Goal: Task Accomplishment & Management: Use online tool/utility

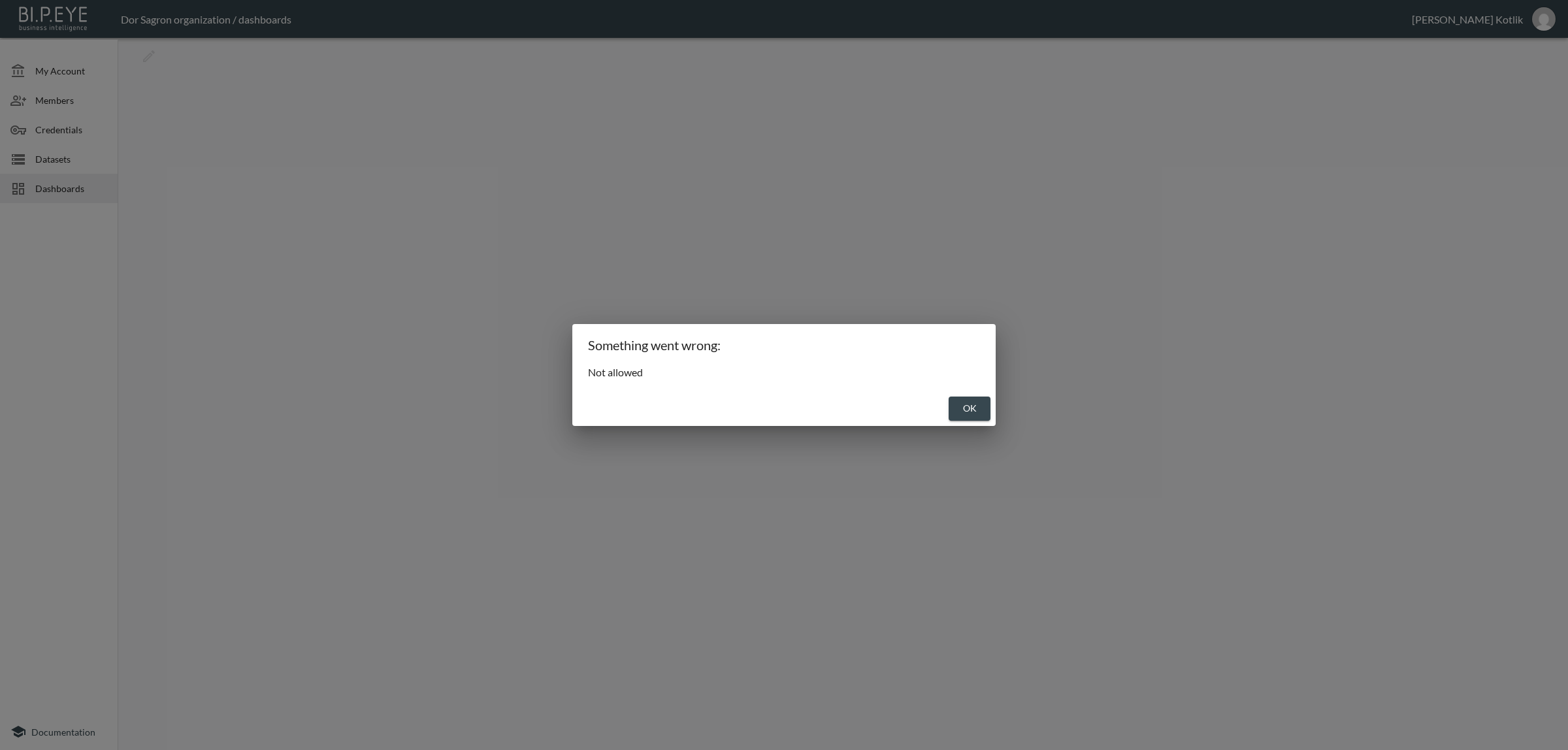
click at [969, 409] on button "OK" at bounding box center [969, 408] width 42 height 24
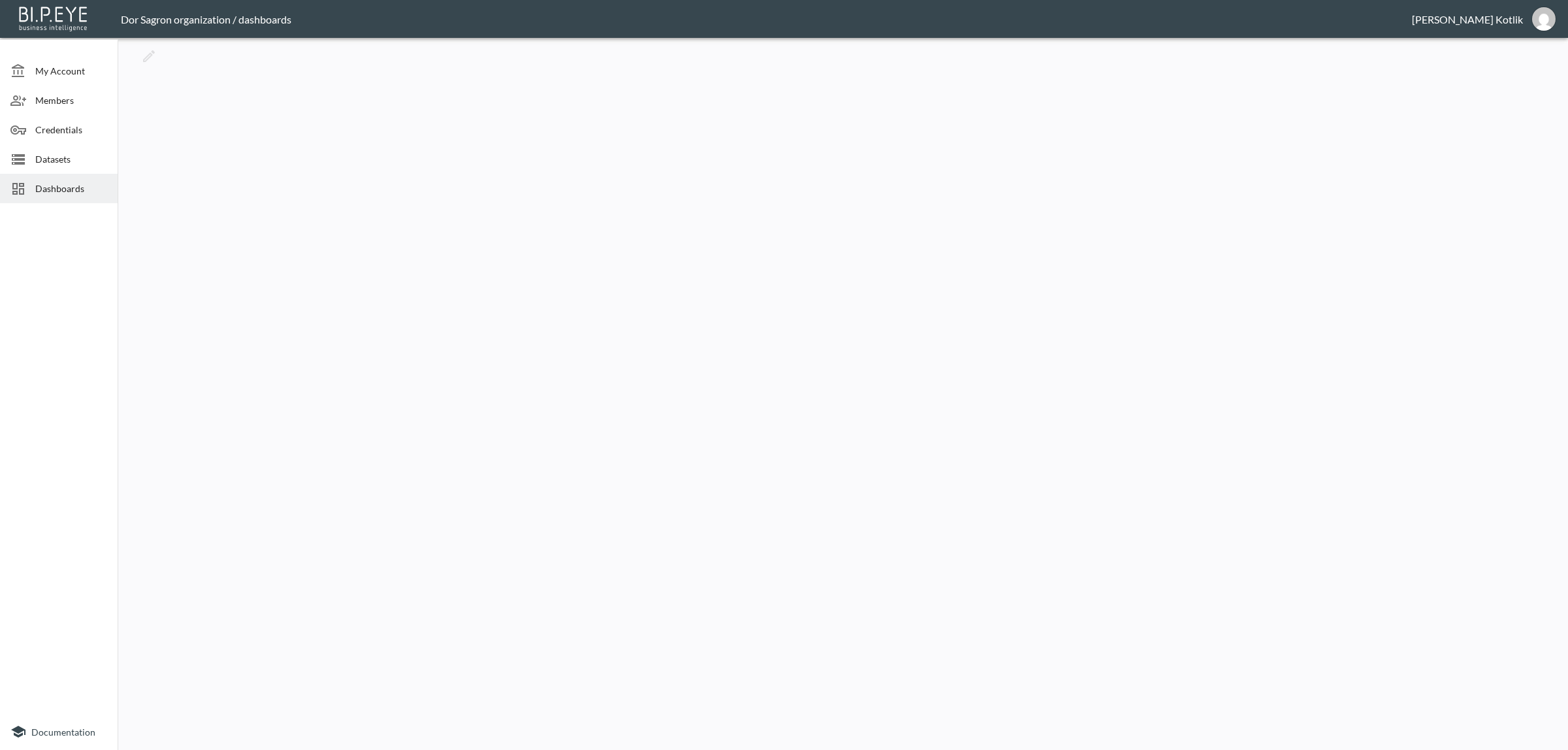
click at [90, 191] on span "Dashboards" at bounding box center [71, 188] width 72 height 13
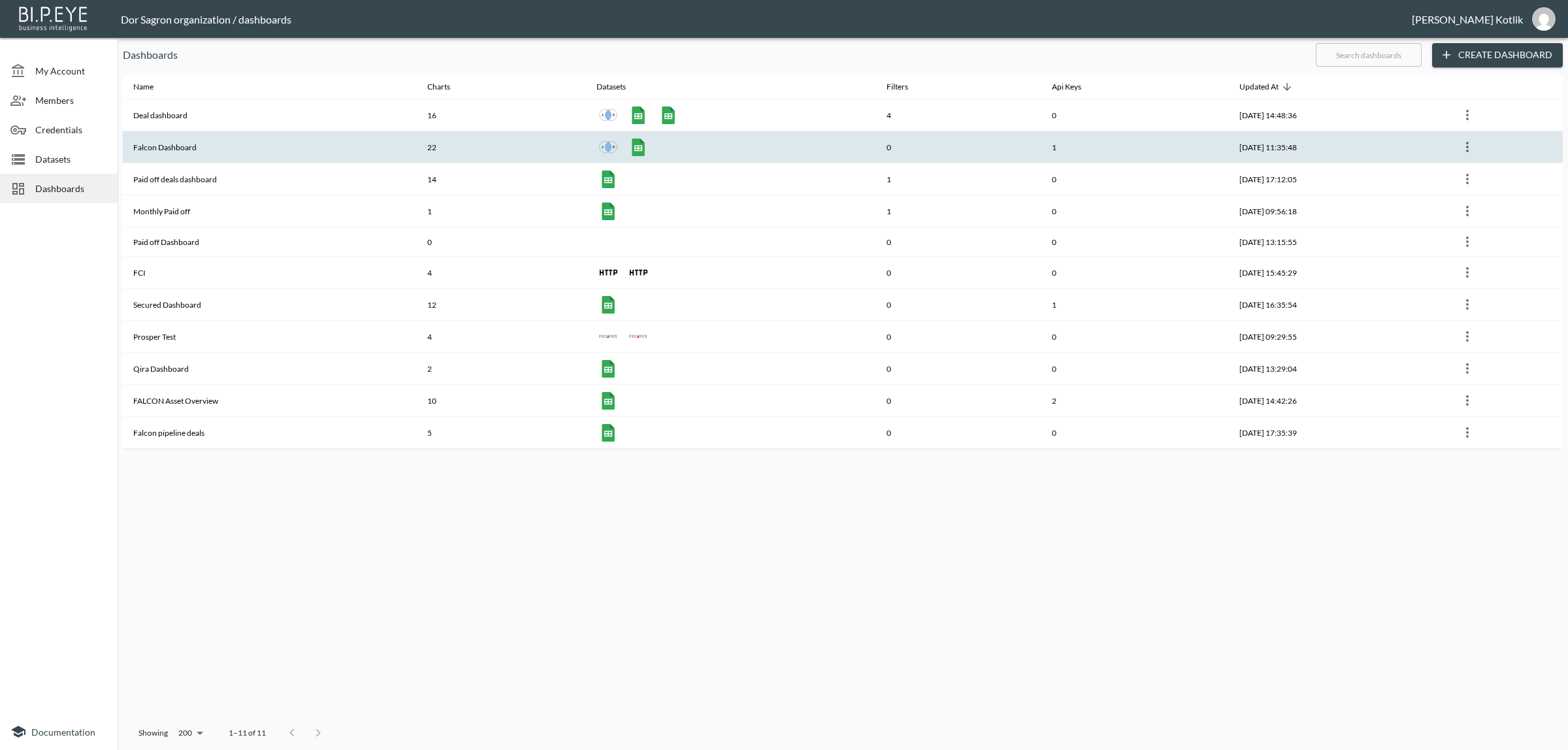
click at [165, 153] on th "Falcon Dashboard" at bounding box center [269, 147] width 294 height 32
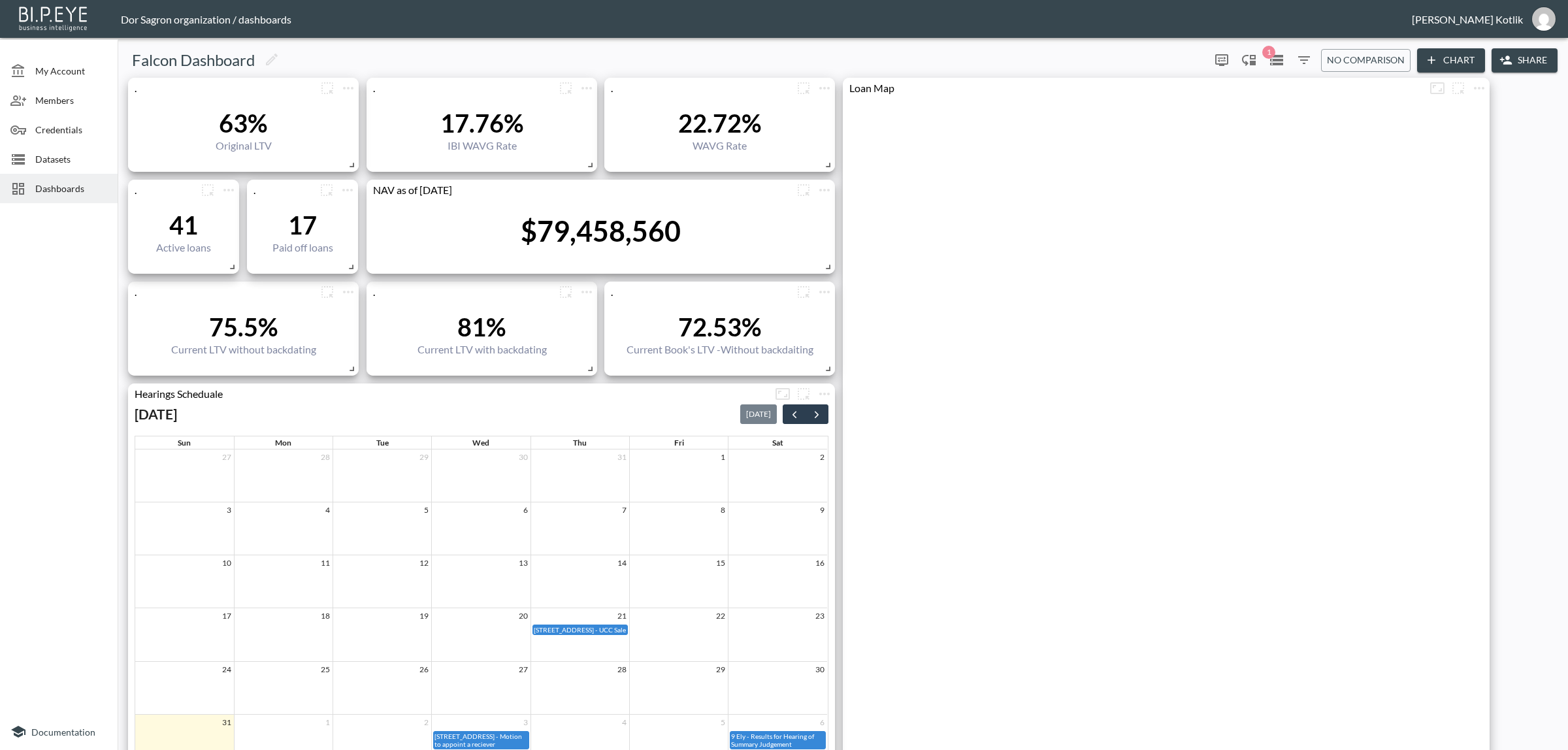
click at [1526, 64] on button "Share" at bounding box center [1524, 60] width 66 height 24
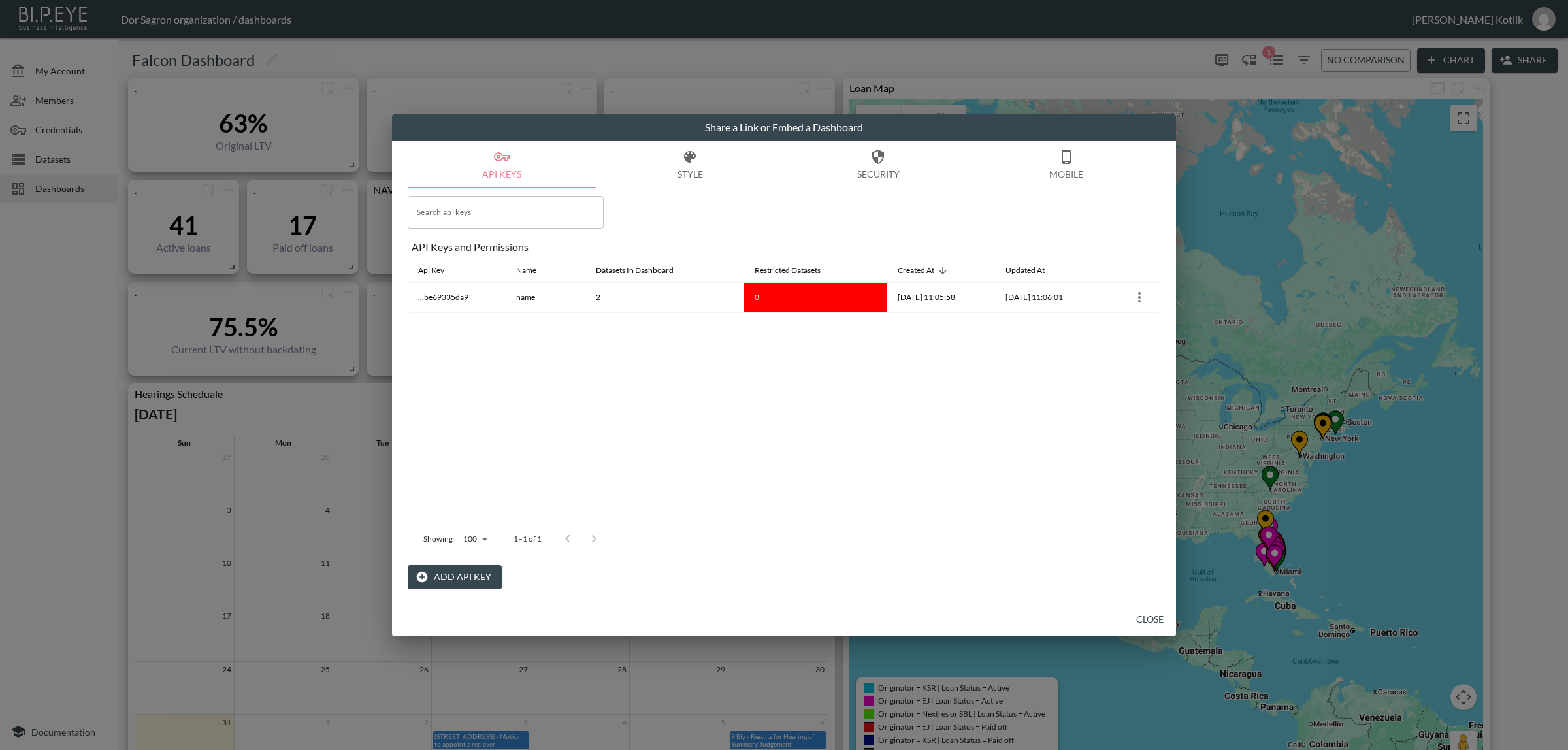
click at [446, 585] on button "Add API Key" at bounding box center [455, 577] width 94 height 24
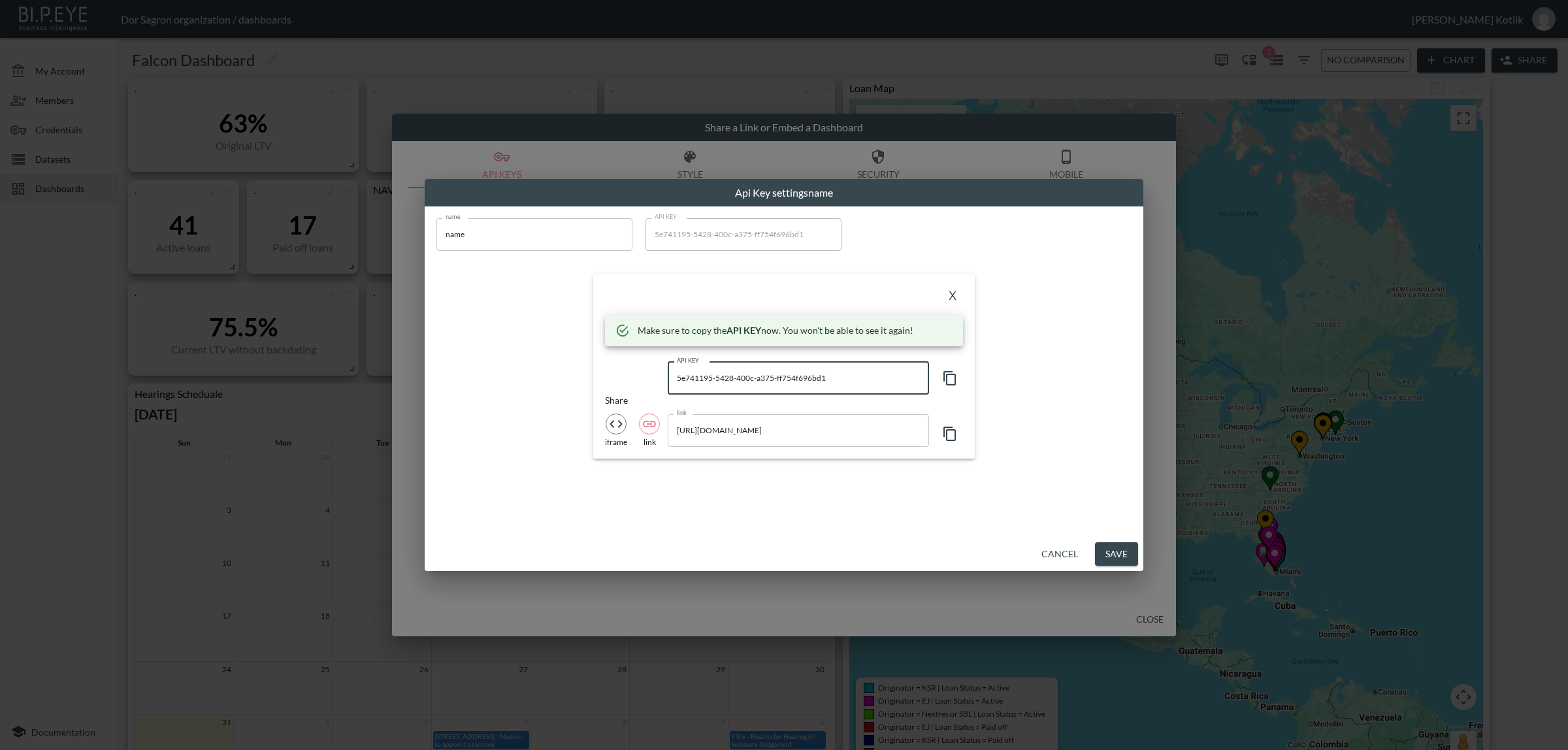
click at [776, 372] on input "5e741195-5428-400c-a375-ff754f696bd1" at bounding box center [798, 378] width 261 height 33
click at [786, 428] on input "[URL][DOMAIN_NAME]" at bounding box center [798, 431] width 261 height 33
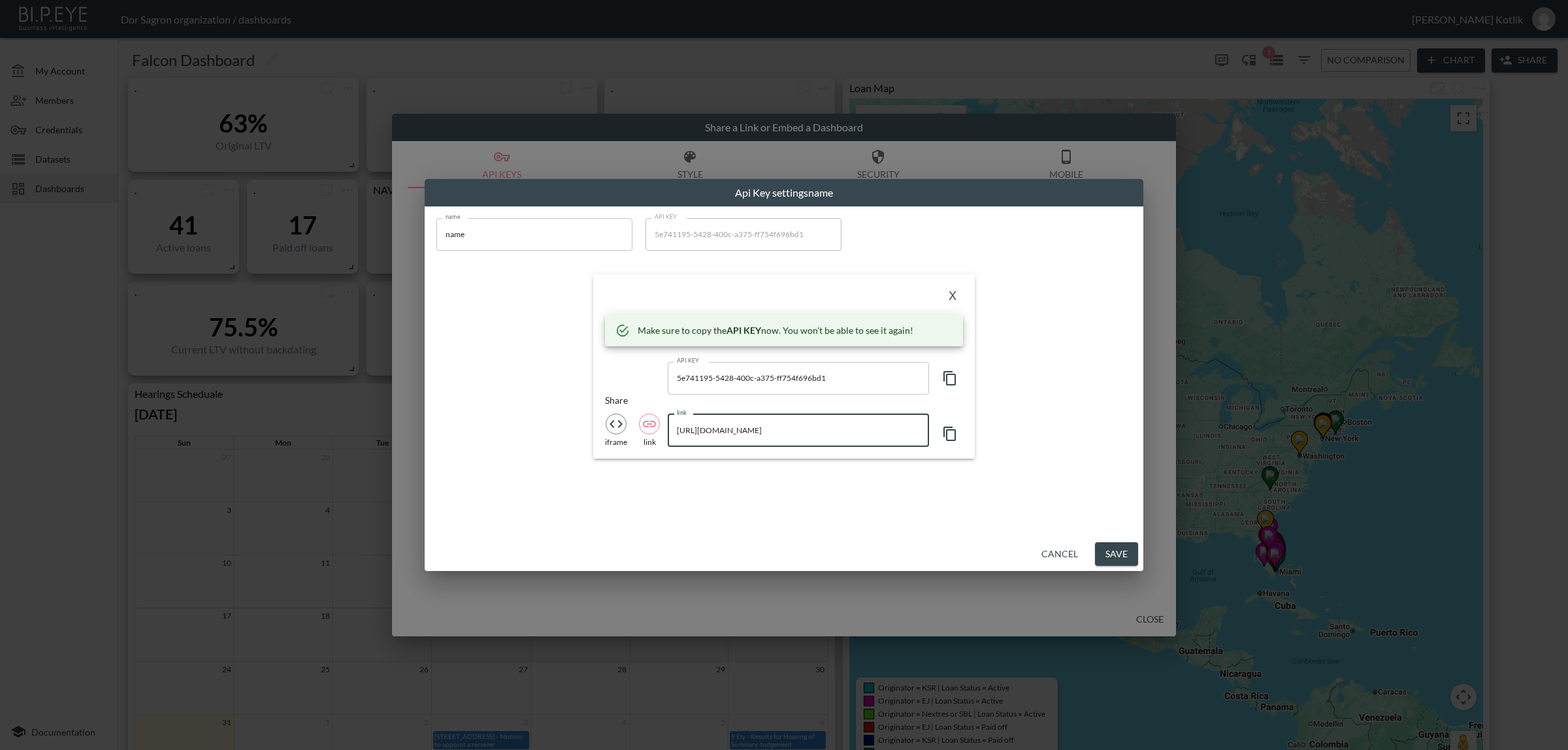
click at [786, 428] on input "[URL][DOMAIN_NAME]" at bounding box center [798, 431] width 261 height 33
click at [1112, 556] on button "Save" at bounding box center [1116, 554] width 43 height 24
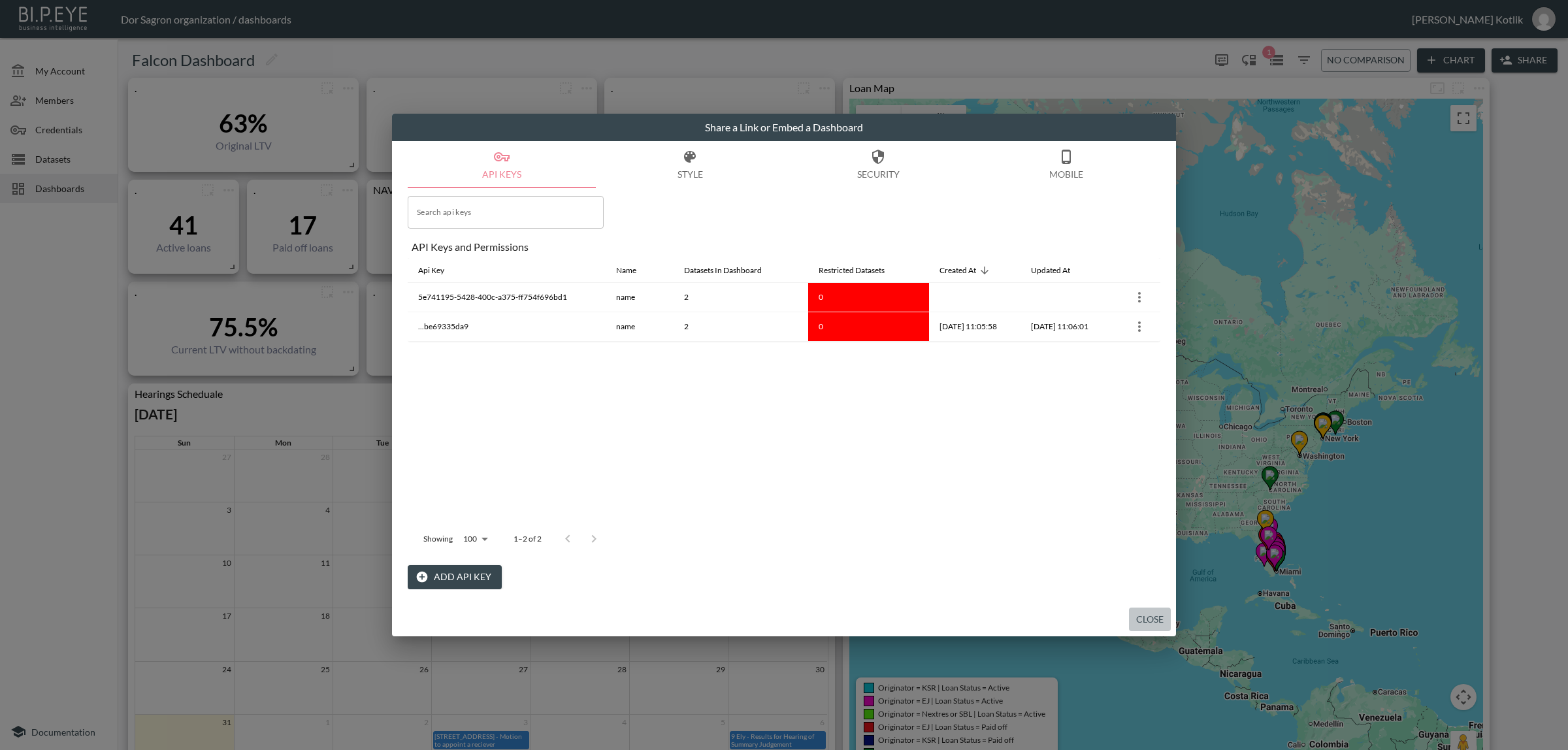
click at [1154, 623] on button "Close" at bounding box center [1150, 619] width 42 height 24
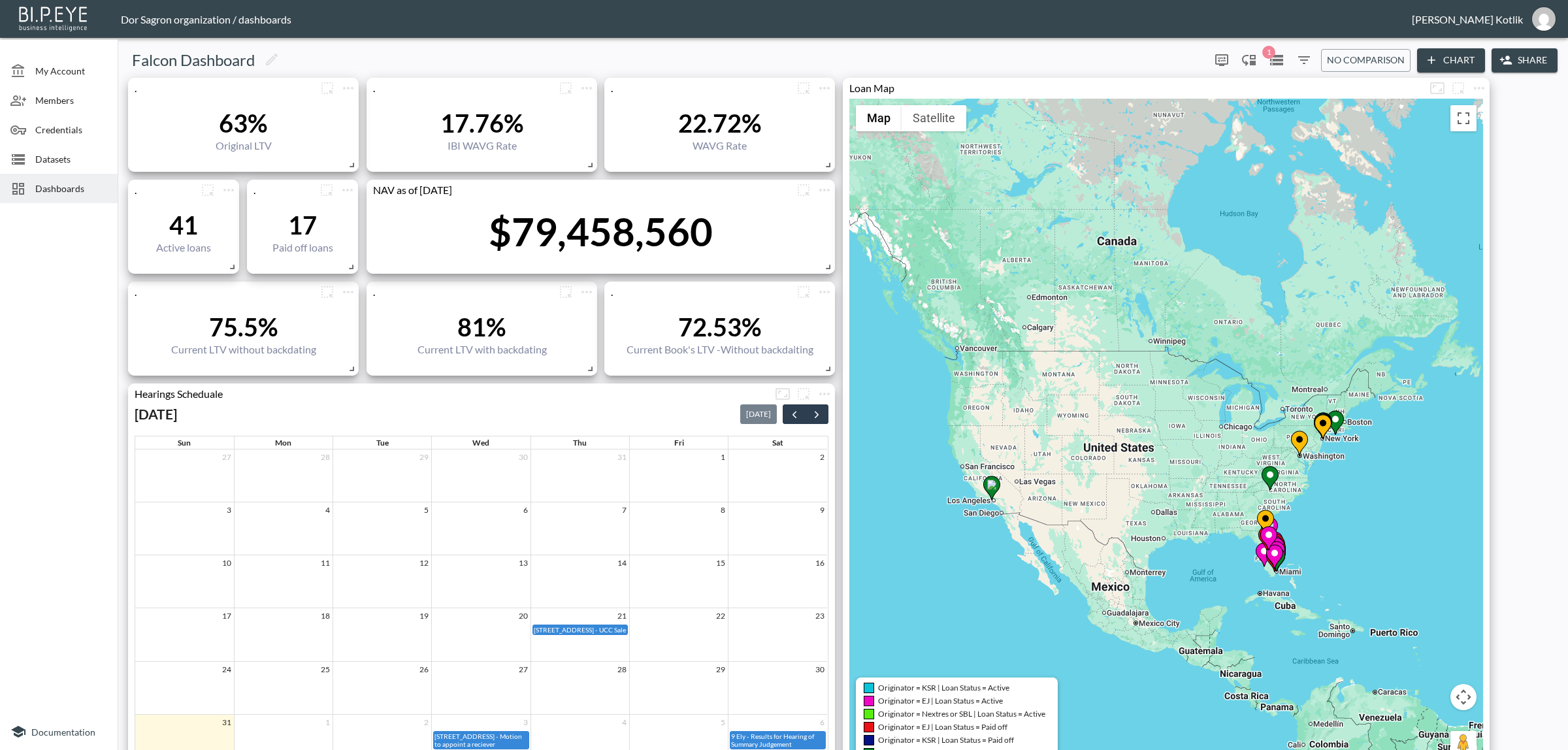
click at [92, 162] on span "Datasets" at bounding box center [71, 159] width 72 height 13
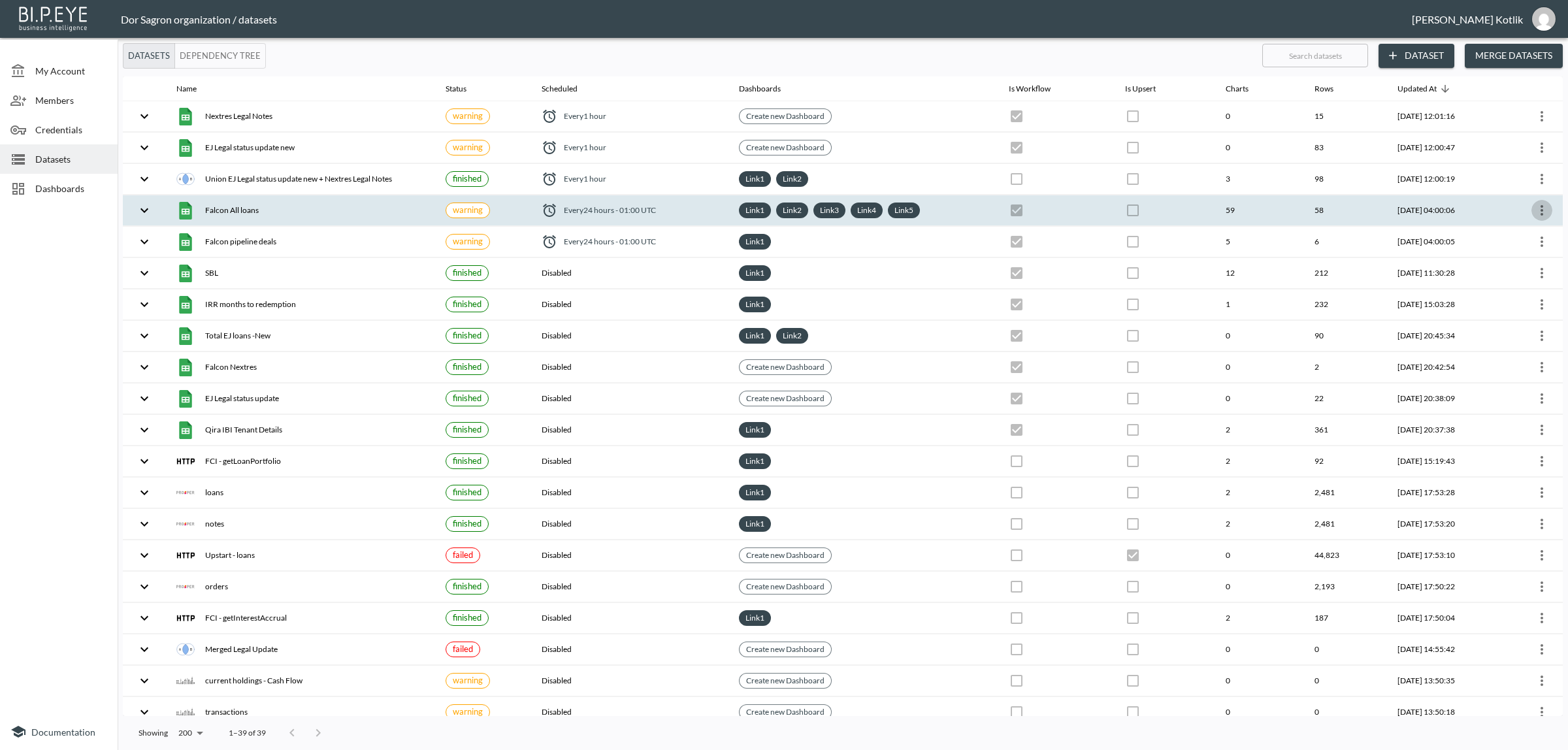
click at [1534, 210] on icon "more" at bounding box center [1541, 210] width 15 height 15
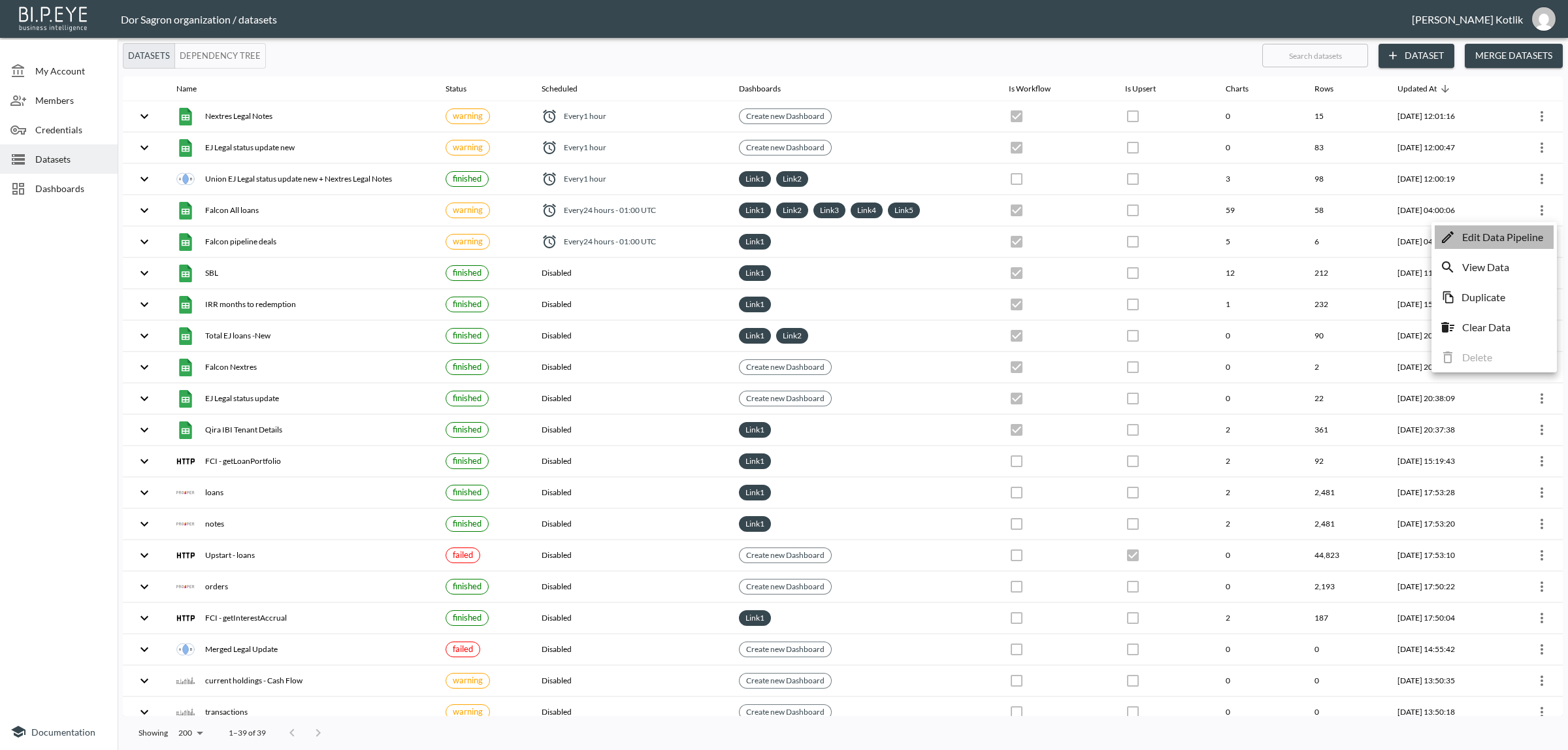
click at [1529, 239] on p "Edit Data Pipeline" at bounding box center [1502, 236] width 81 height 15
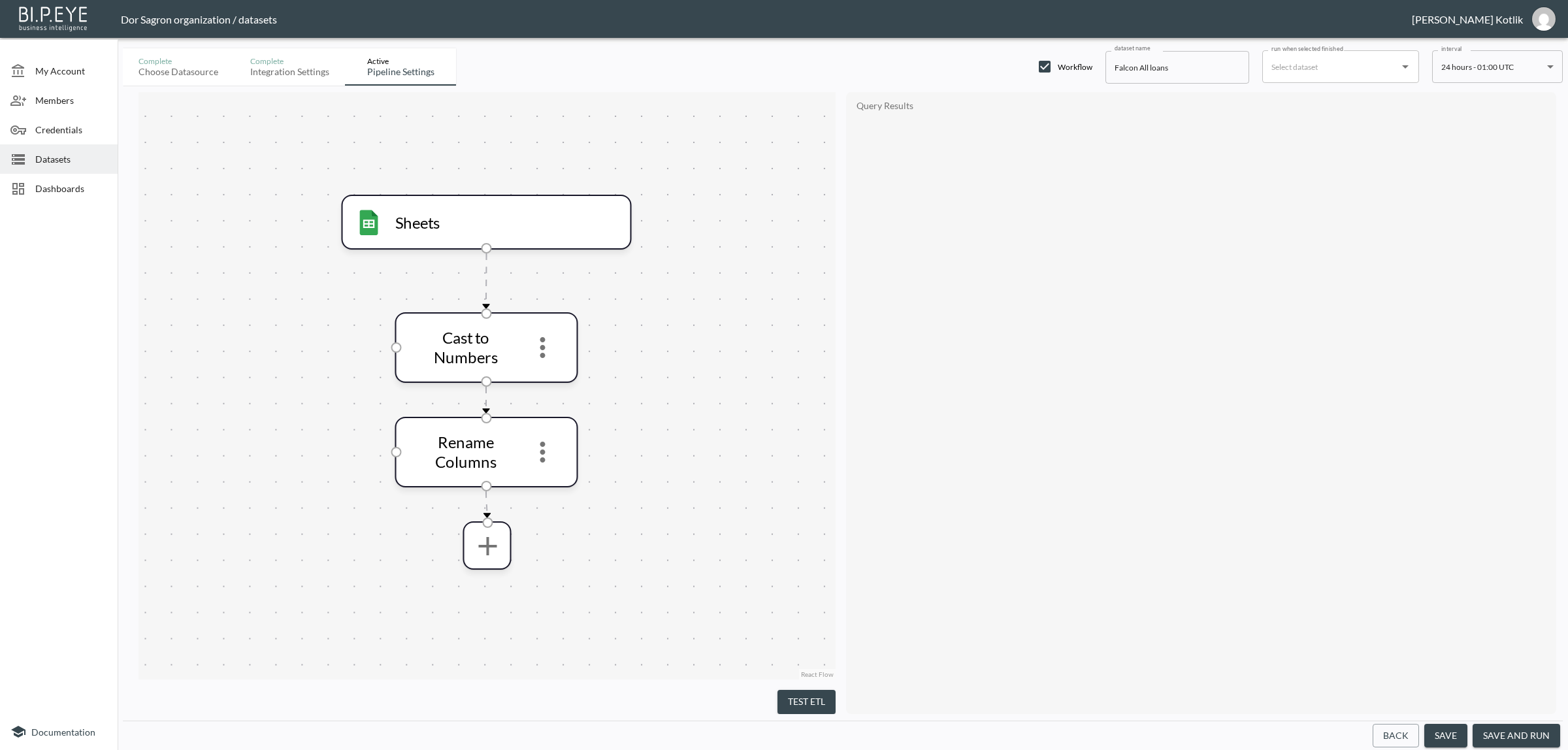
click at [1513, 727] on button "save and run" at bounding box center [1516, 736] width 88 height 24
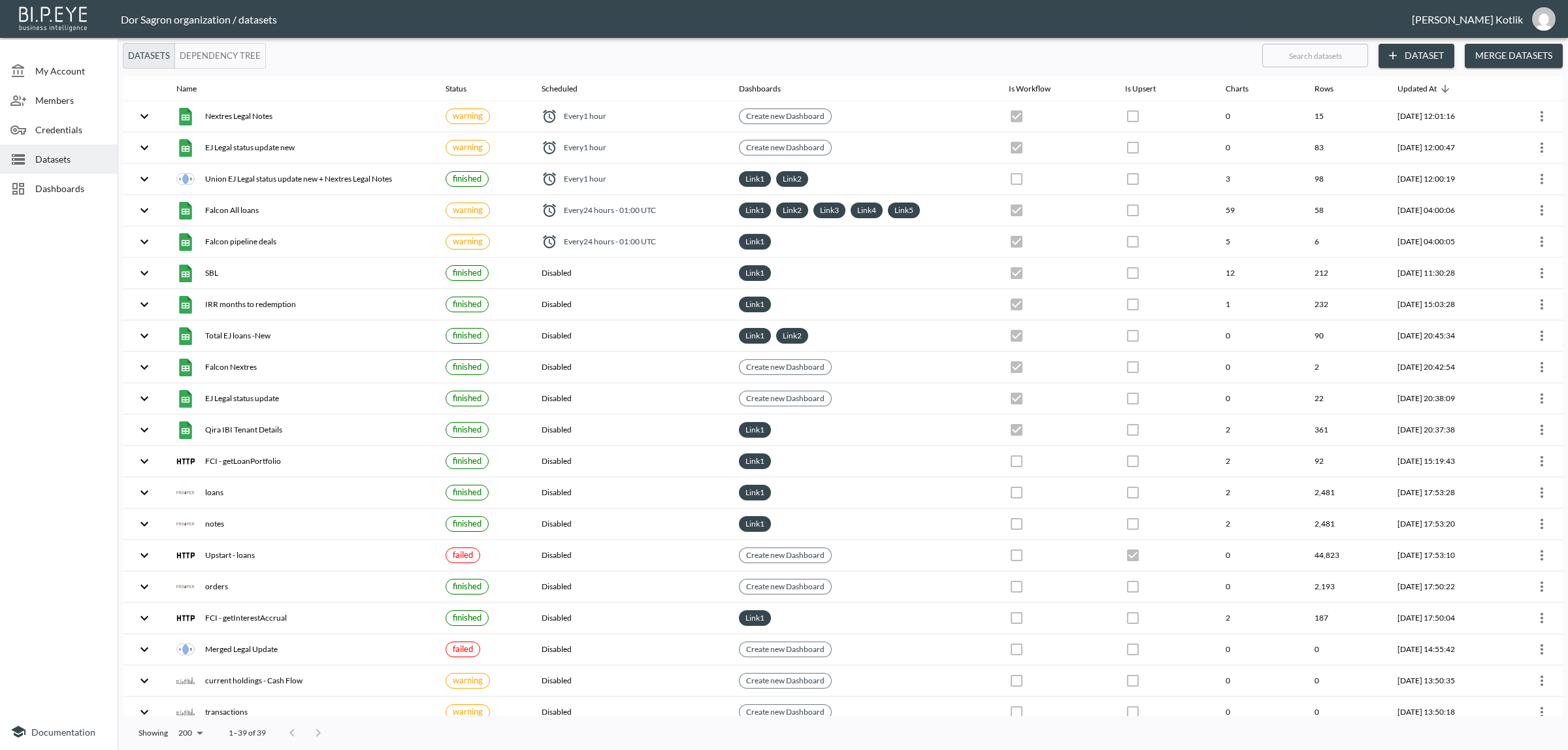
checkbox input "true"
checkbox input "false"
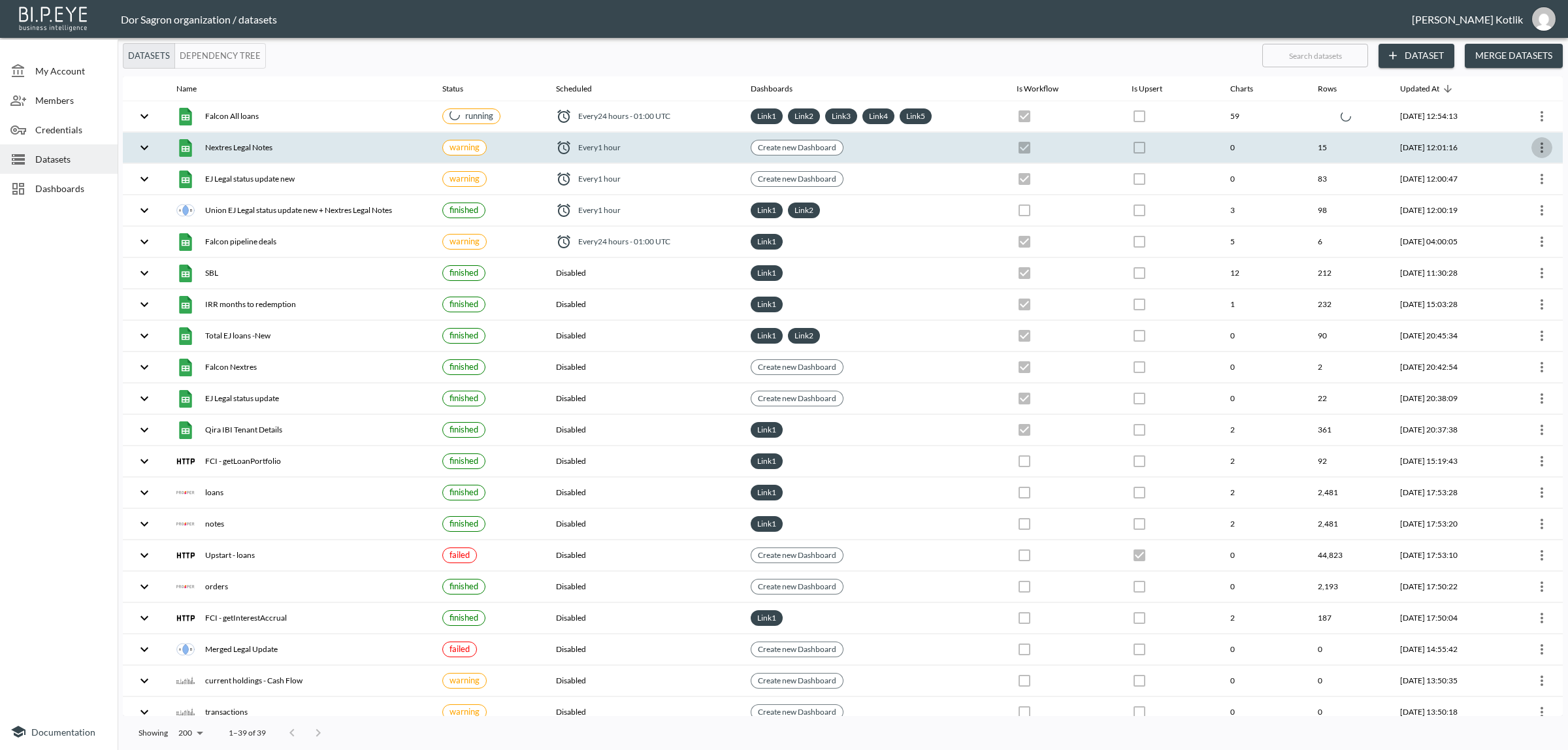
click at [1541, 145] on icon "more" at bounding box center [1542, 148] width 3 height 11
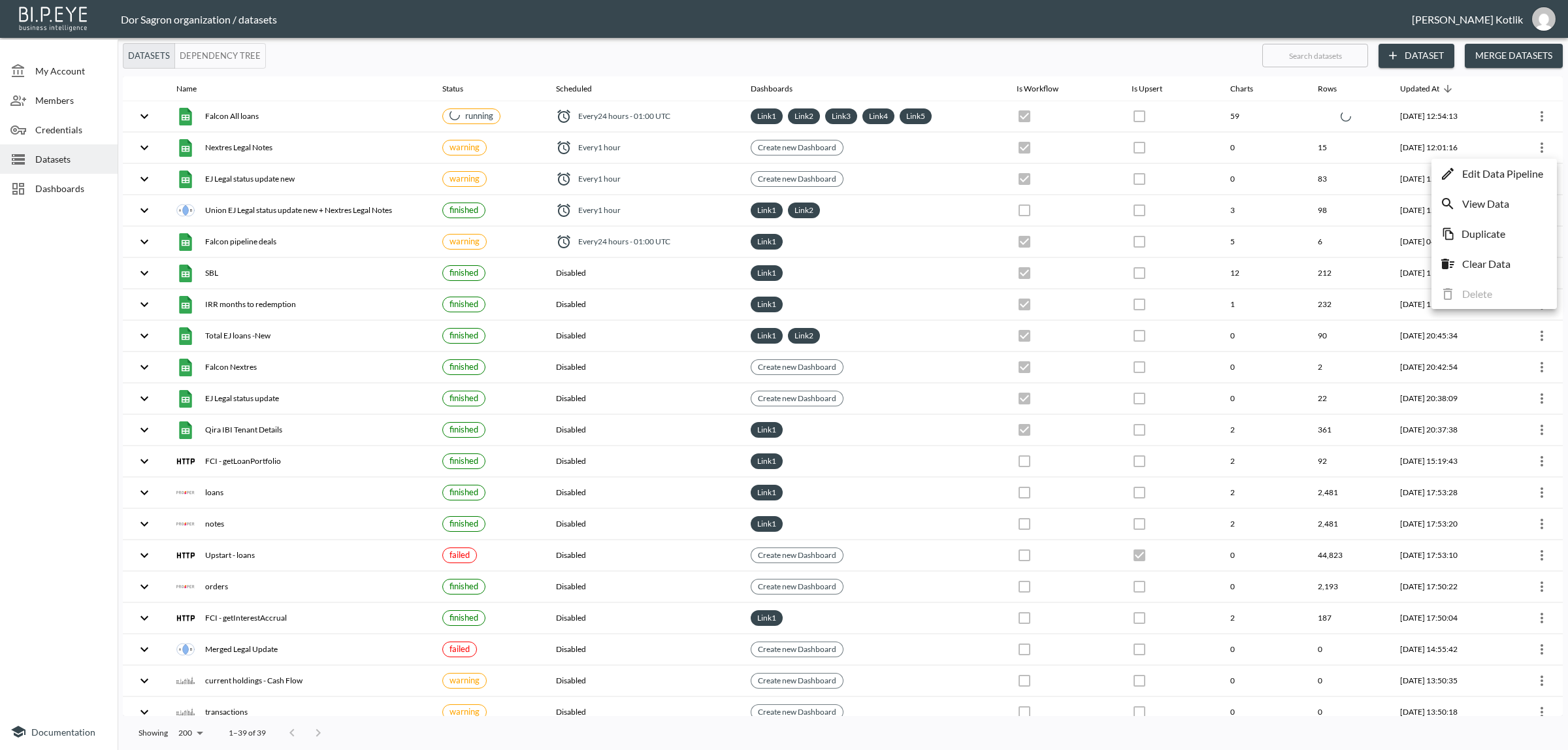
click at [1531, 177] on p "Edit Data Pipeline" at bounding box center [1502, 173] width 81 height 15
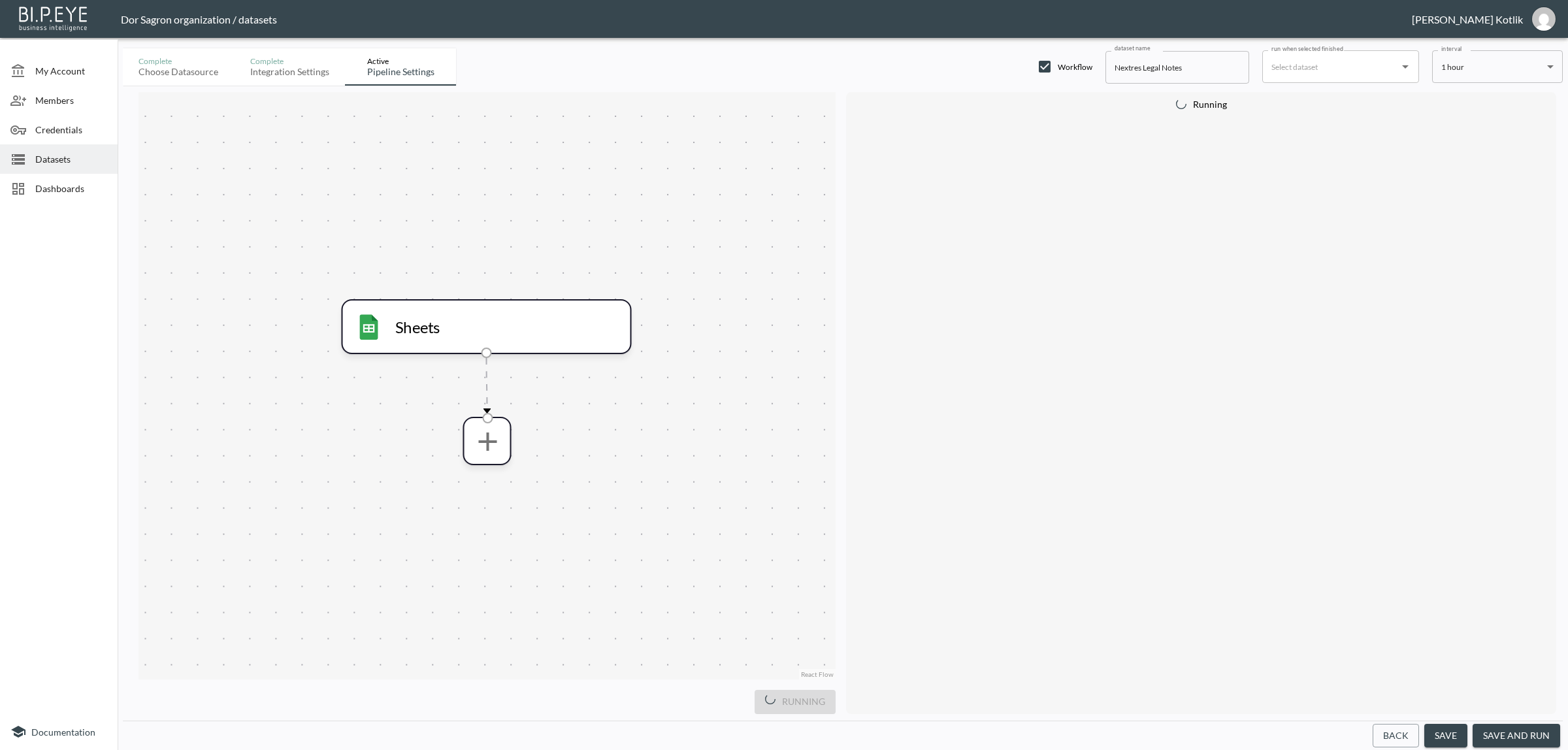
click at [1530, 729] on button "save and run" at bounding box center [1516, 736] width 88 height 24
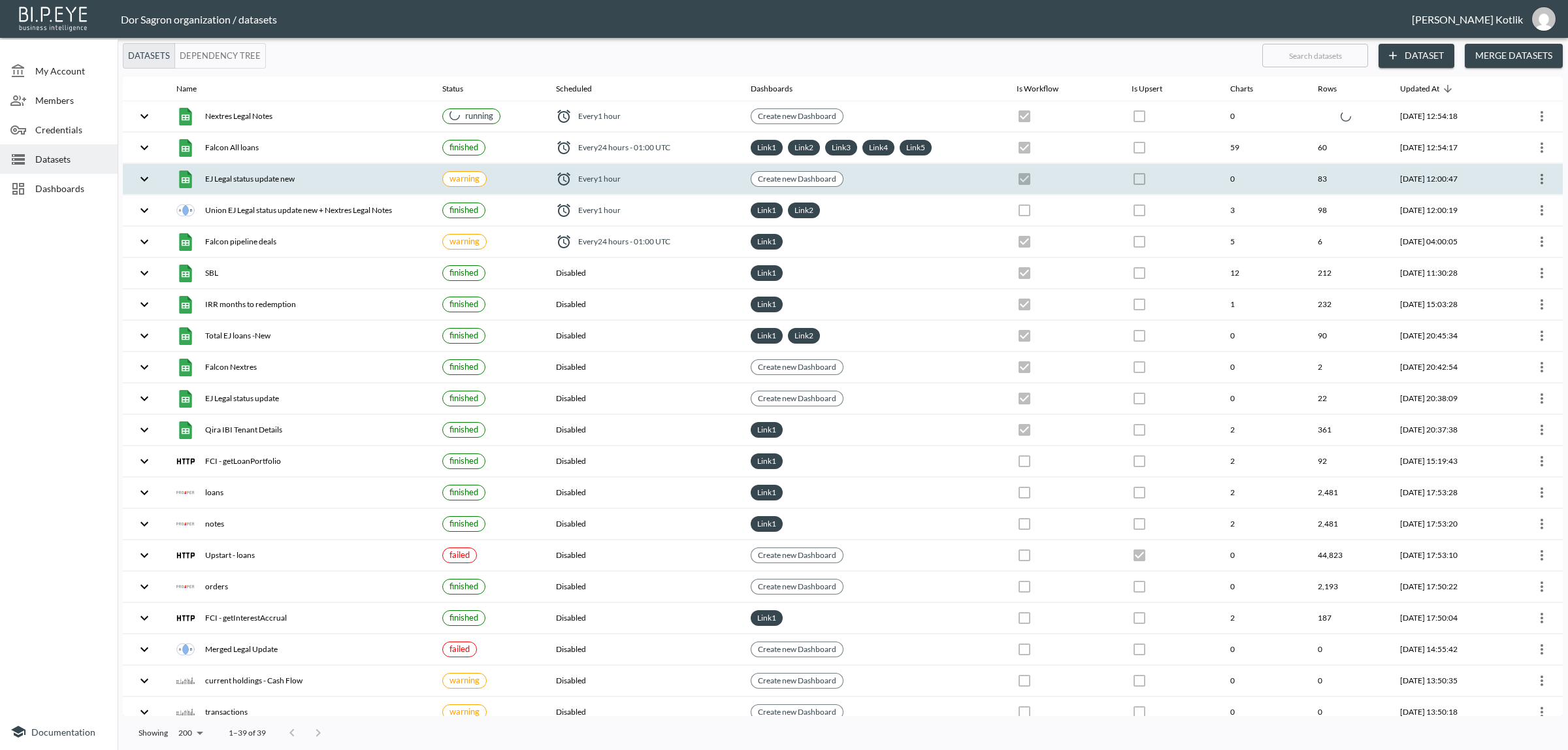
click at [226, 174] on div "EJ Legal status update new" at bounding box center [299, 179] width 245 height 18
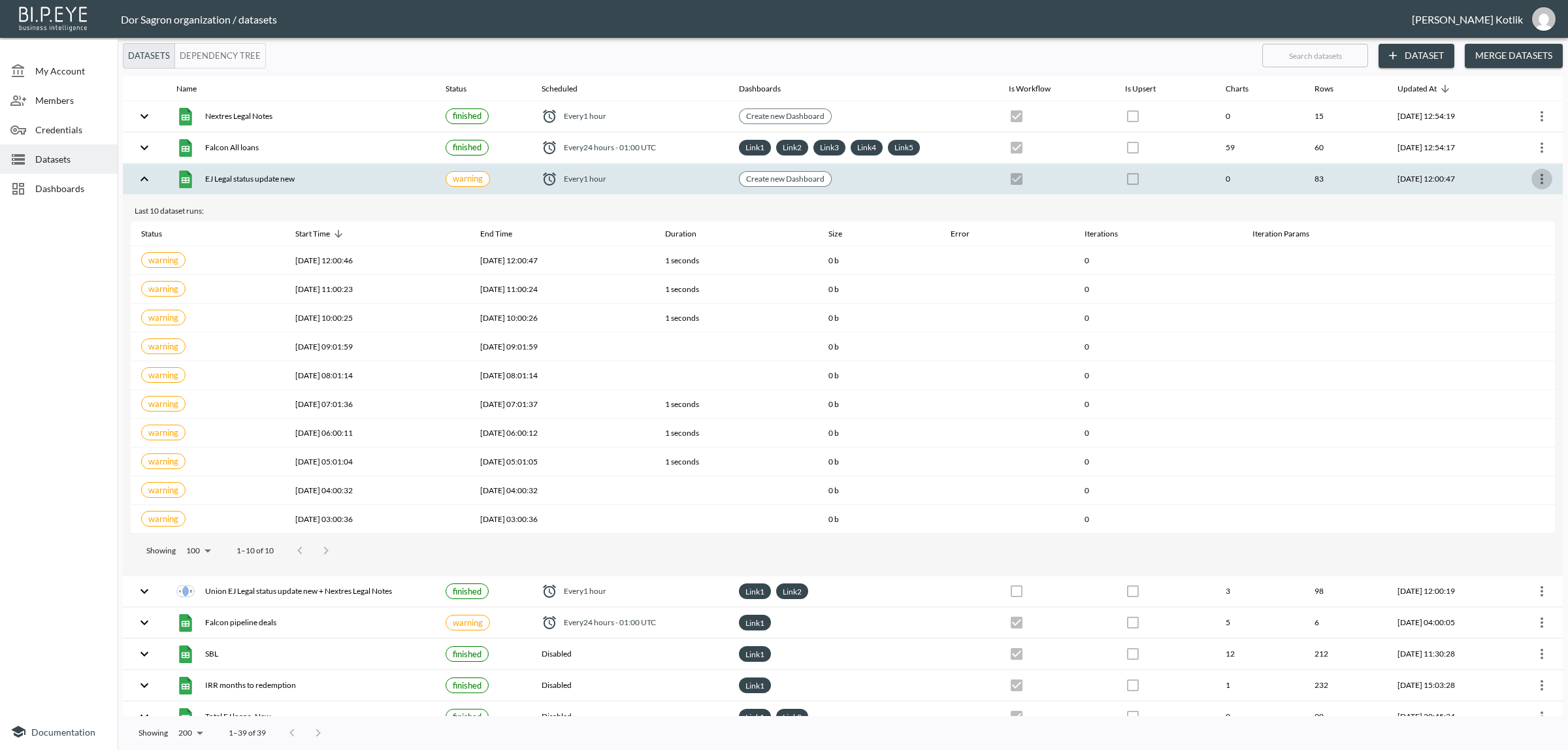
click at [1543, 176] on icon "more" at bounding box center [1541, 179] width 15 height 15
click at [1520, 206] on p "Edit Data Pipeline" at bounding box center [1502, 206] width 81 height 15
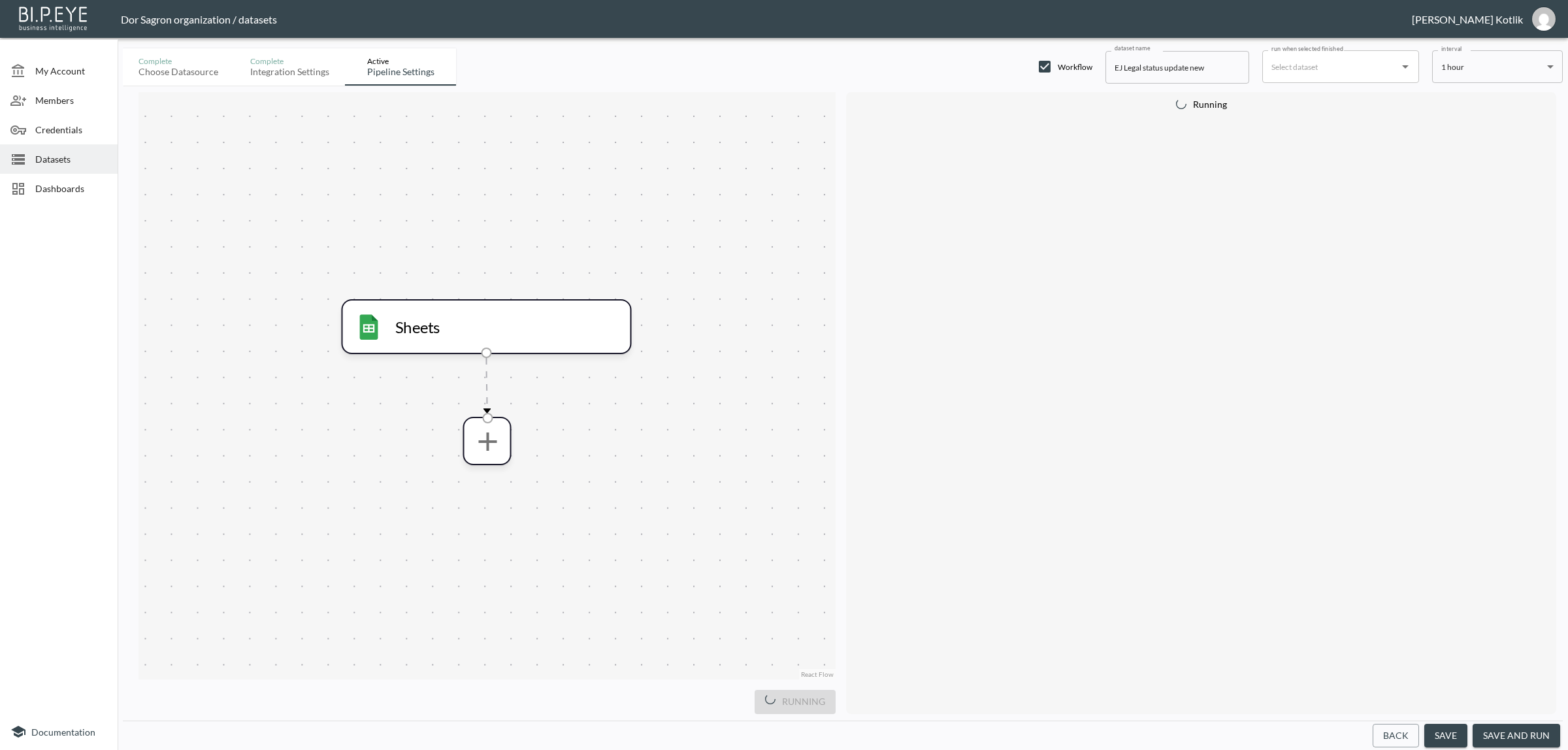
click at [1504, 735] on button "save and run" at bounding box center [1516, 736] width 88 height 24
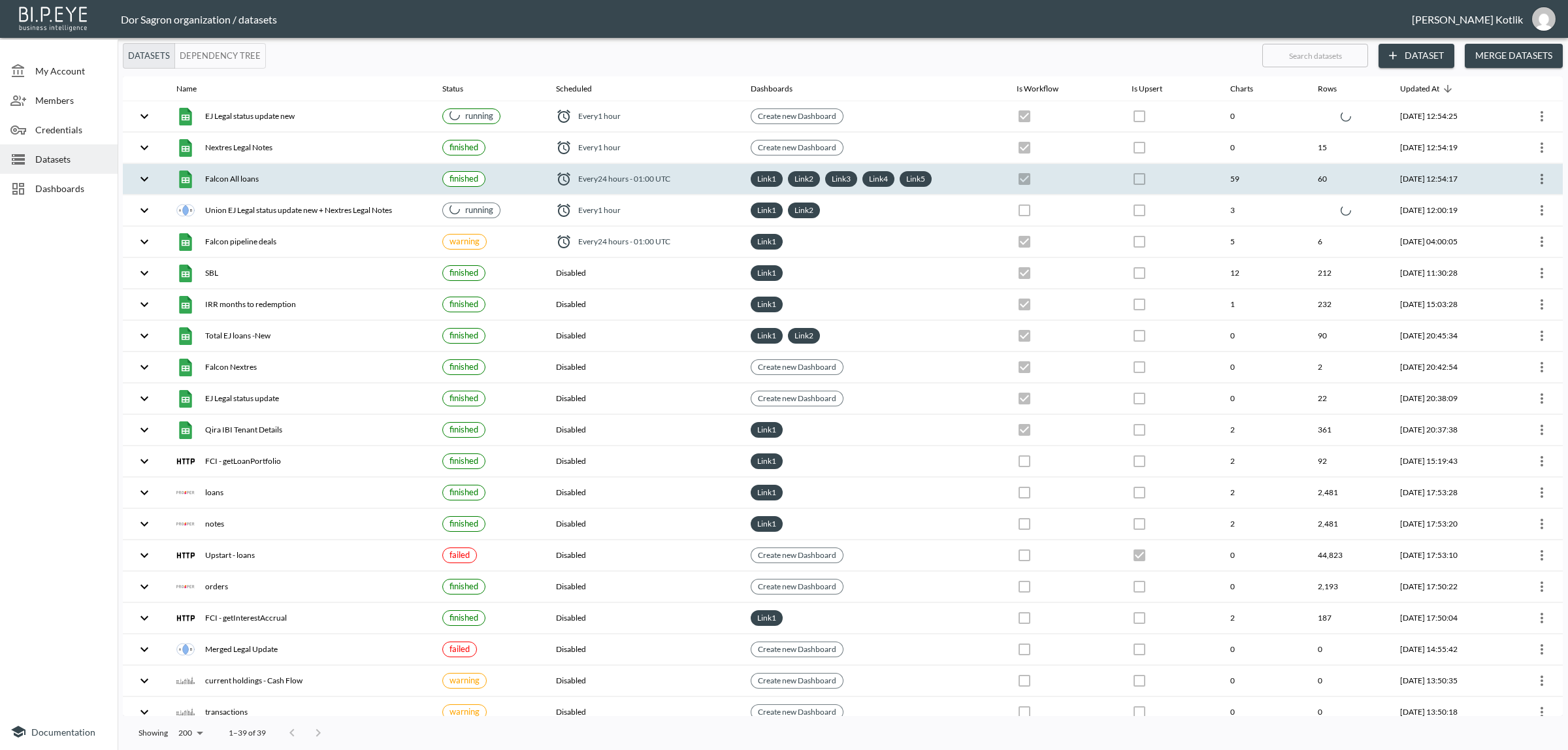
checkbox input "false"
checkbox input "true"
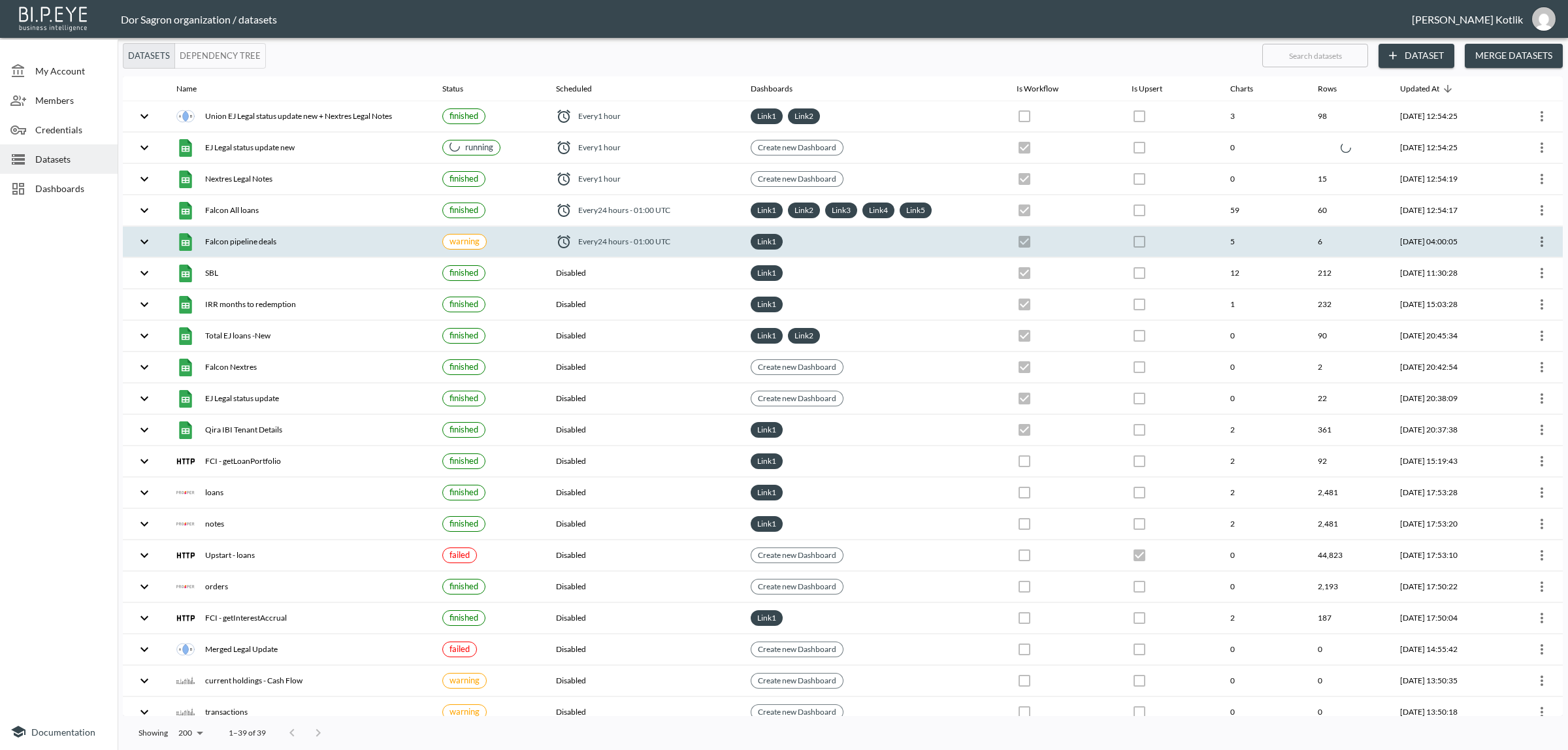
checkbox input "true"
checkbox input "false"
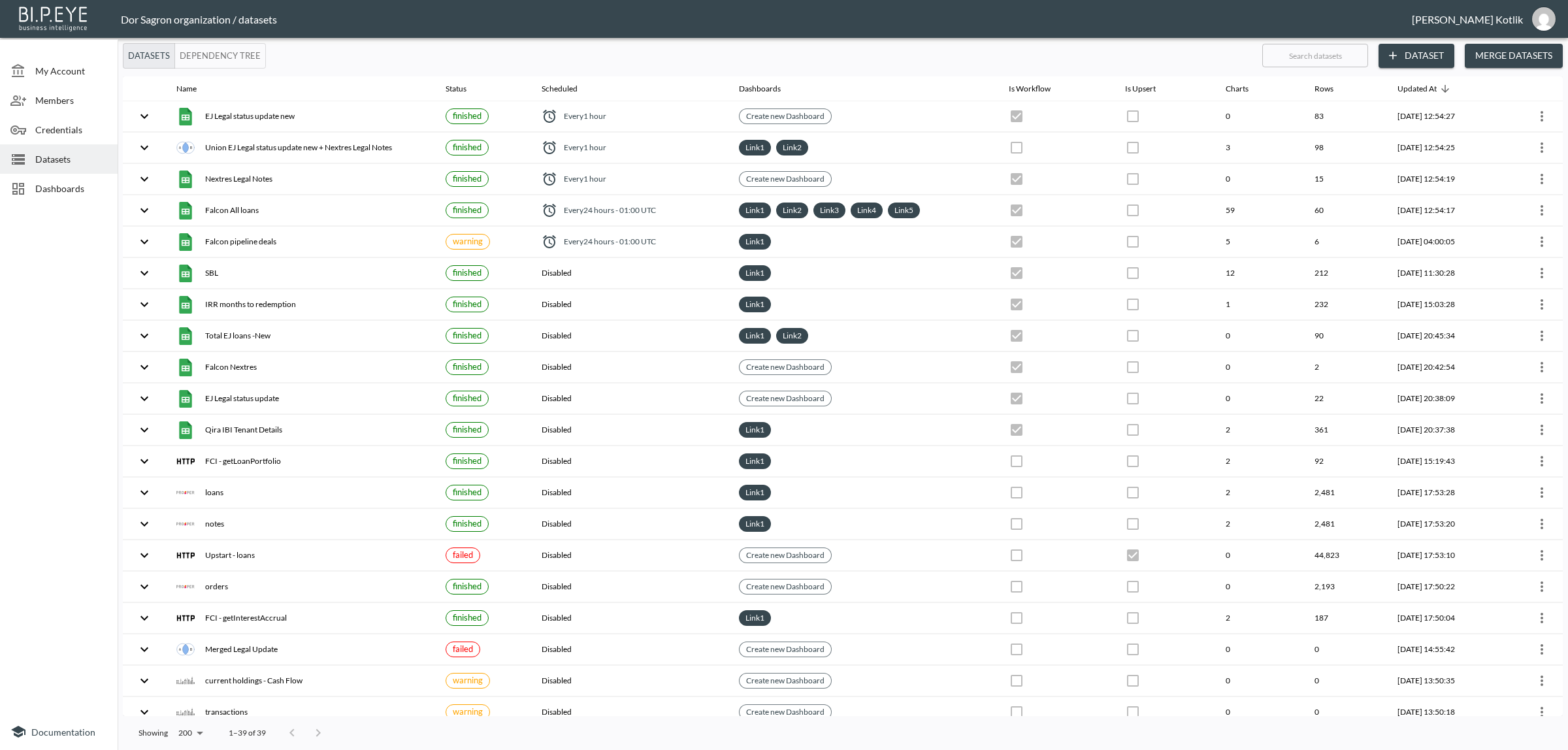
click at [50, 178] on div "Dashboards" at bounding box center [59, 189] width 118 height 29
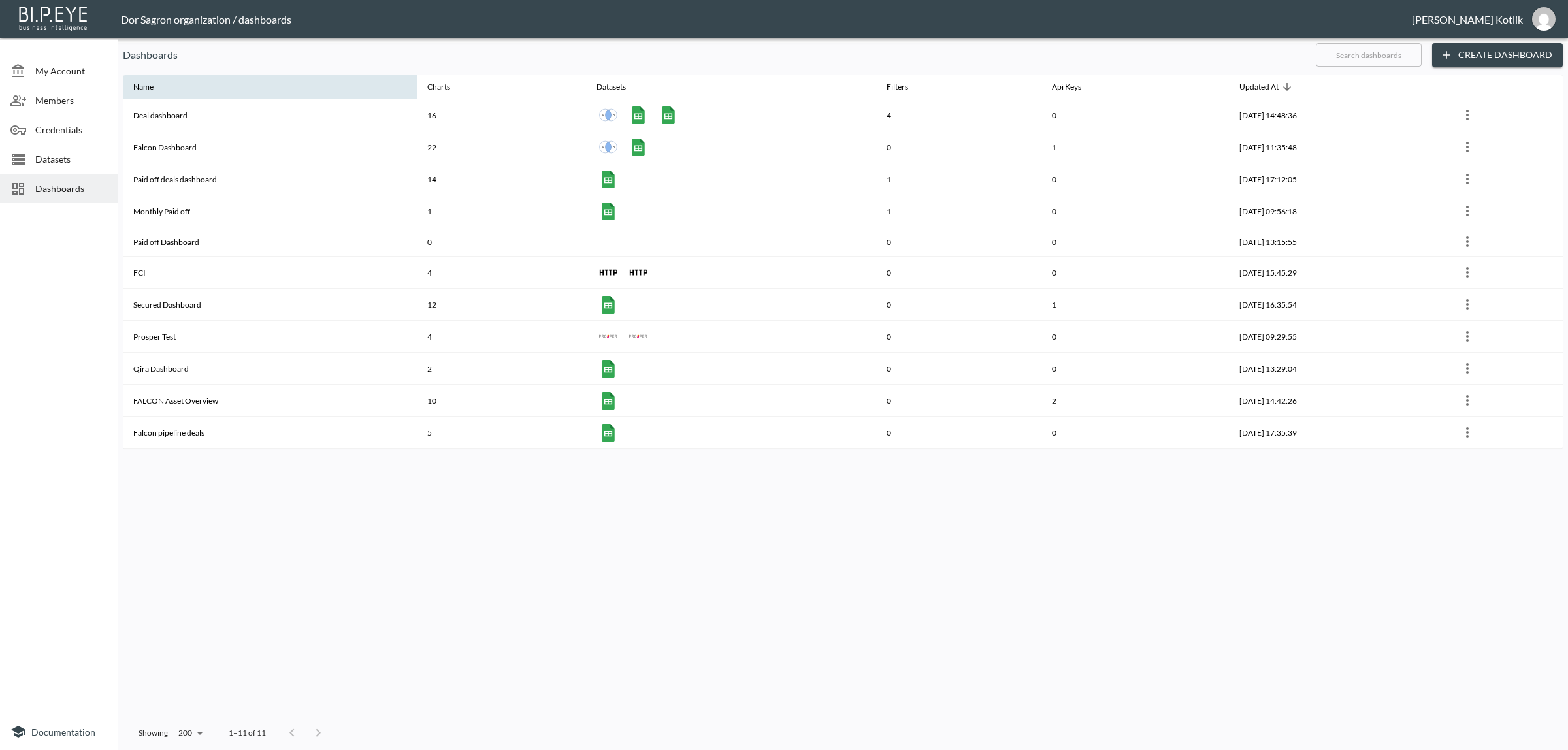
click at [180, 98] on th "Name" at bounding box center [269, 87] width 294 height 25
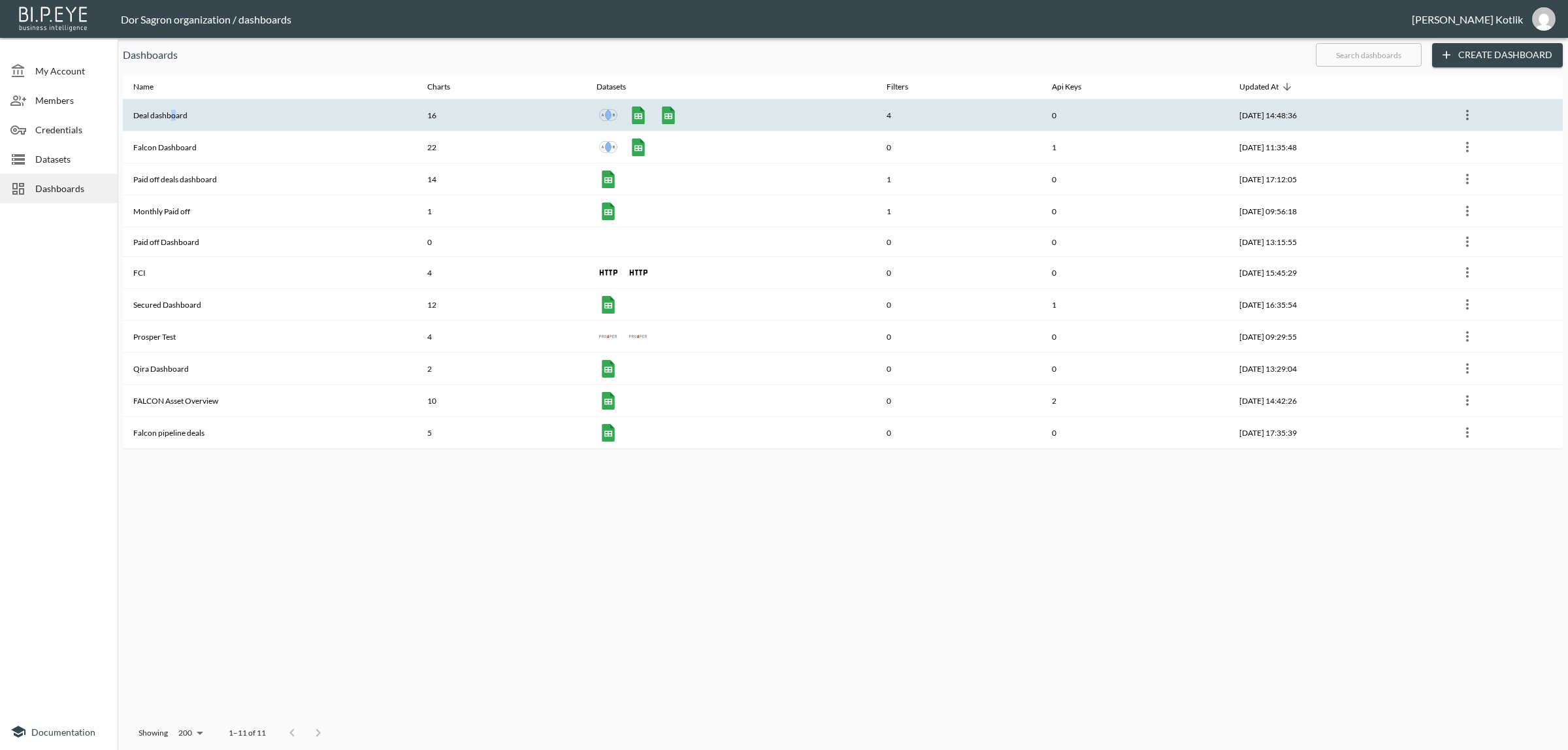
click at [172, 106] on th "Deal dashboard" at bounding box center [269, 115] width 294 height 32
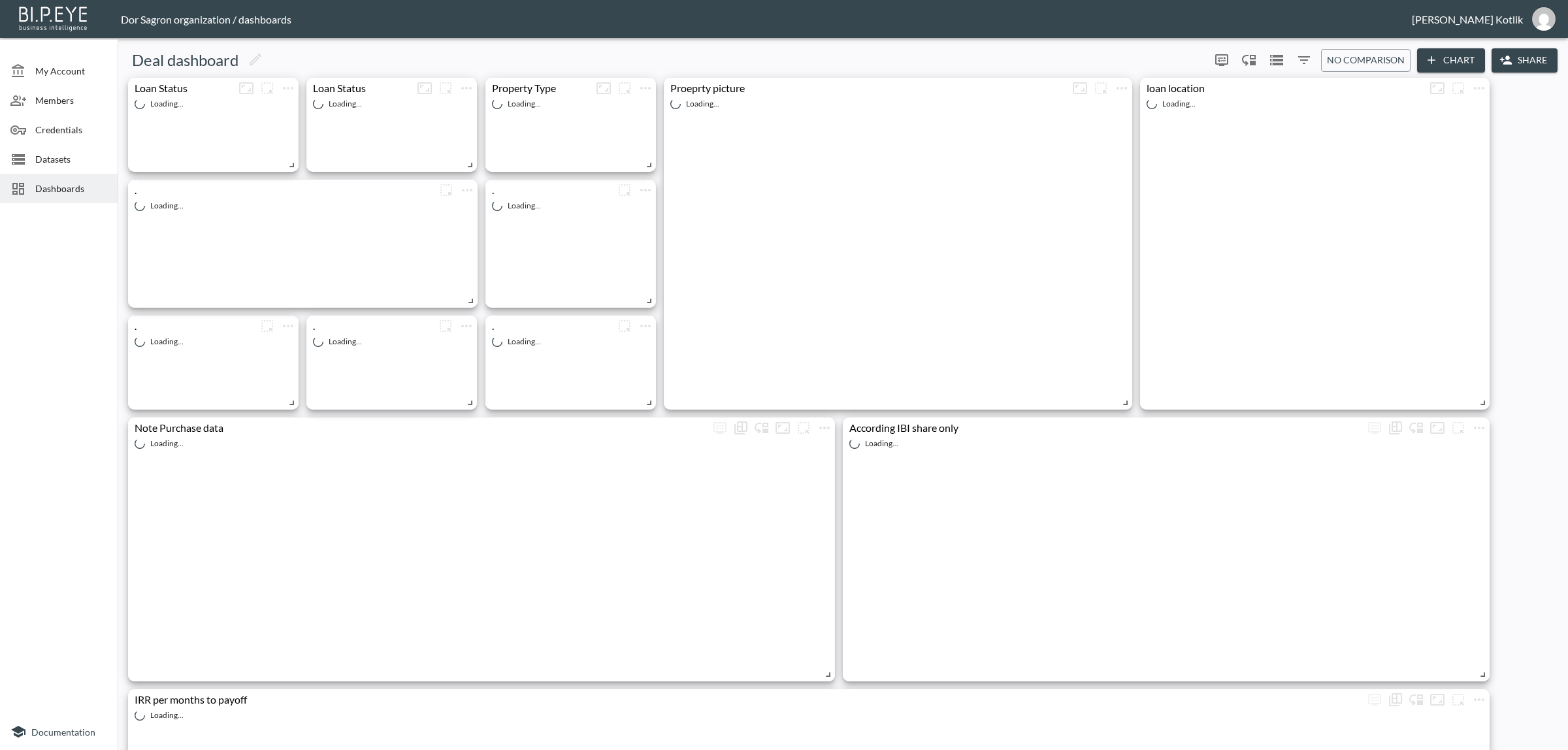
click at [35, 172] on div "Datasets" at bounding box center [59, 159] width 118 height 29
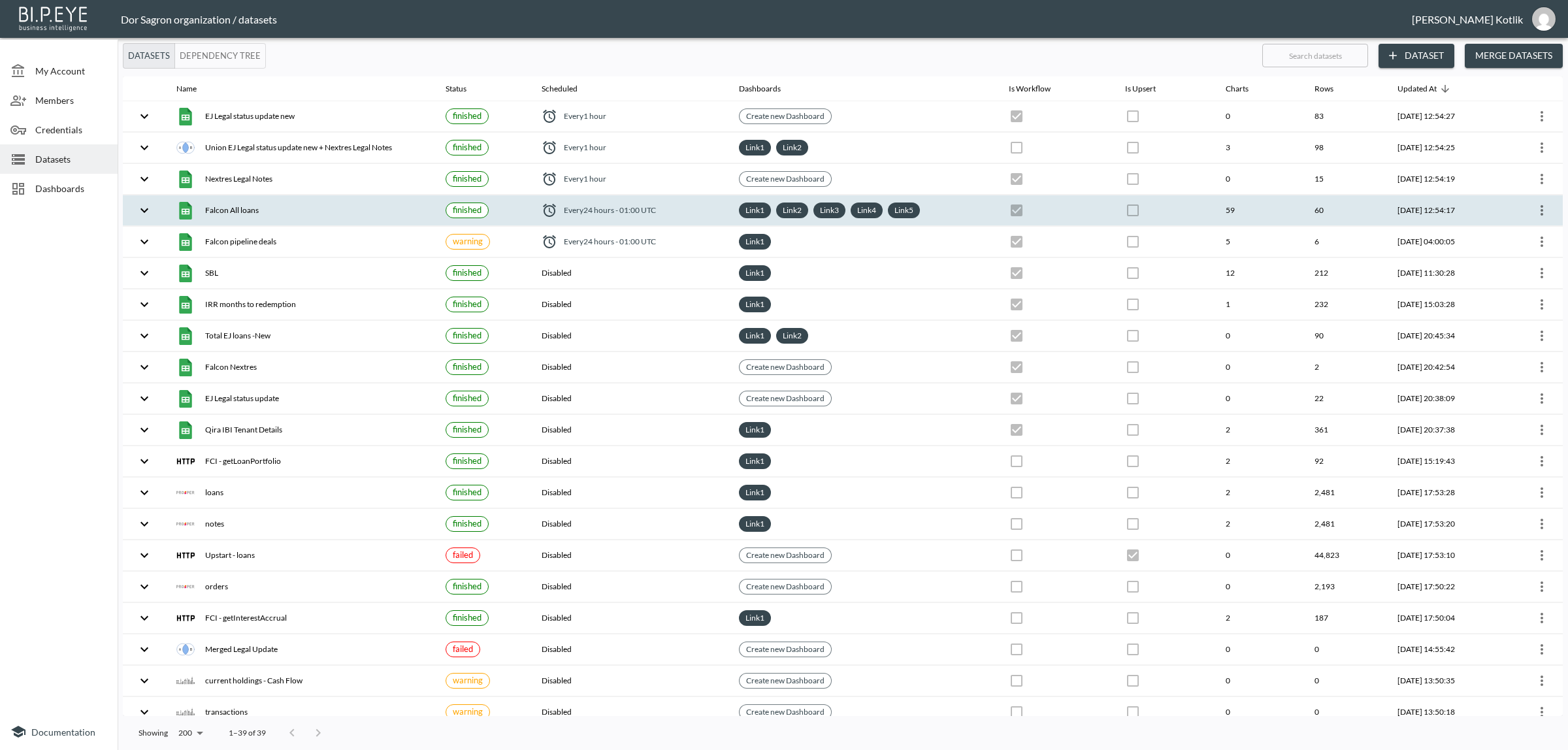
click at [239, 203] on div "Falcon All loans" at bounding box center [300, 210] width 248 height 18
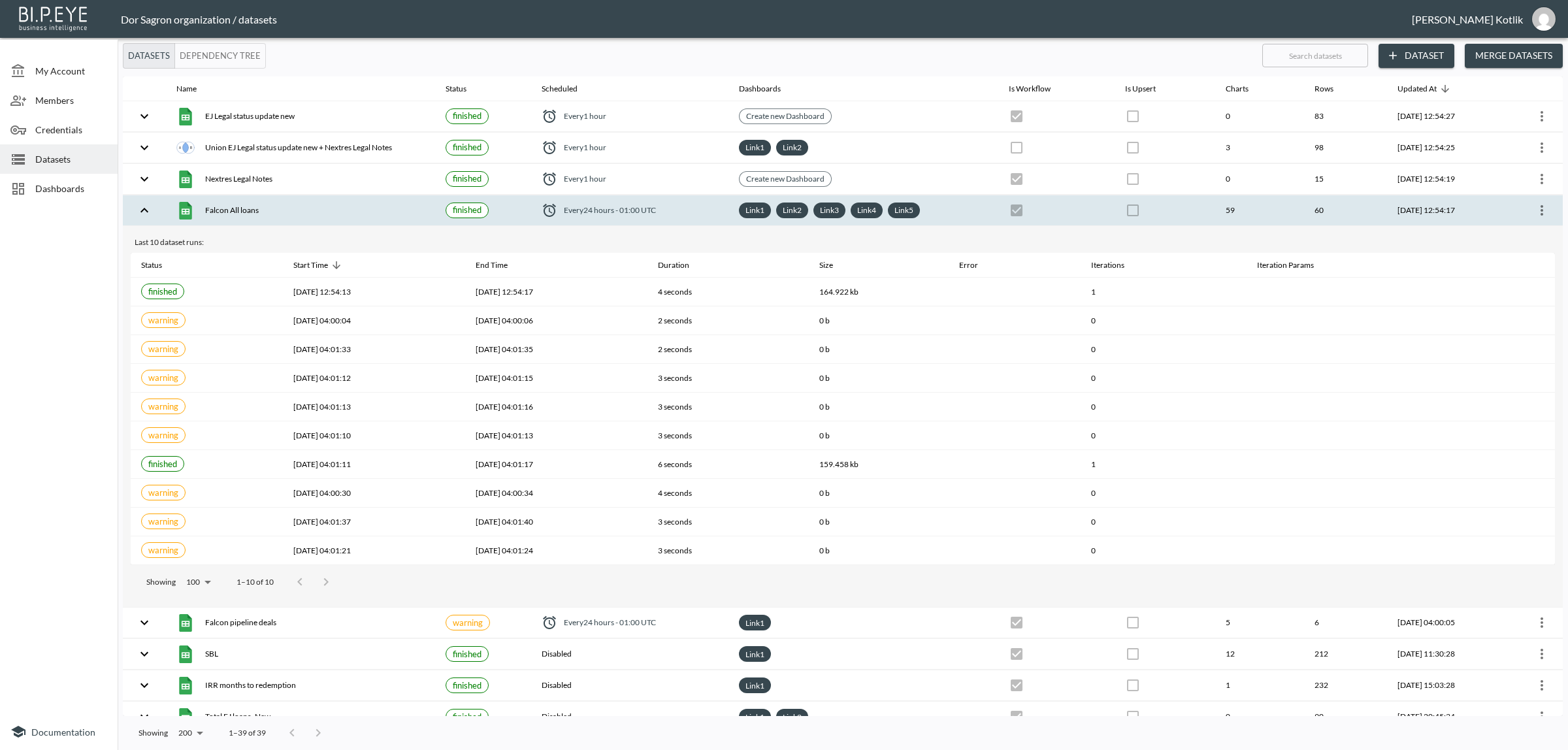
click at [228, 209] on div "Falcon All loans" at bounding box center [300, 210] width 248 height 18
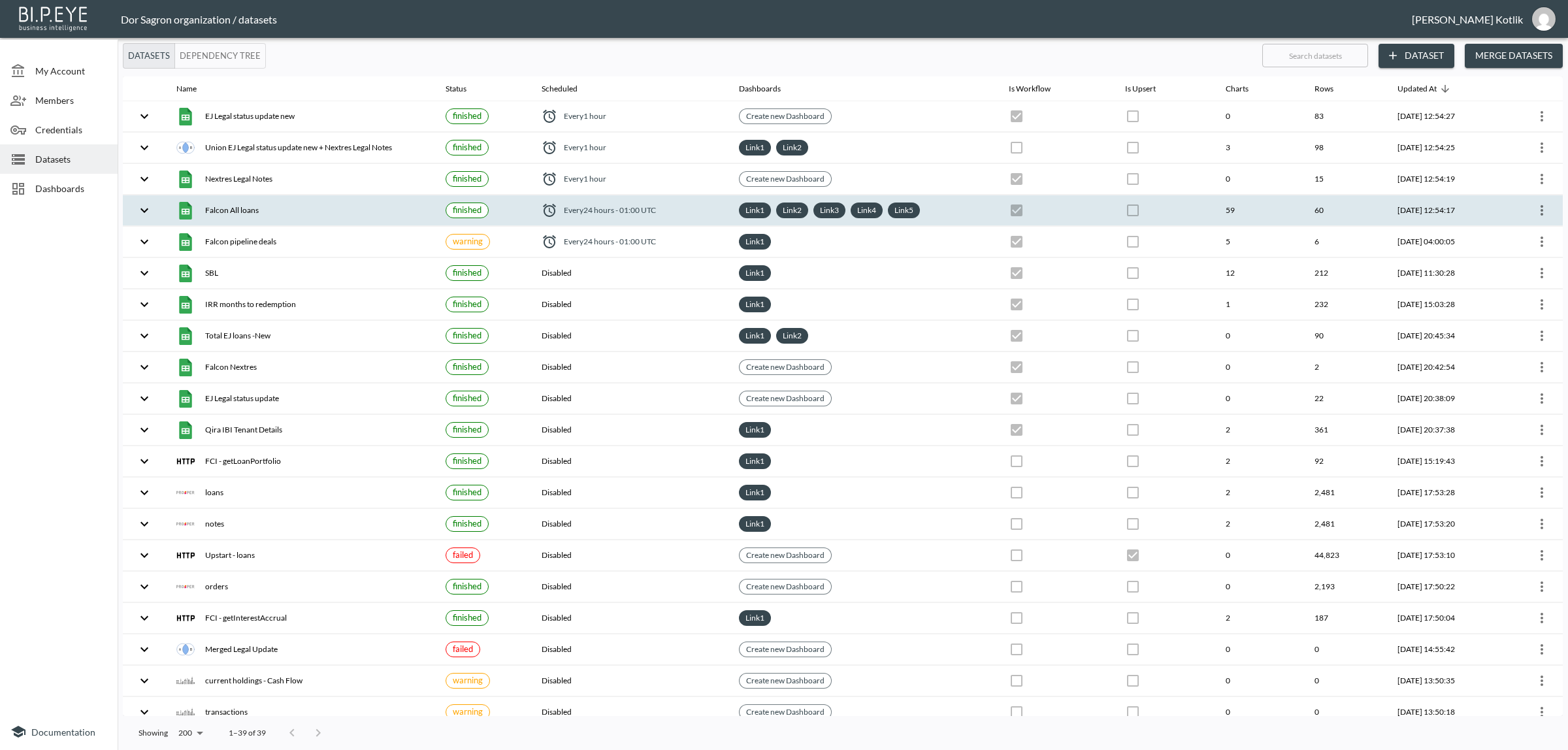
click at [228, 209] on div "Falcon All loans" at bounding box center [300, 210] width 248 height 18
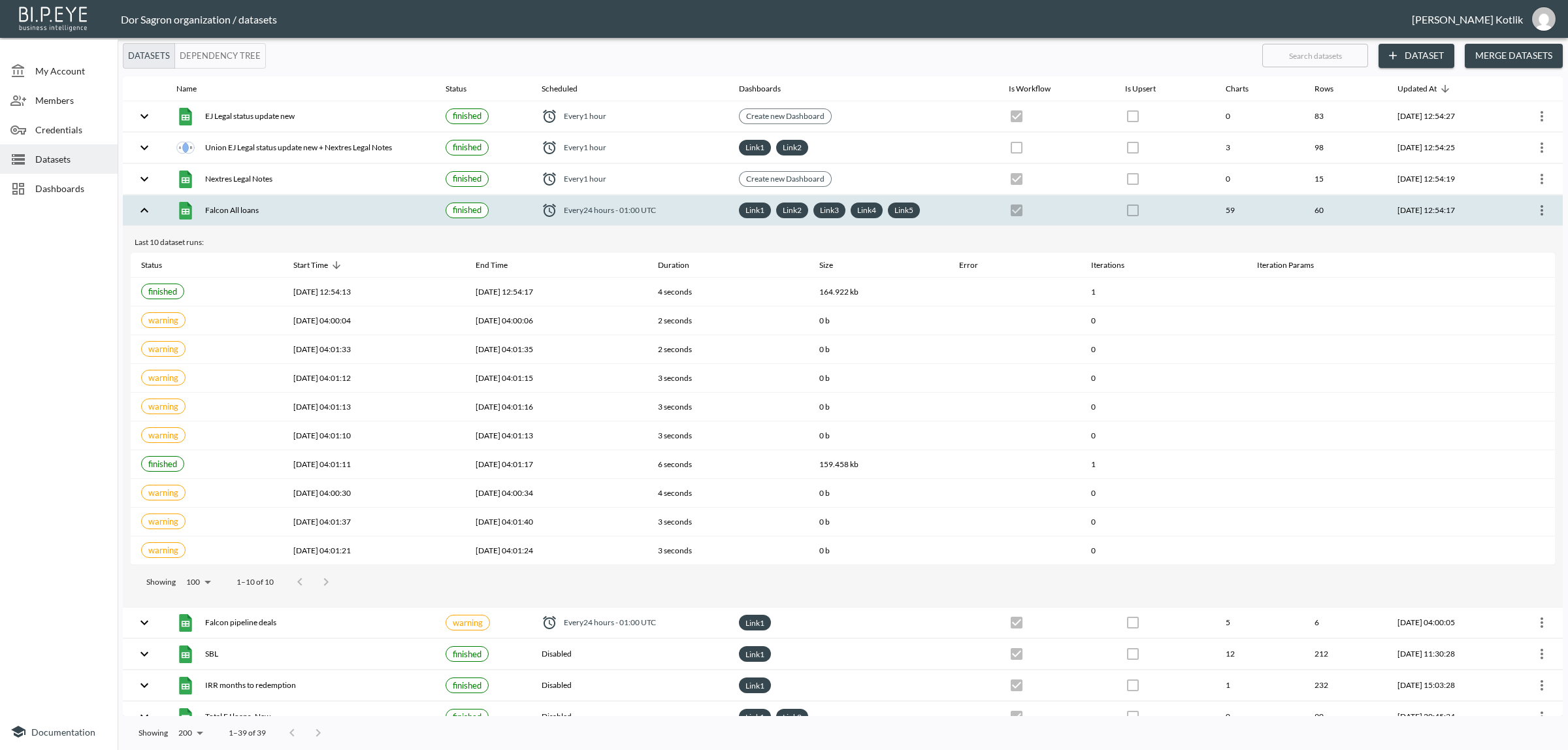
click at [84, 194] on span "Dashboards" at bounding box center [71, 188] width 72 height 13
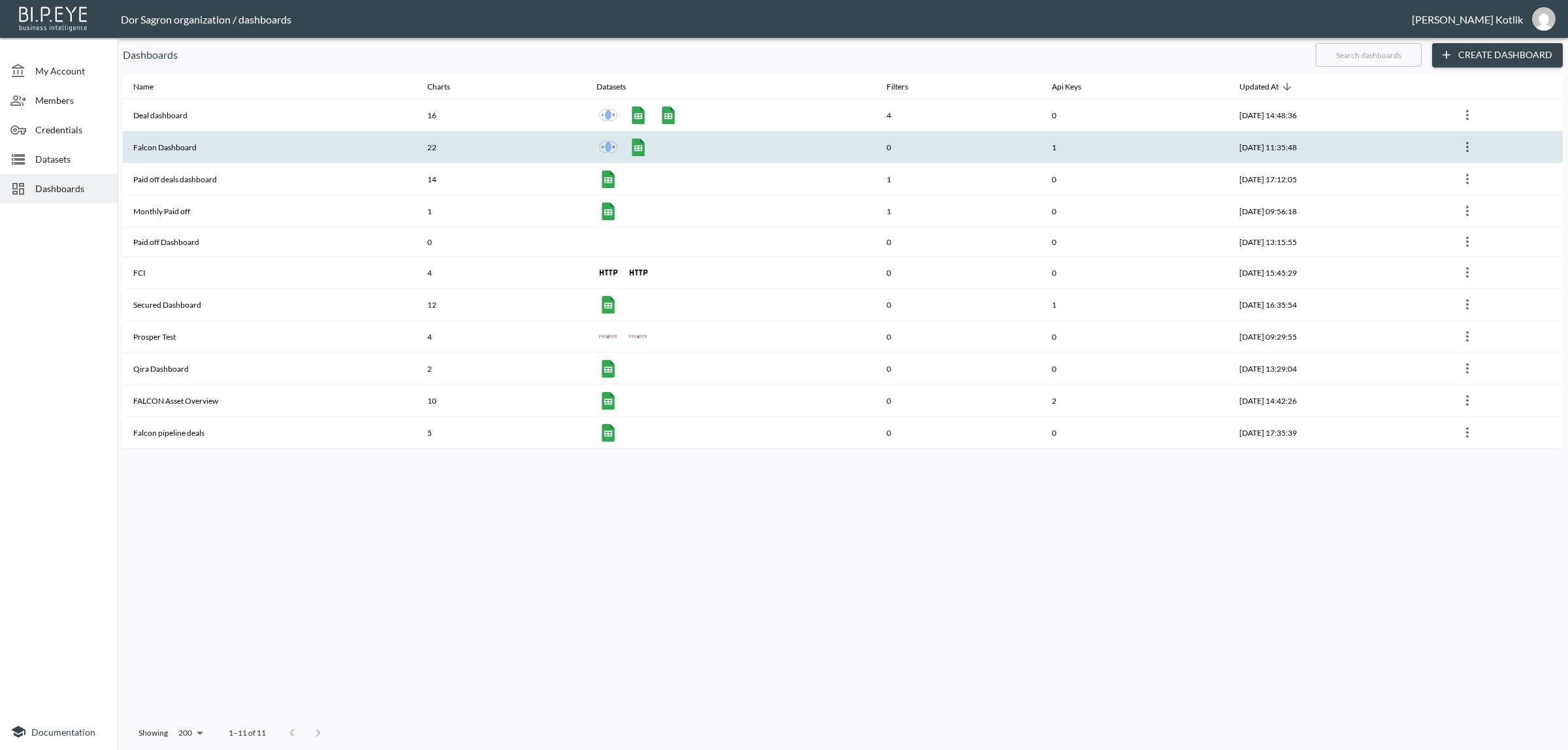
click at [190, 151] on th "Falcon Dashboard" at bounding box center [269, 147] width 294 height 32
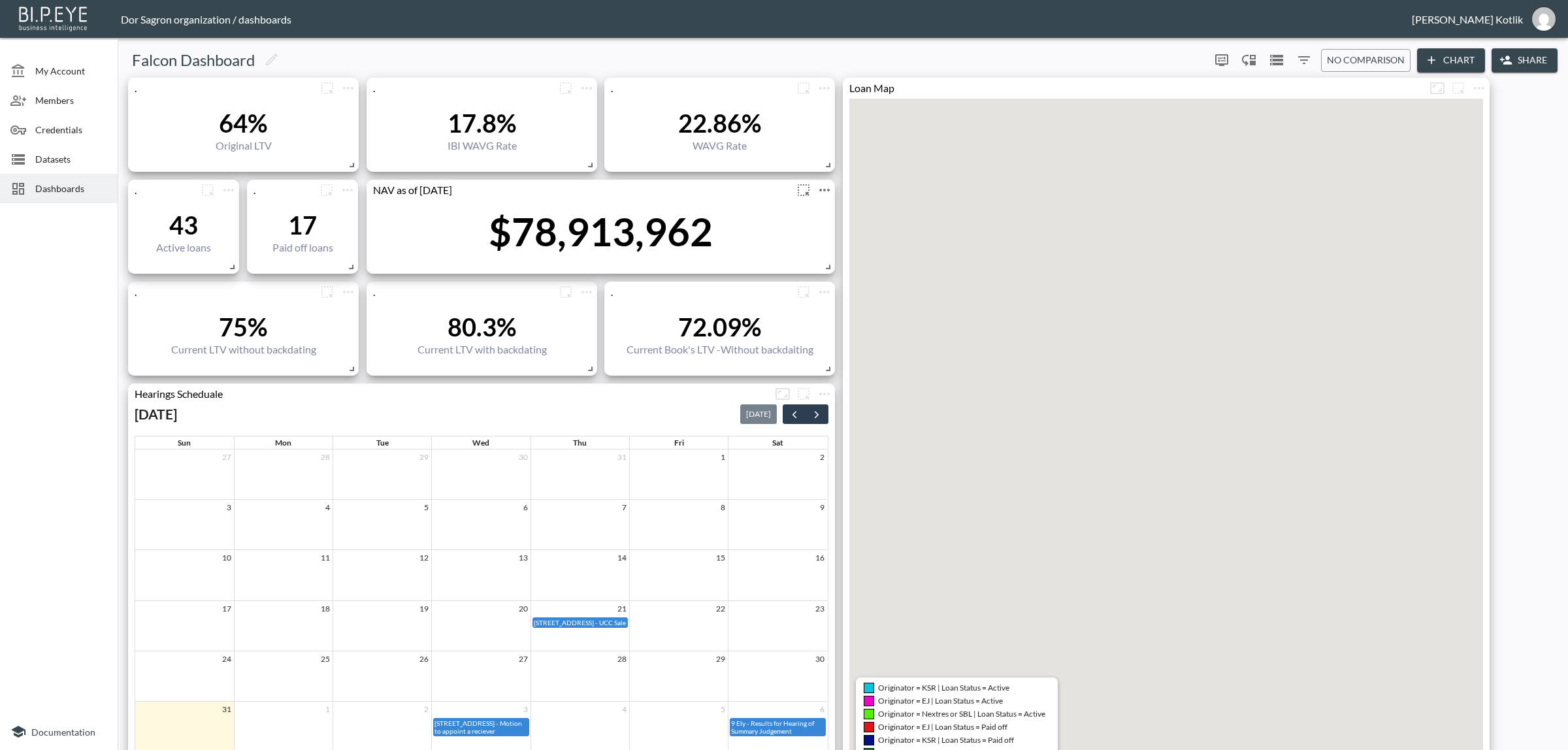
click at [830, 190] on icon "more" at bounding box center [824, 190] width 15 height 15
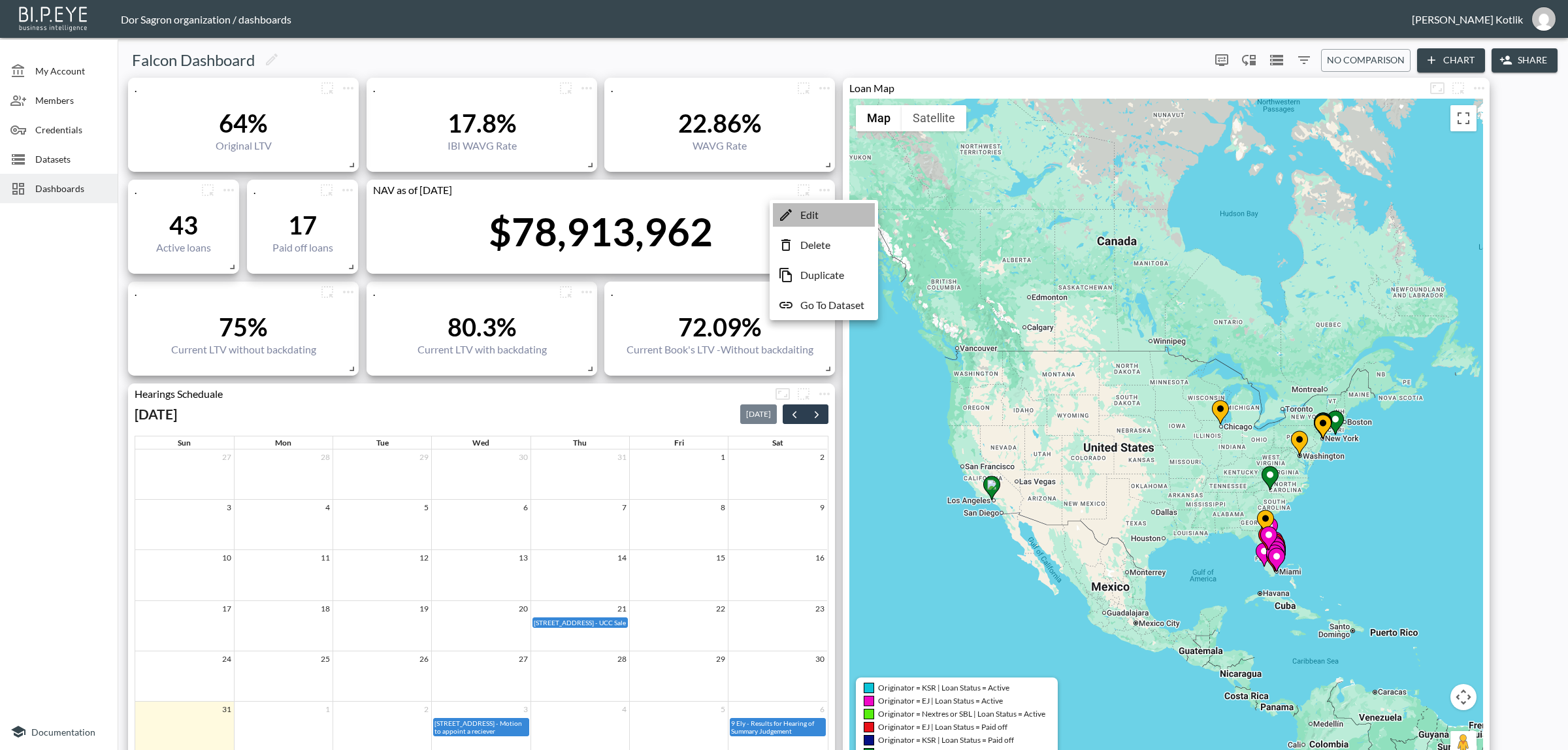
click at [826, 209] on li "Edit" at bounding box center [824, 214] width 102 height 23
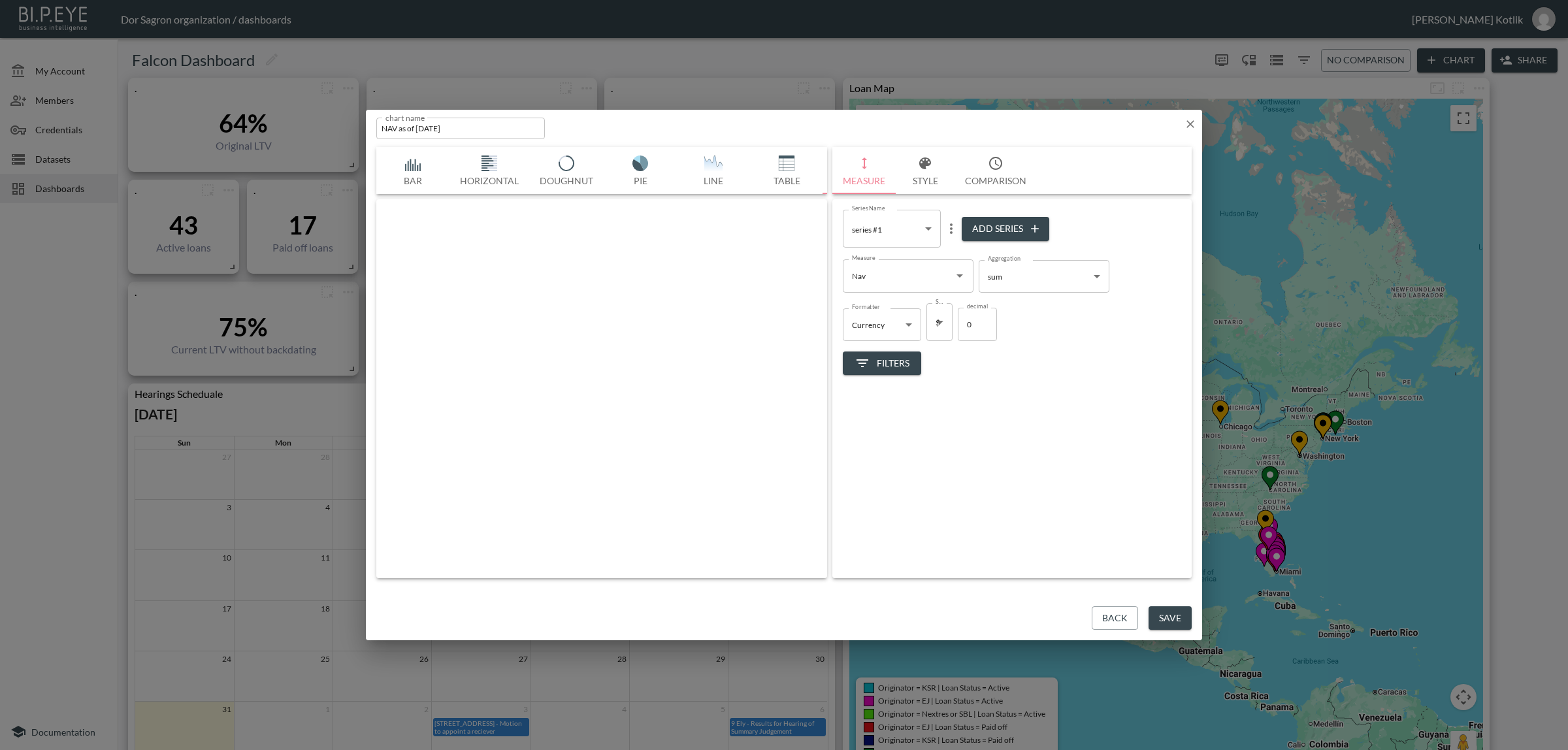
scroll to position [0, 68]
click at [627, 325] on div at bounding box center [602, 386] width 427 height 363
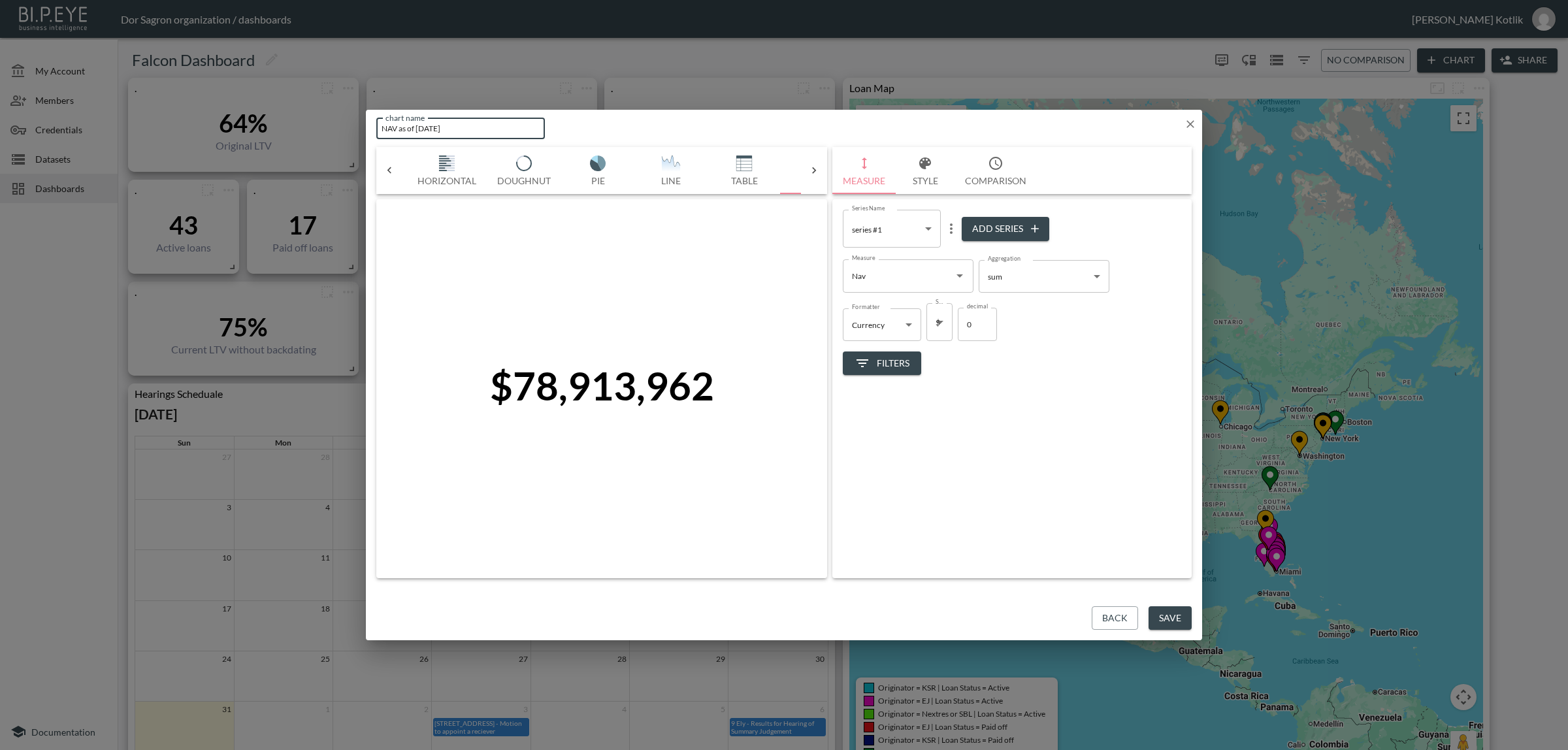
click at [418, 125] on input "NAV as of [DATE]" at bounding box center [461, 129] width 169 height 21
type input "NAV as of [DATE]"
click at [1163, 611] on button "Save" at bounding box center [1170, 618] width 43 height 24
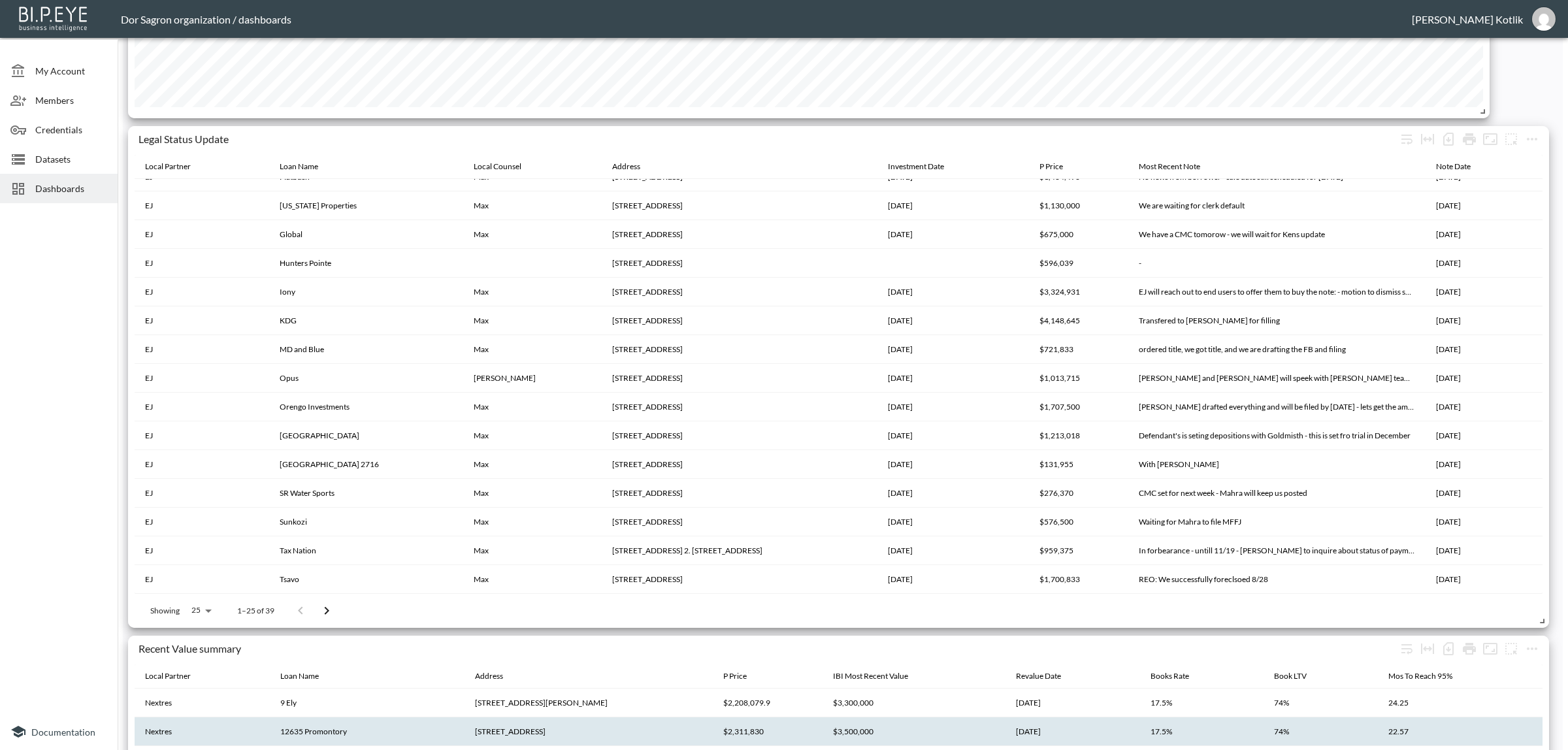
scroll to position [2563, 0]
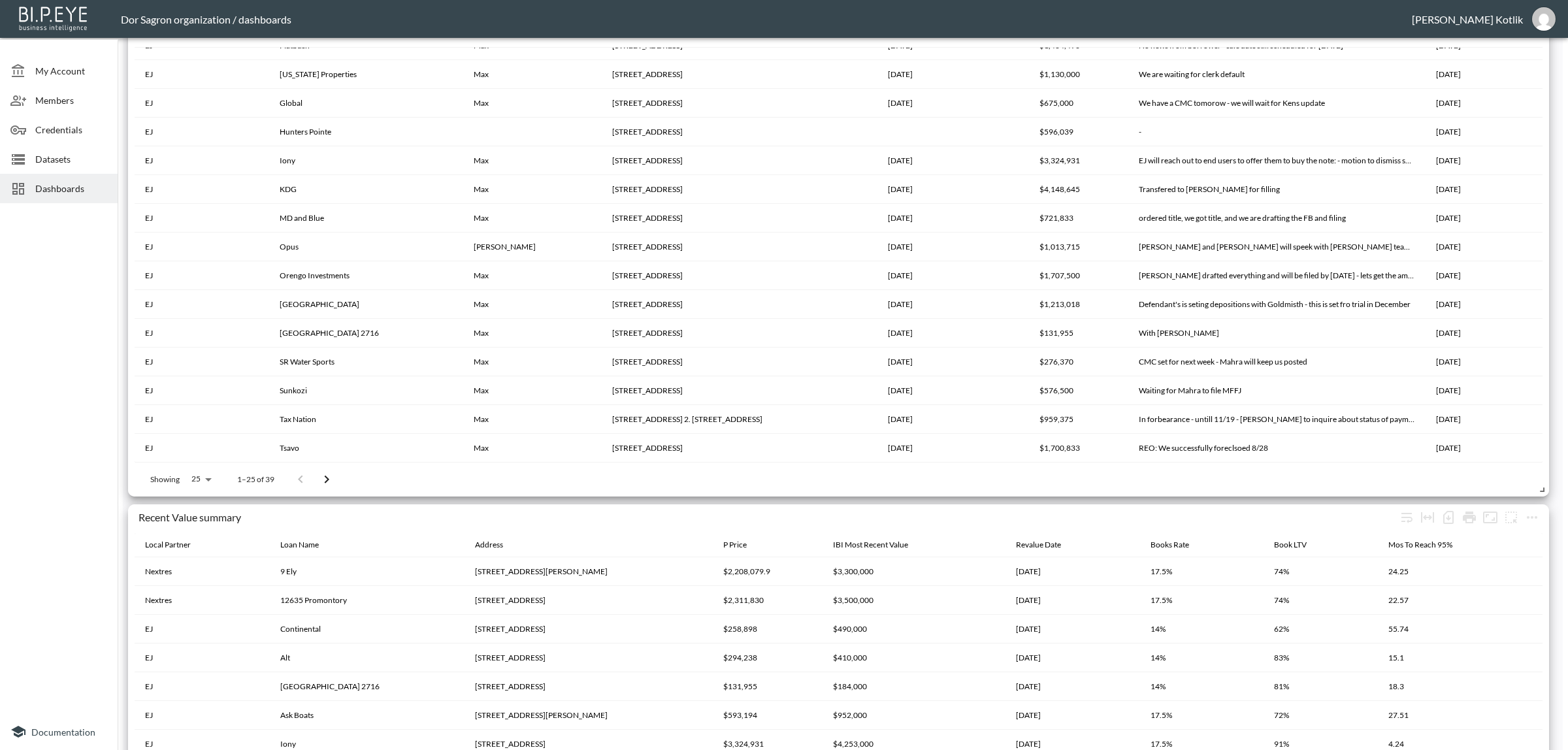
click at [174, 475] on p "Showing" at bounding box center [165, 479] width 29 height 11
click at [181, 480] on div "Showing 25 25 1–25 of 39" at bounding box center [238, 479] width 206 height 34
click at [204, 481] on body "BI.P.EYE, Interactive Analytics Dashboards - app Dor Sagron organization / dash…" at bounding box center [784, 375] width 1568 height 750
click at [203, 574] on li "100" at bounding box center [200, 575] width 50 height 23
type input "100"
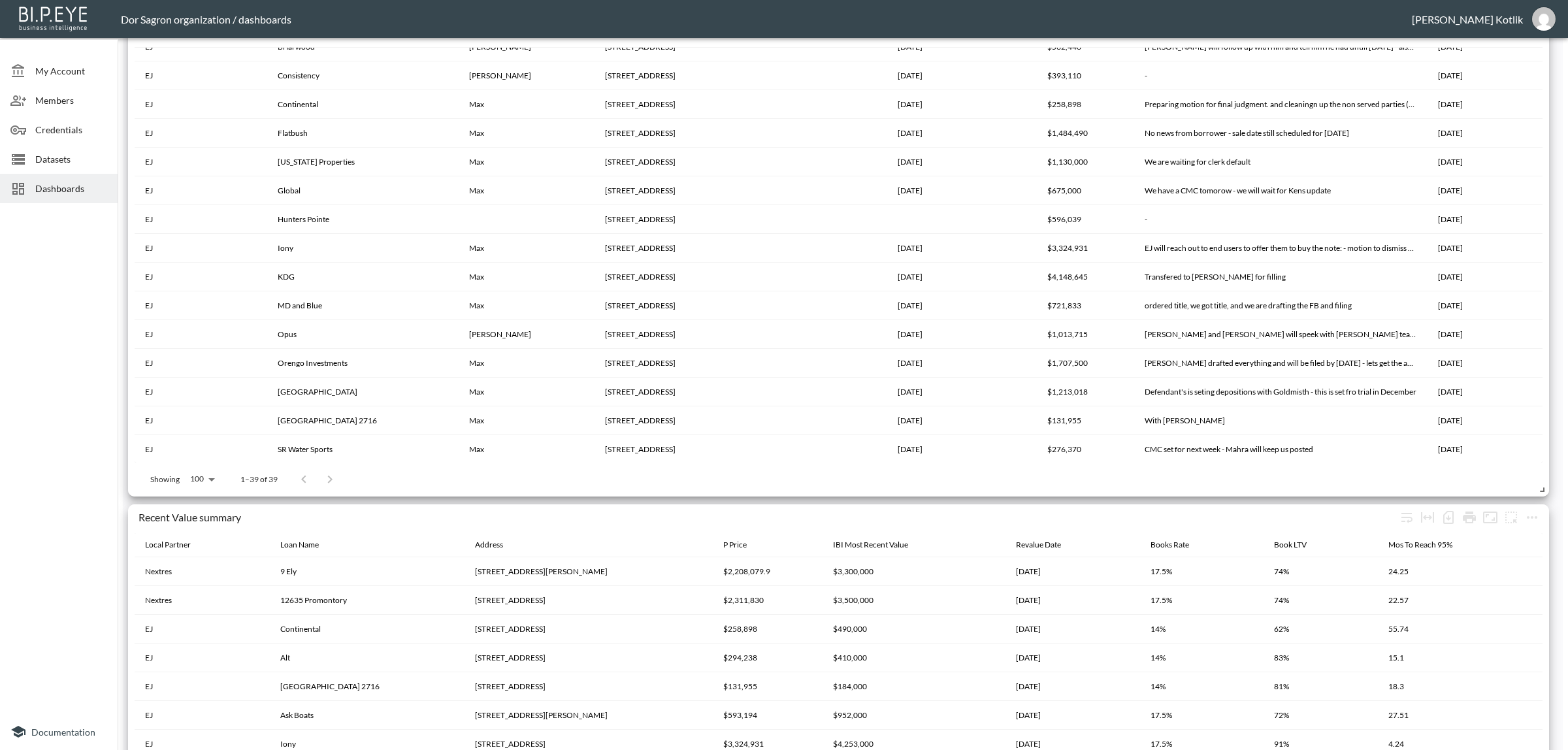
scroll to position [0, 0]
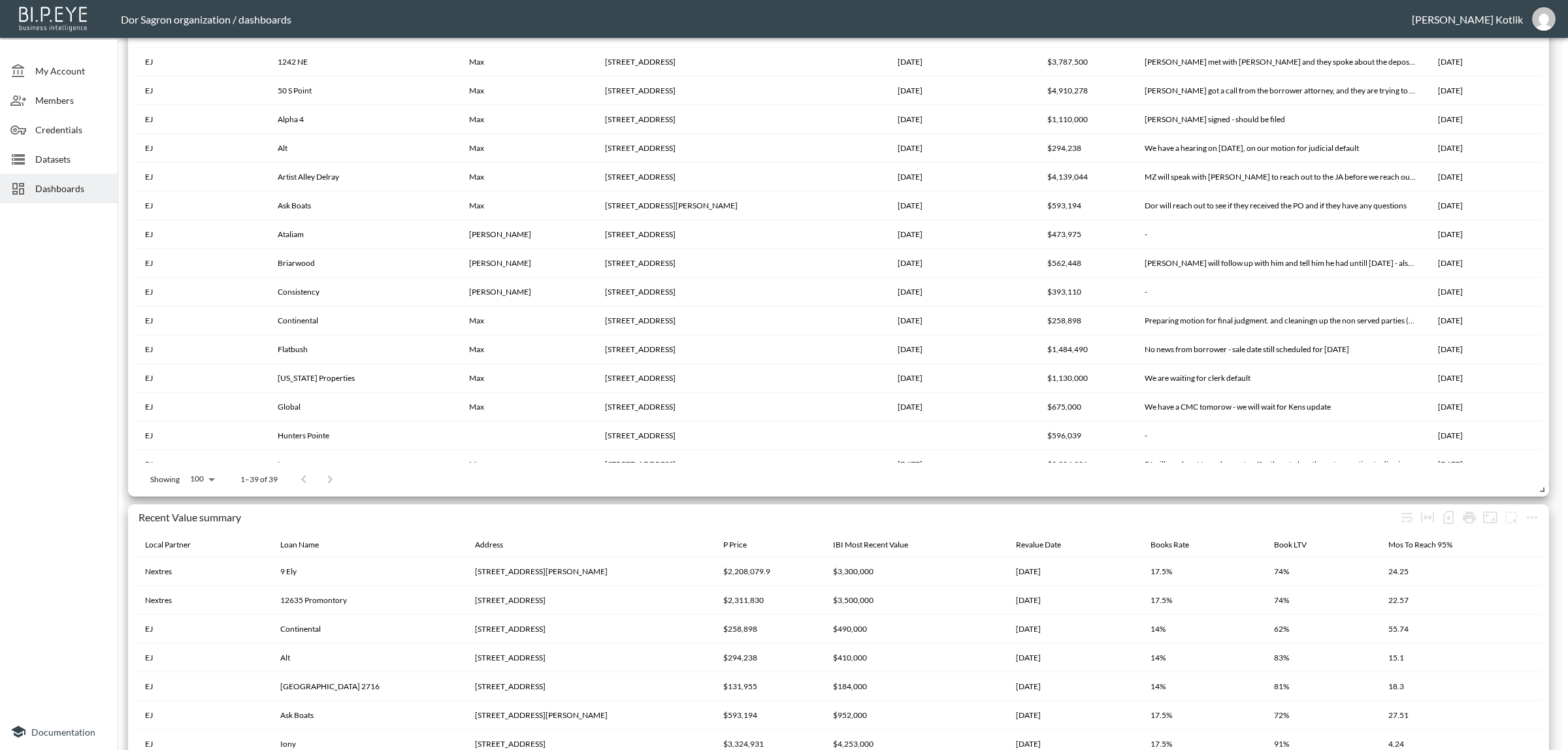
click at [66, 155] on span "Datasets" at bounding box center [71, 159] width 72 height 13
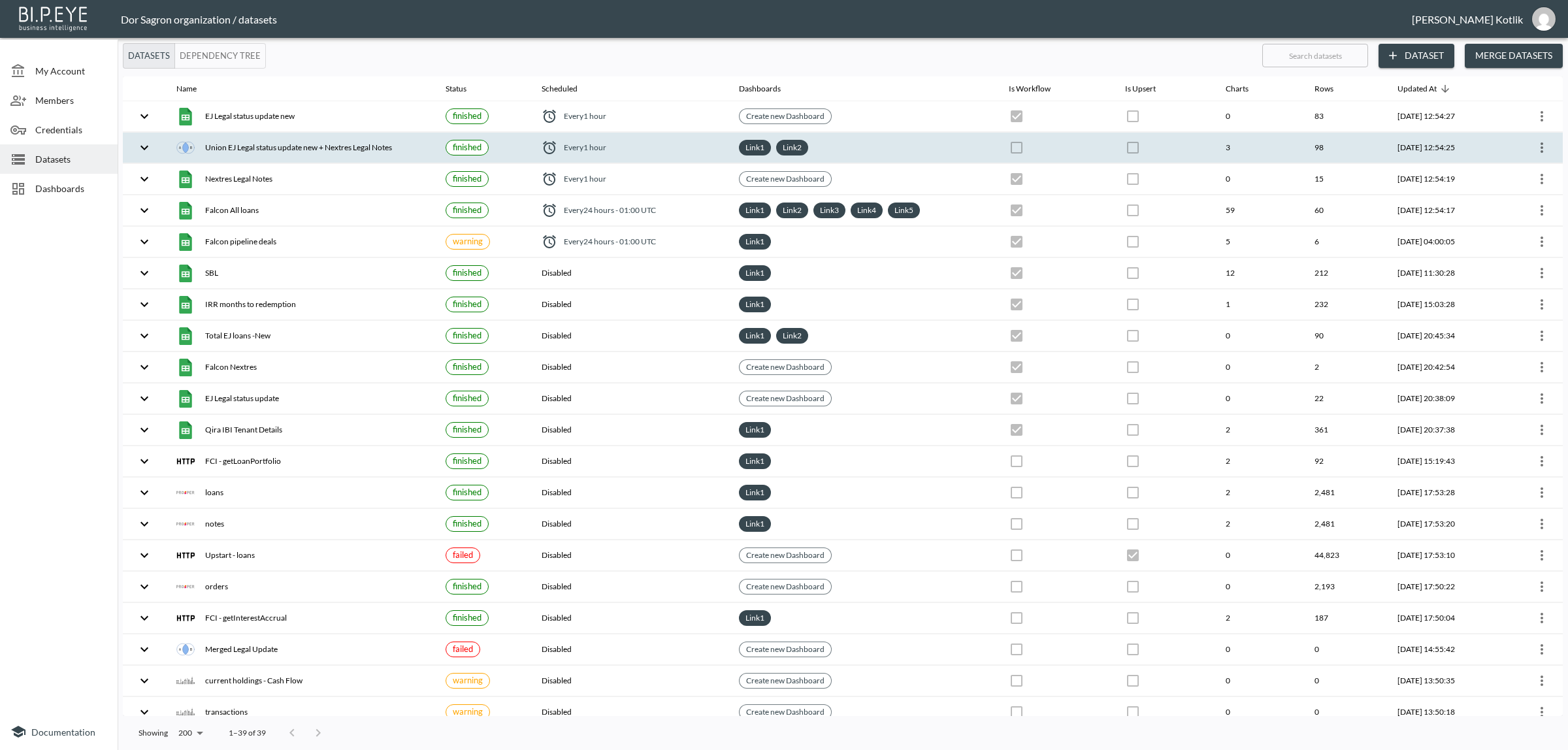
click at [1539, 146] on icon "more" at bounding box center [1541, 147] width 15 height 15
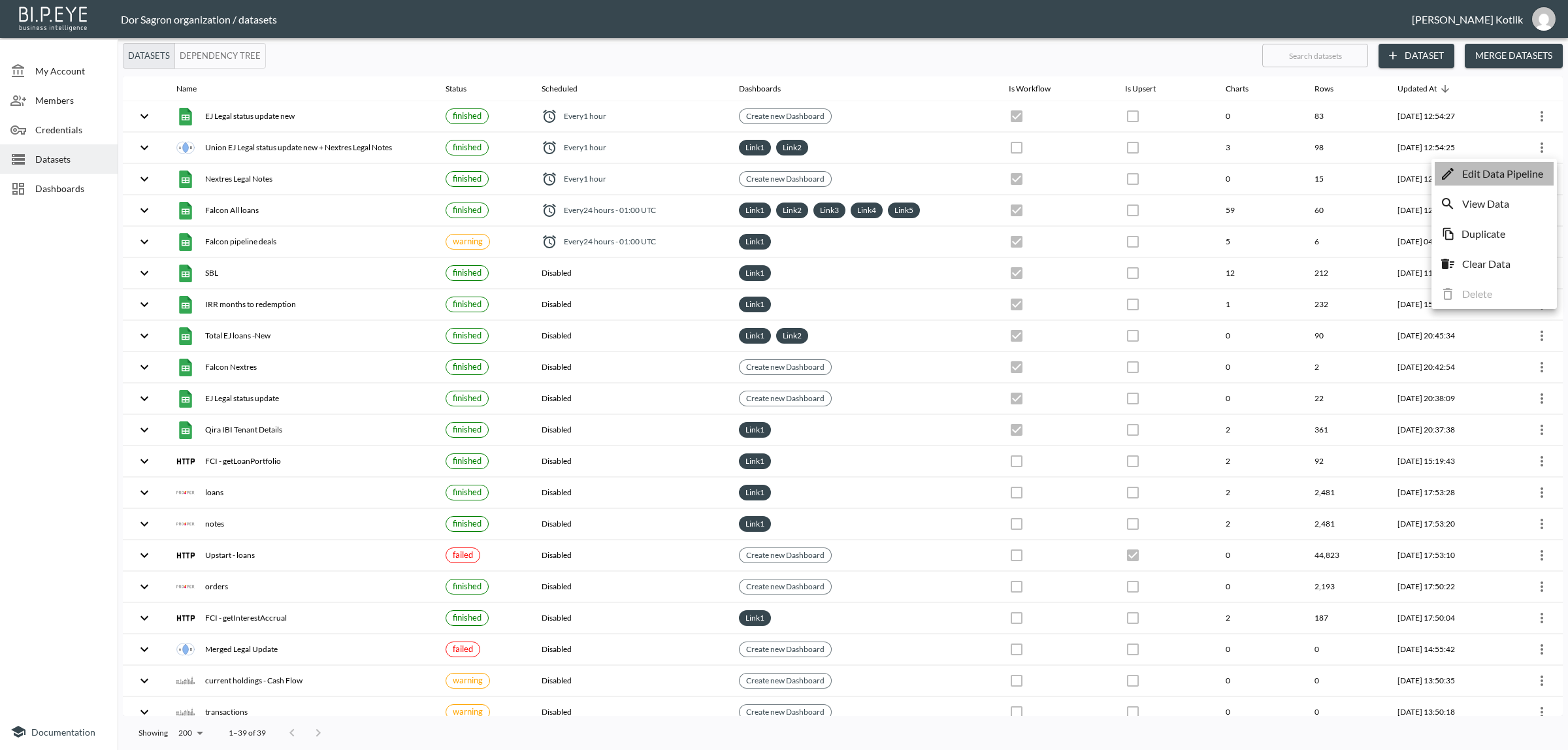
click at [1525, 173] on p "Edit Data Pipeline" at bounding box center [1502, 173] width 81 height 15
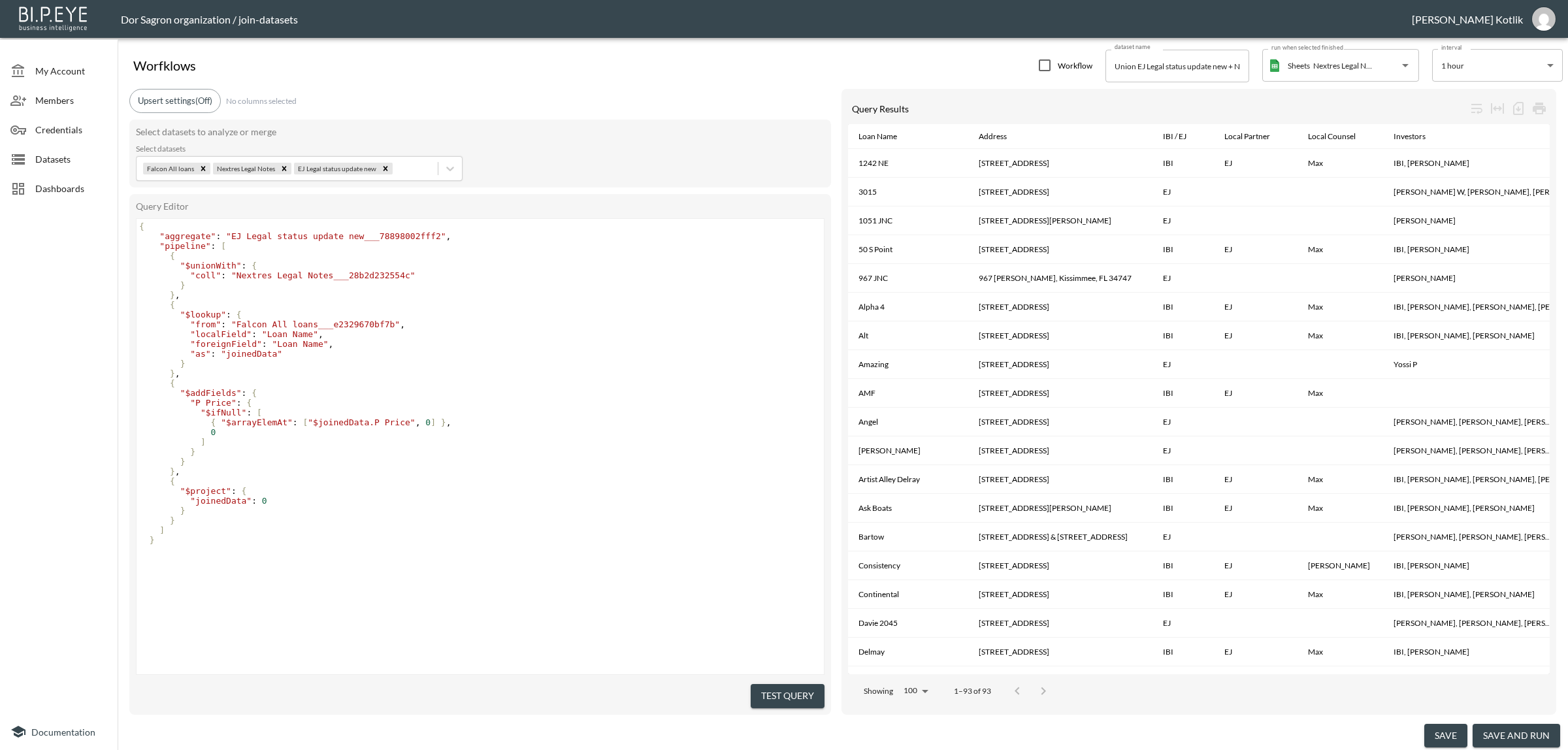
click at [1520, 734] on button "save and run" at bounding box center [1516, 736] width 88 height 24
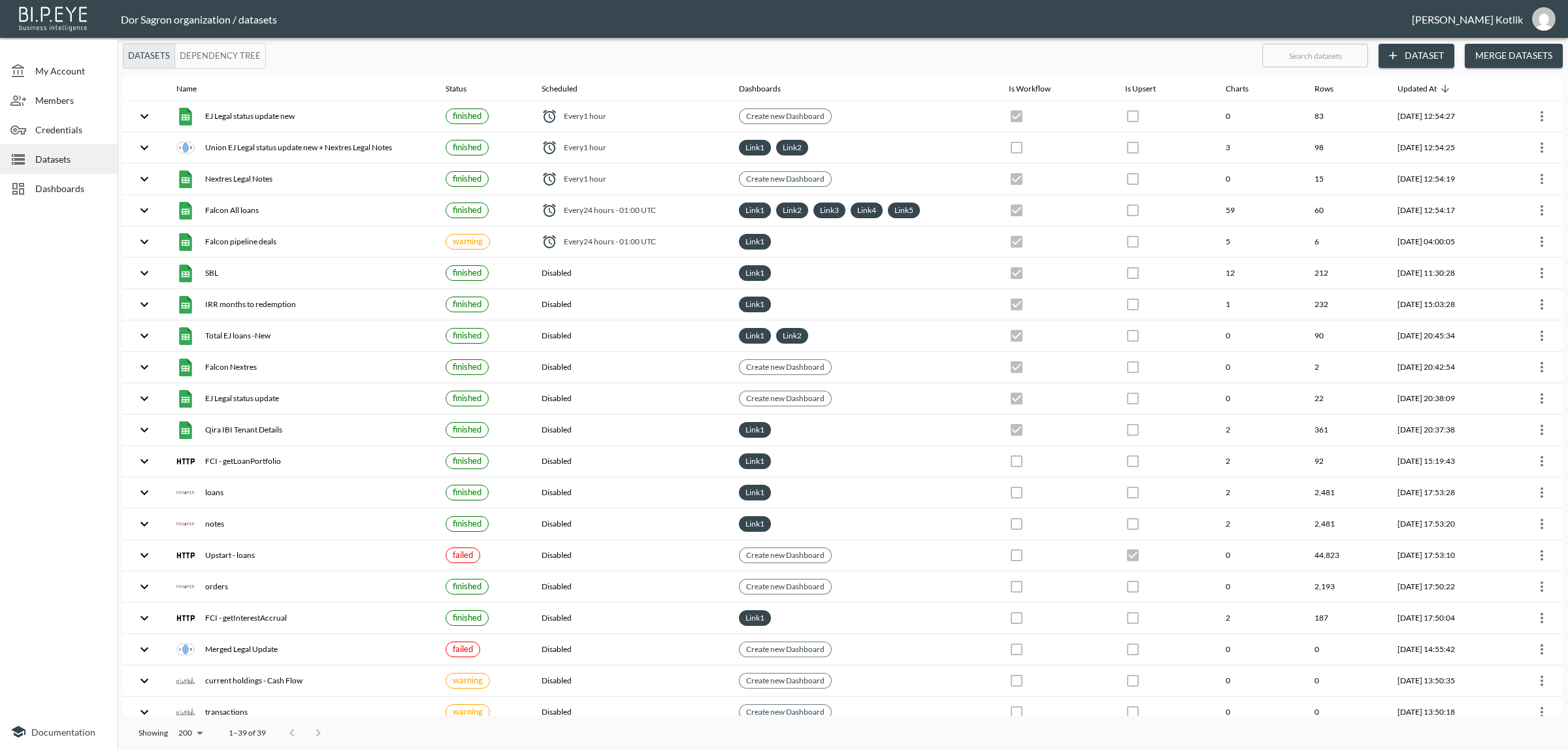
checkbox input "false"
checkbox input "true"
click at [64, 188] on span "Dashboards" at bounding box center [71, 188] width 72 height 13
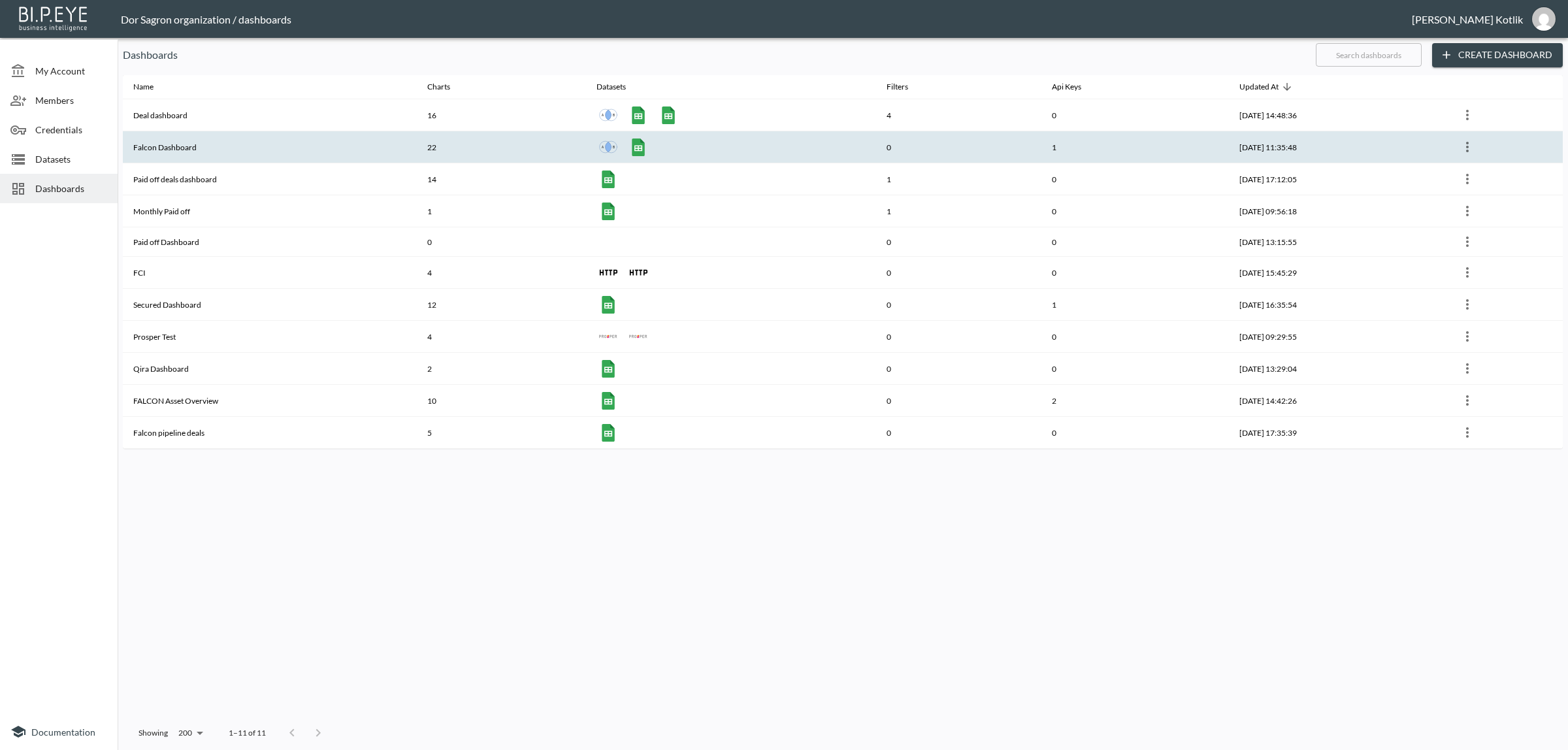
click at [165, 147] on th "Falcon Dashboard" at bounding box center [269, 147] width 294 height 32
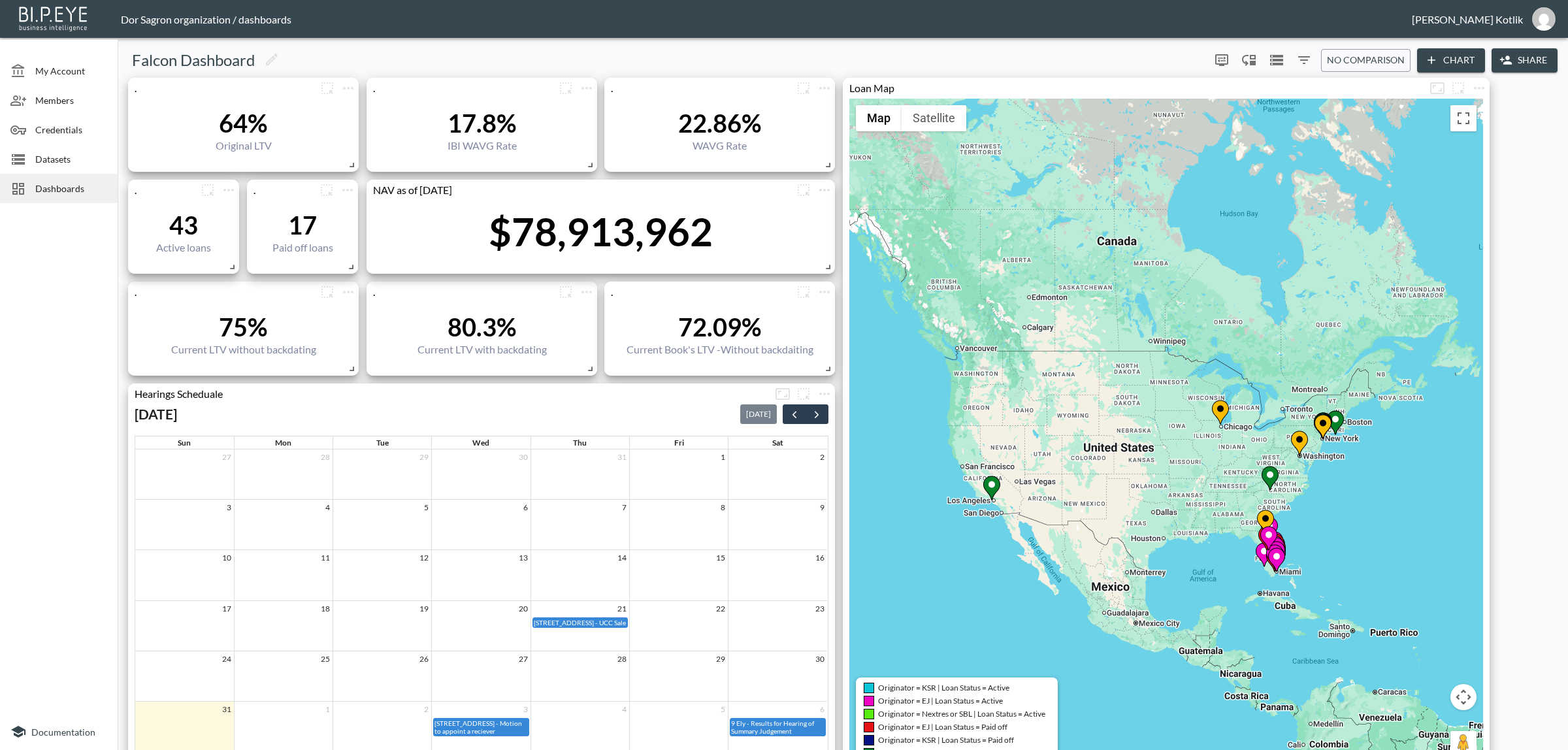
click at [82, 461] on div at bounding box center [59, 461] width 118 height 505
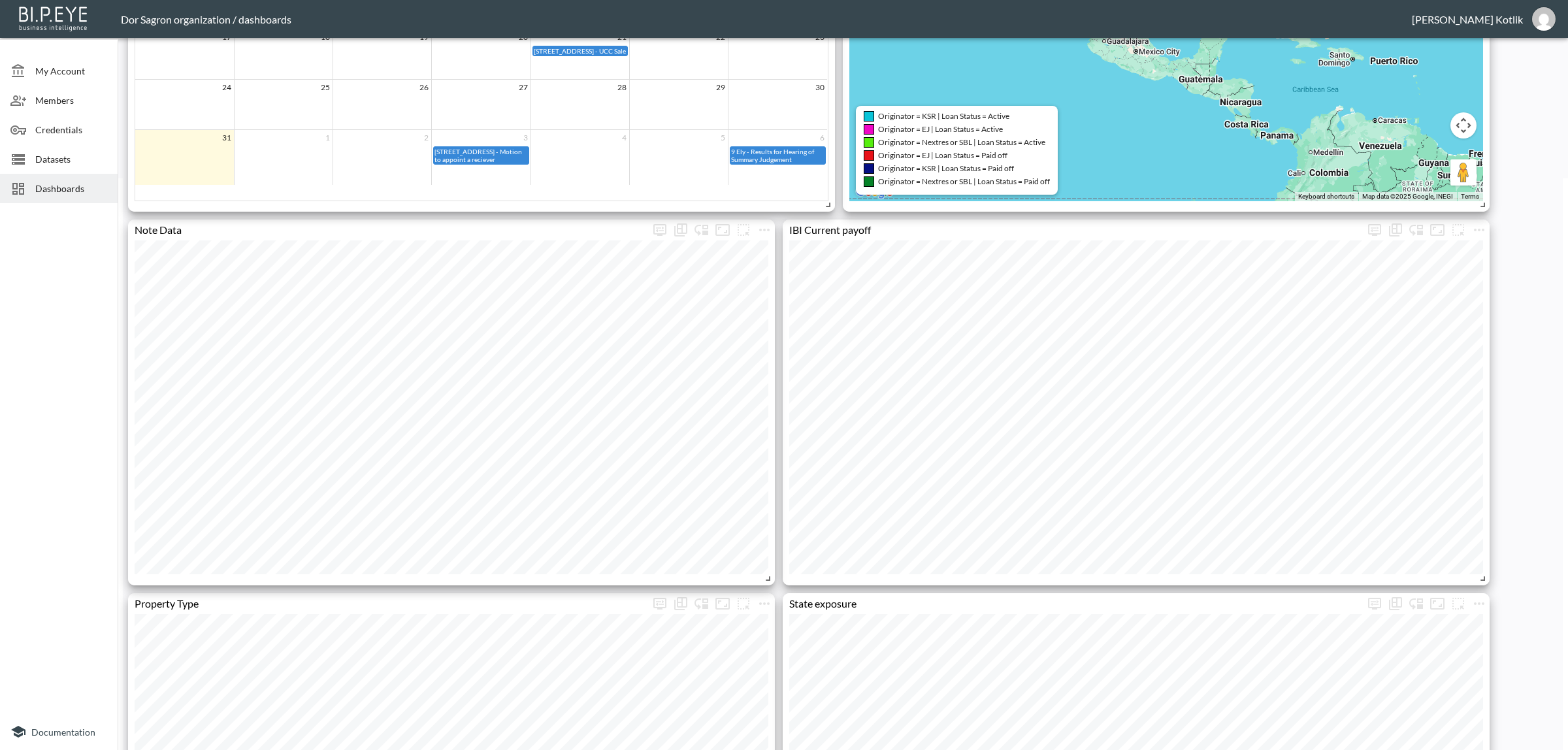
scroll to position [1061, 0]
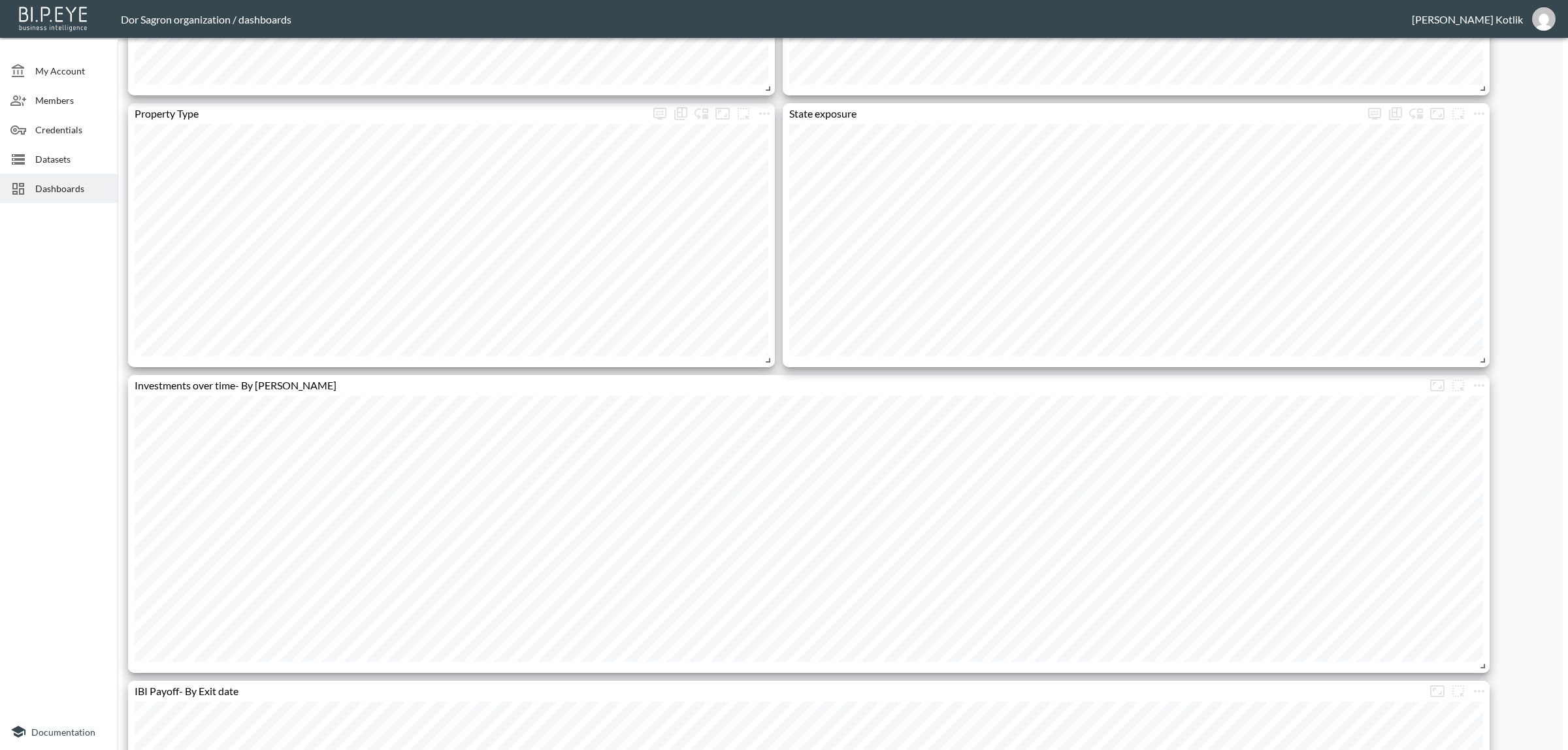
click at [1562, 323] on div "My Account Members Credentials Datasets Dashboards Documentation Falcon Dashboa…" at bounding box center [784, 375] width 1568 height 750
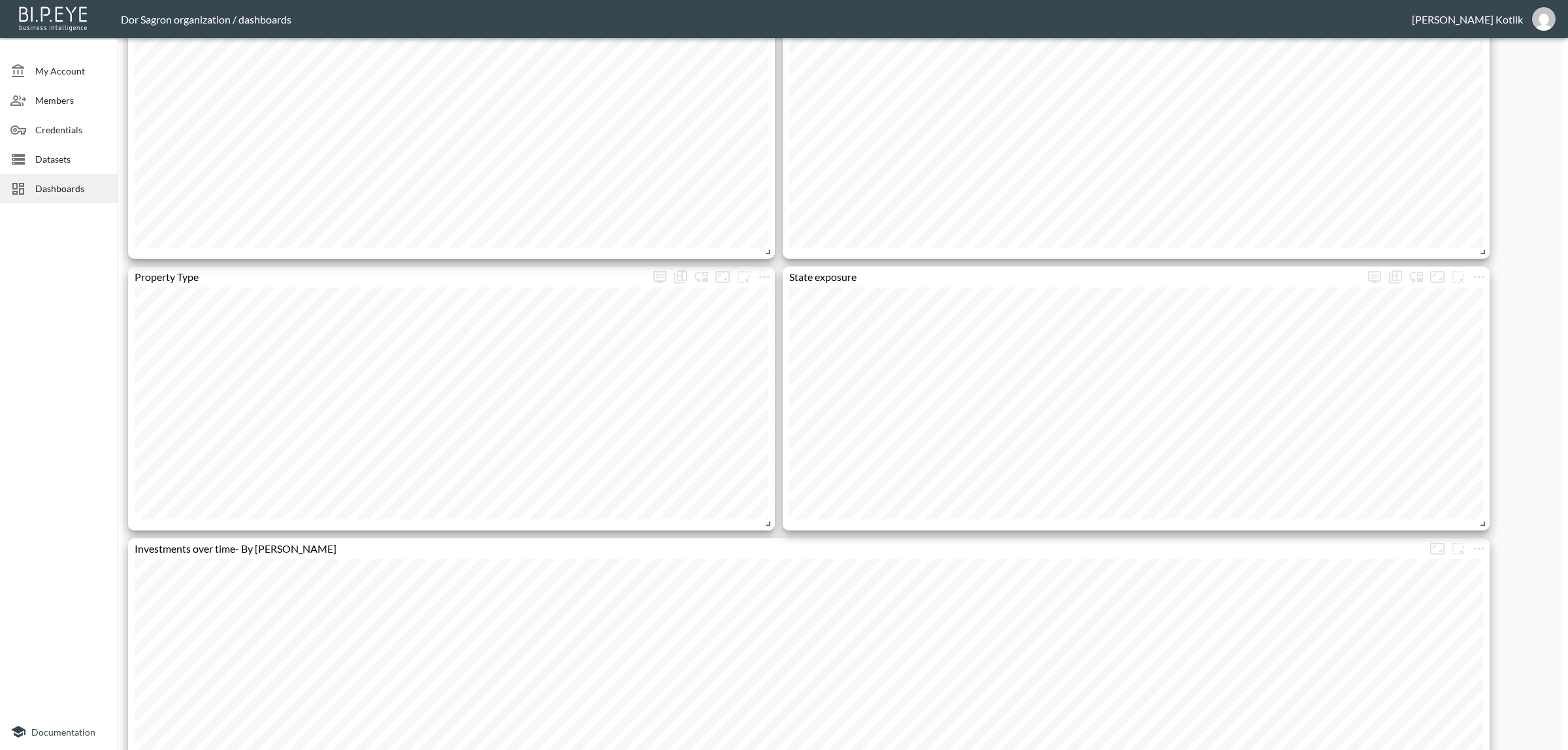
scroll to position [980, 0]
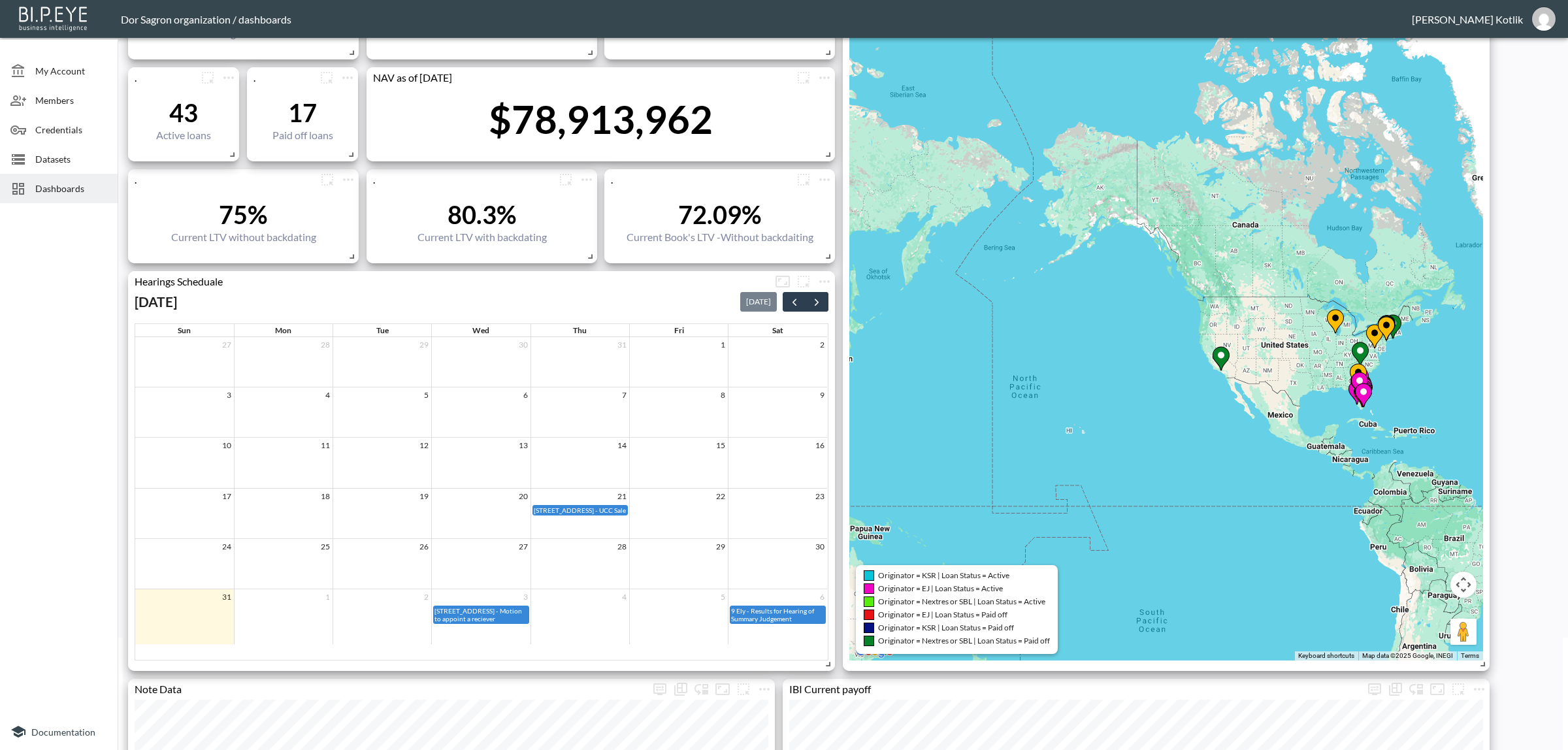
scroll to position [0, 0]
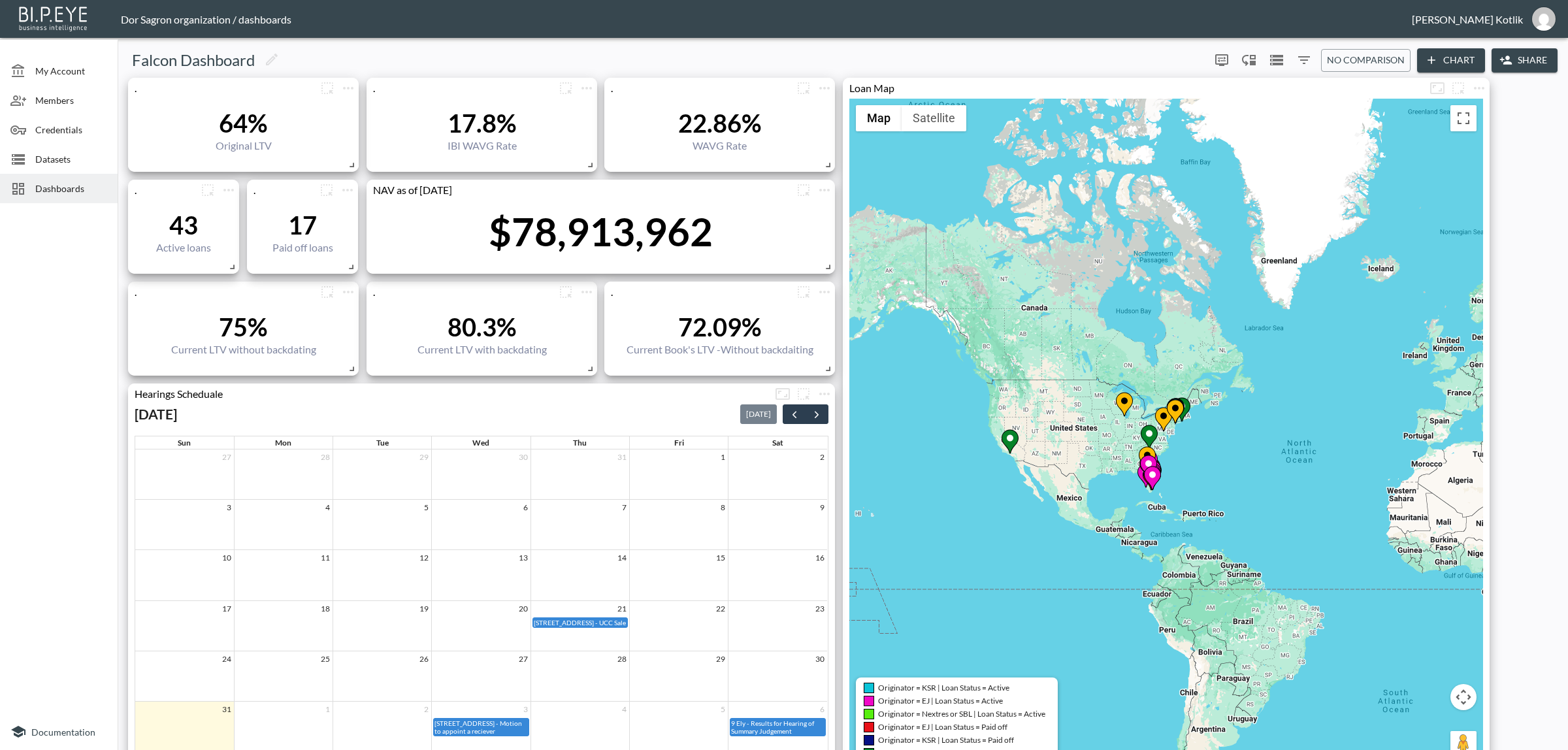
drag, startPoint x: 1102, startPoint y: 388, endPoint x: 1085, endPoint y: 386, distance: 17.1
click at [1085, 386] on div "To activate drag with keyboard, press Alt + Enter. Once in keyboard drag state,…" at bounding box center [1166, 435] width 633 height 674
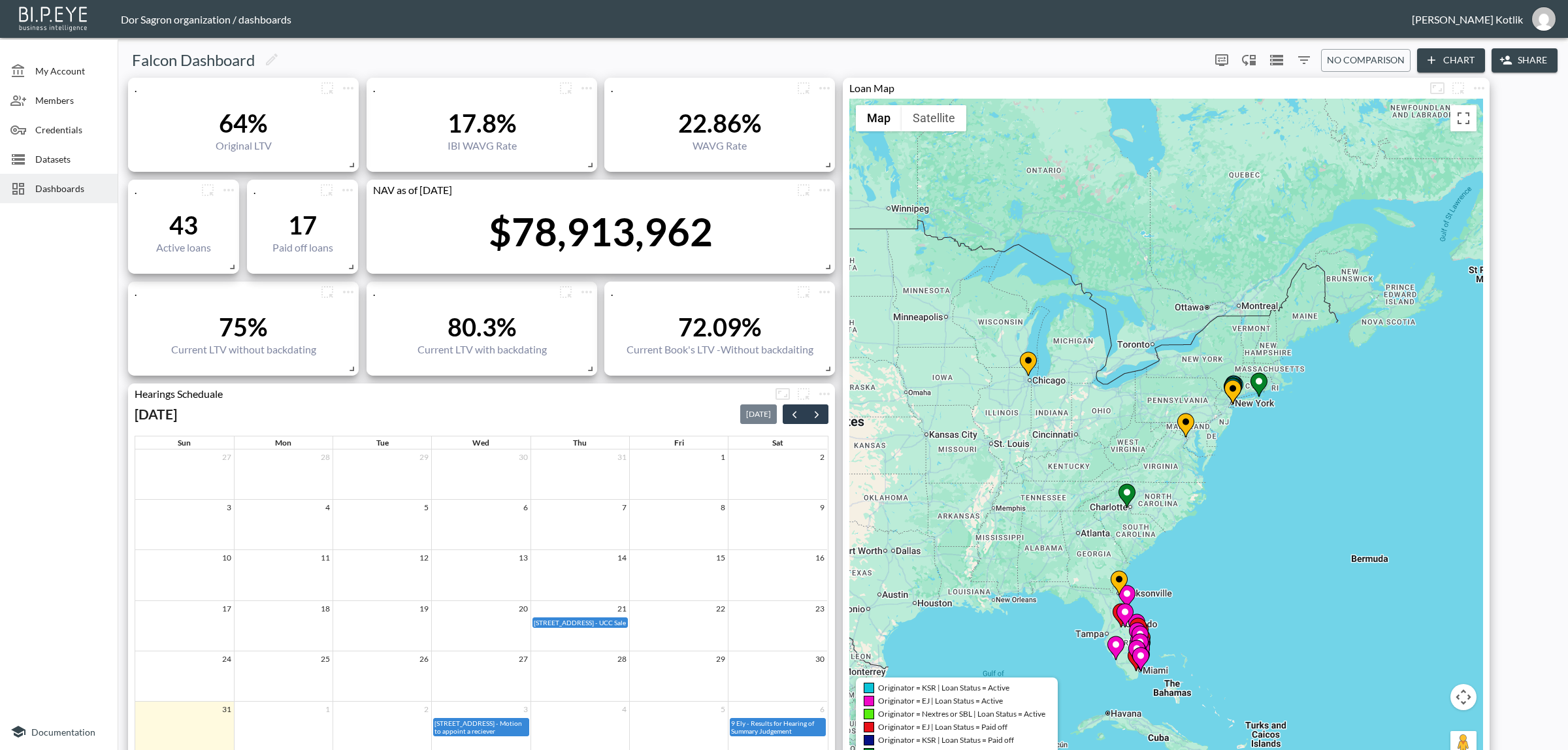
drag, startPoint x: 1038, startPoint y: 276, endPoint x: 1020, endPoint y: 456, distance: 180.9
click at [1035, 518] on div "To activate drag with keyboard, press Alt + Enter. Once in keyboard drag state,…" at bounding box center [1166, 435] width 633 height 674
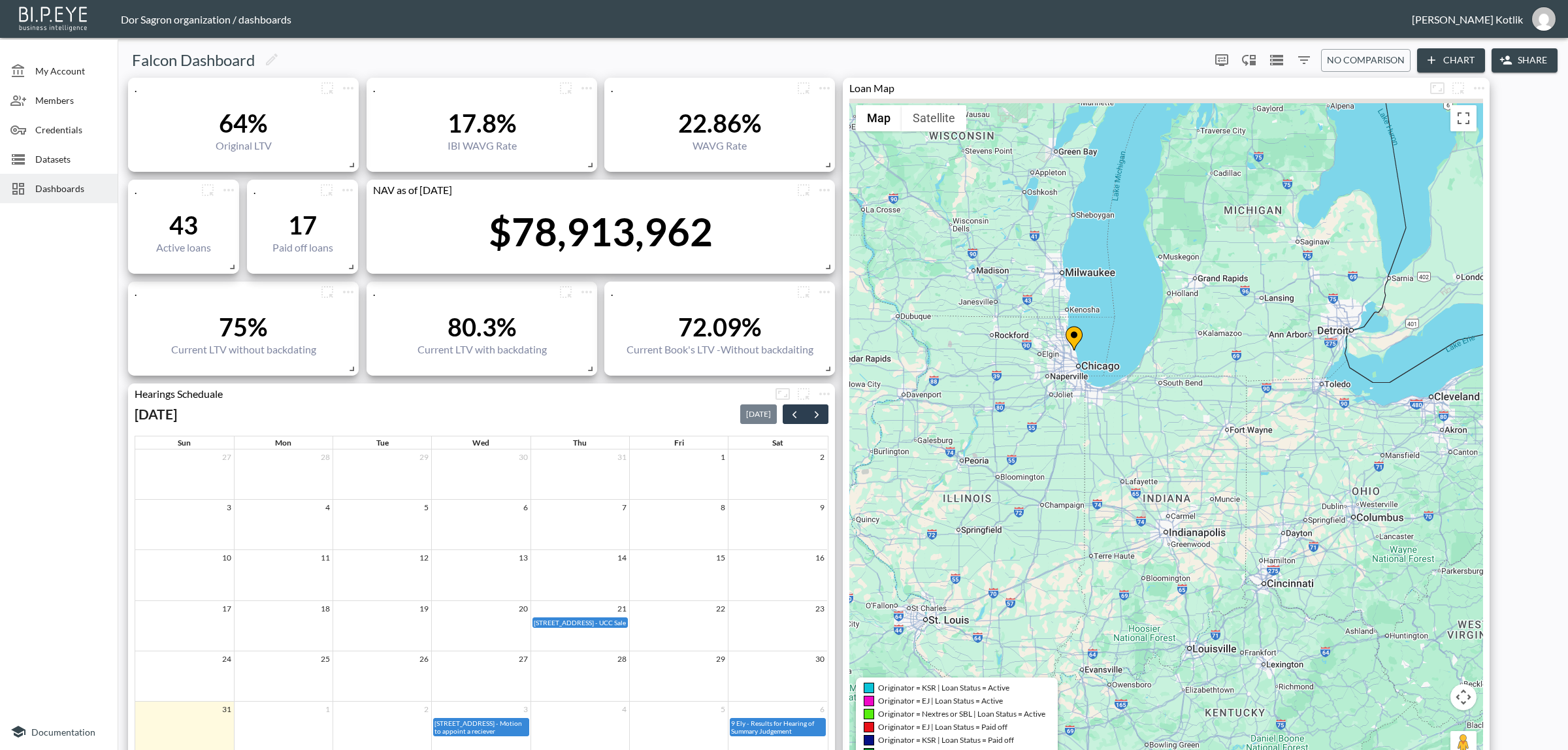
click at [1120, 344] on div "To activate drag with keyboard, press Alt + Enter. Once in keyboard drag state,…" at bounding box center [1166, 435] width 633 height 674
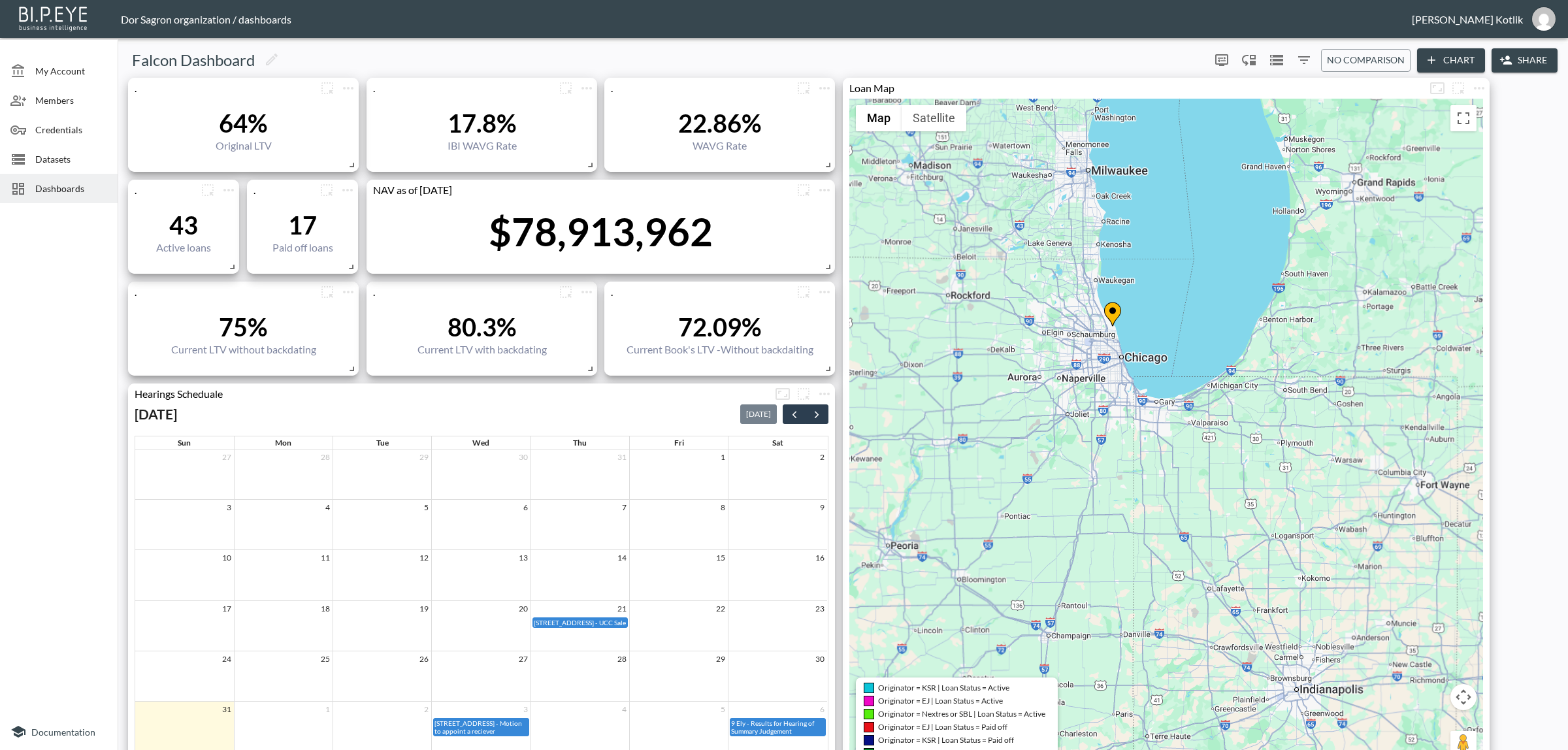
drag, startPoint x: 1016, startPoint y: 368, endPoint x: 1096, endPoint y: 386, distance: 82.0
click at [1096, 386] on div "To activate drag with keyboard, press Alt + Enter. Once in keyboard drag state,…" at bounding box center [1166, 435] width 633 height 674
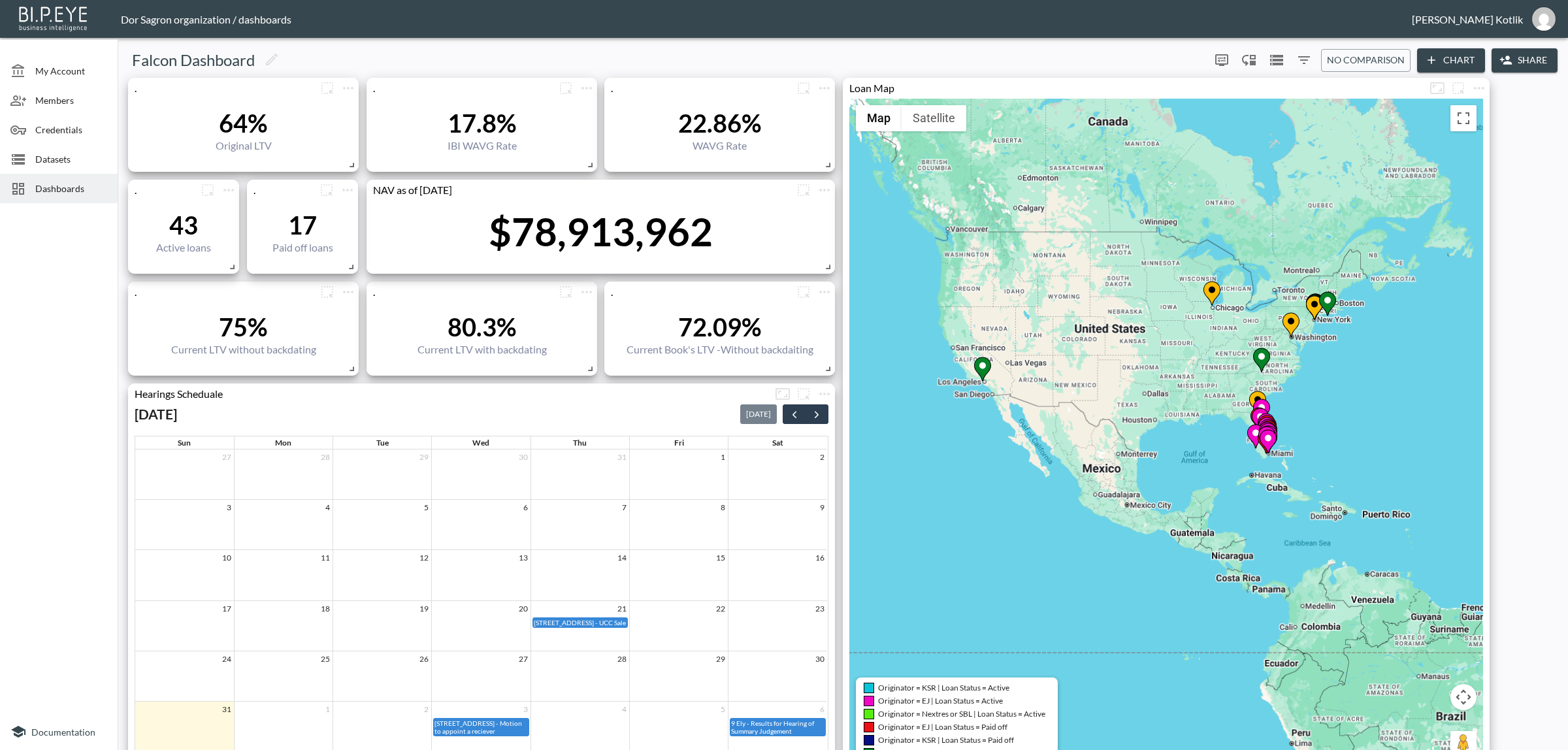
drag, startPoint x: 1241, startPoint y: 345, endPoint x: 1207, endPoint y: 340, distance: 34.4
click at [1210, 343] on div "To activate drag with keyboard, press Alt + Enter. Once in keyboard drag state,…" at bounding box center [1166, 435] width 633 height 674
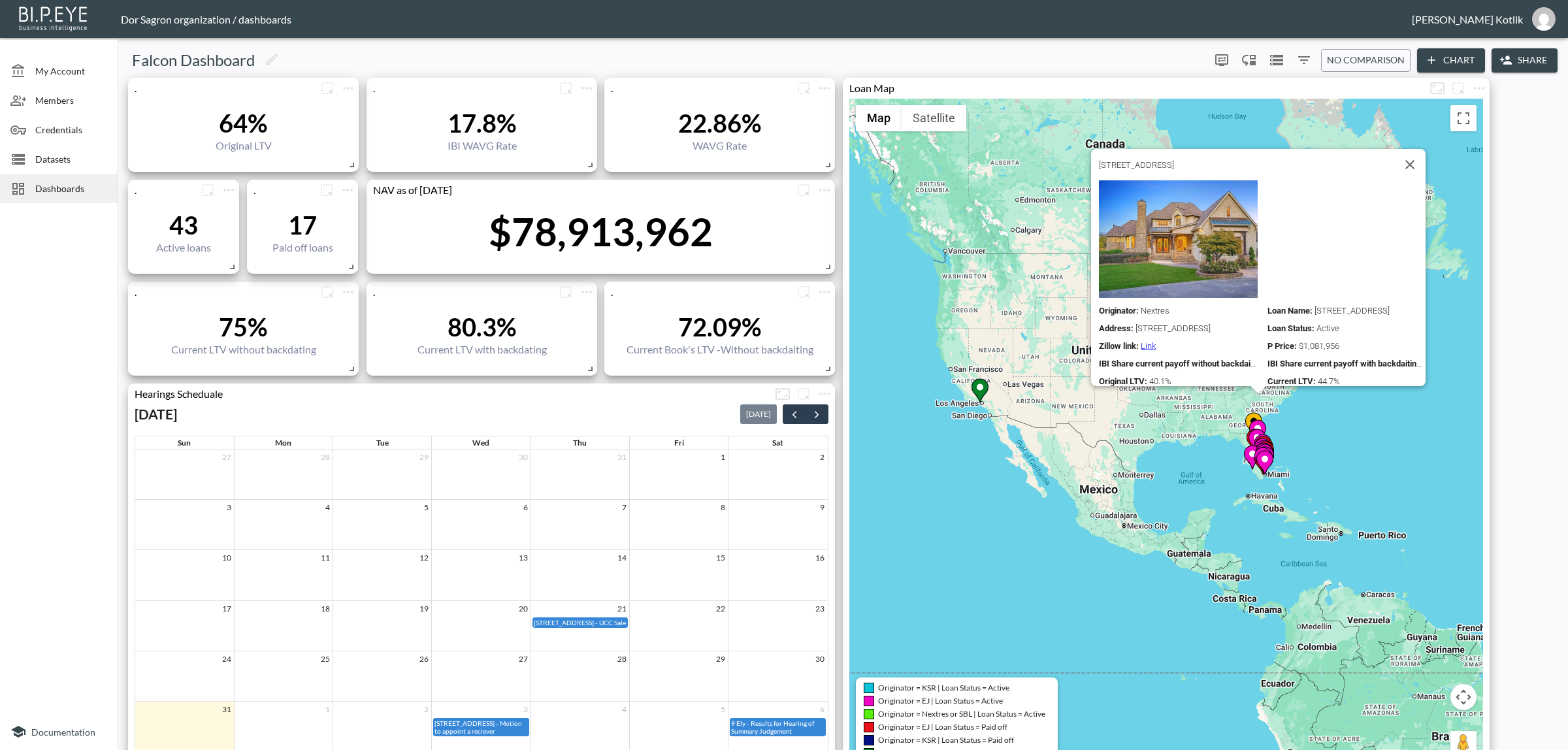
click at [287, 135] on div "64% Original LTV" at bounding box center [243, 130] width 218 height 63
click at [340, 94] on icon "more" at bounding box center [347, 88] width 15 height 15
click at [343, 119] on li "Edit" at bounding box center [347, 112] width 102 height 23
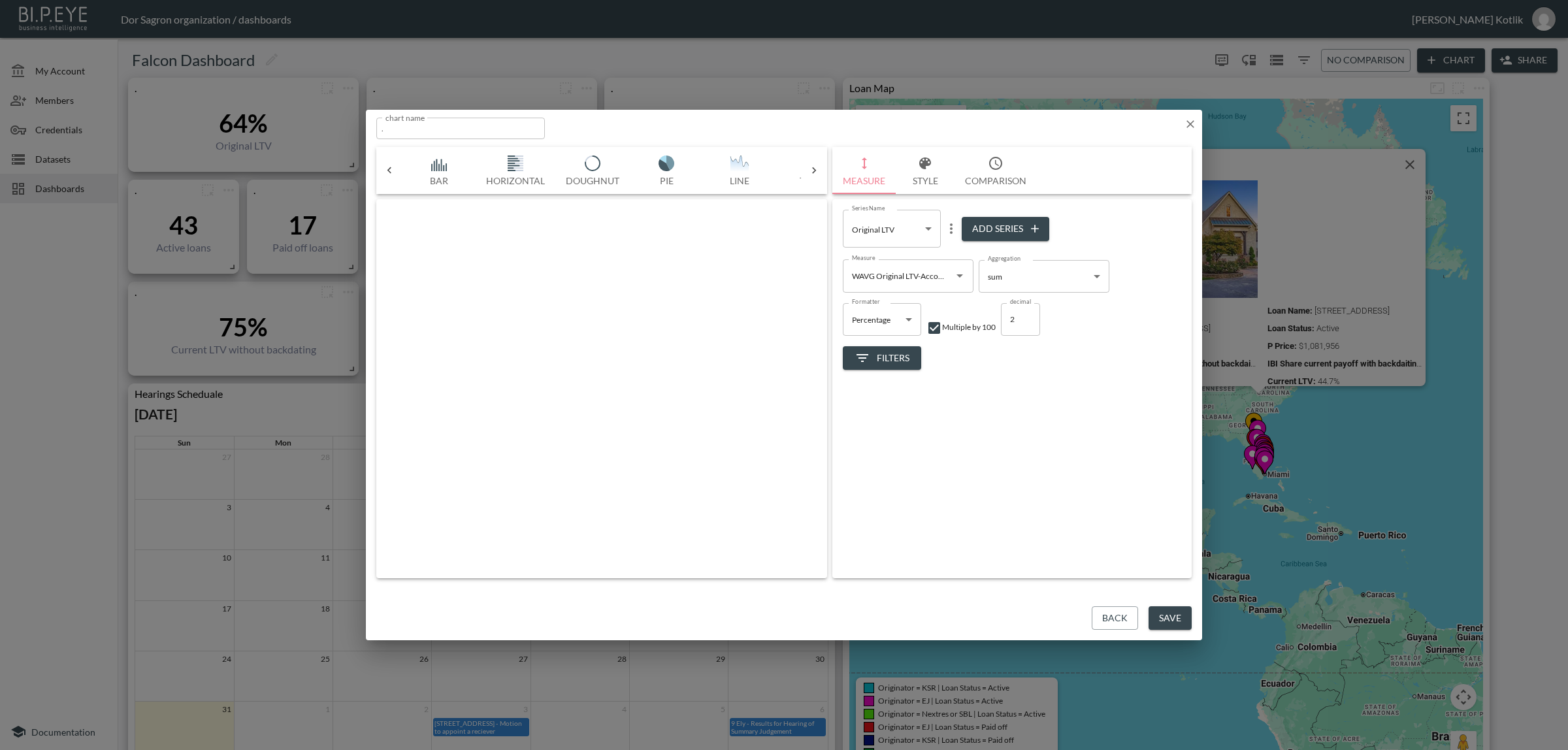
scroll to position [0, 68]
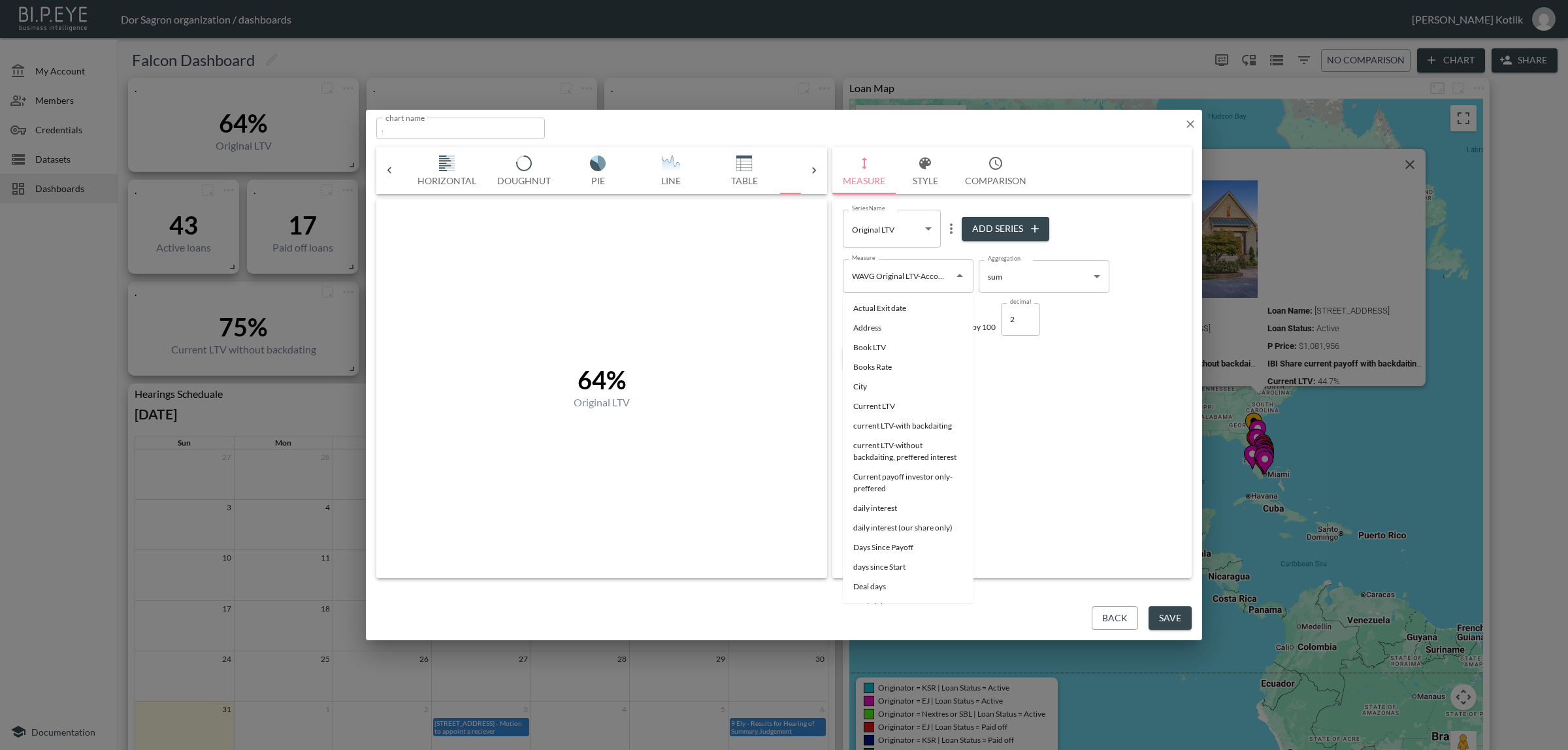
click at [949, 273] on div "WAVG Original LTV-Accotding IBI Value Measure" at bounding box center [908, 275] width 131 height 33
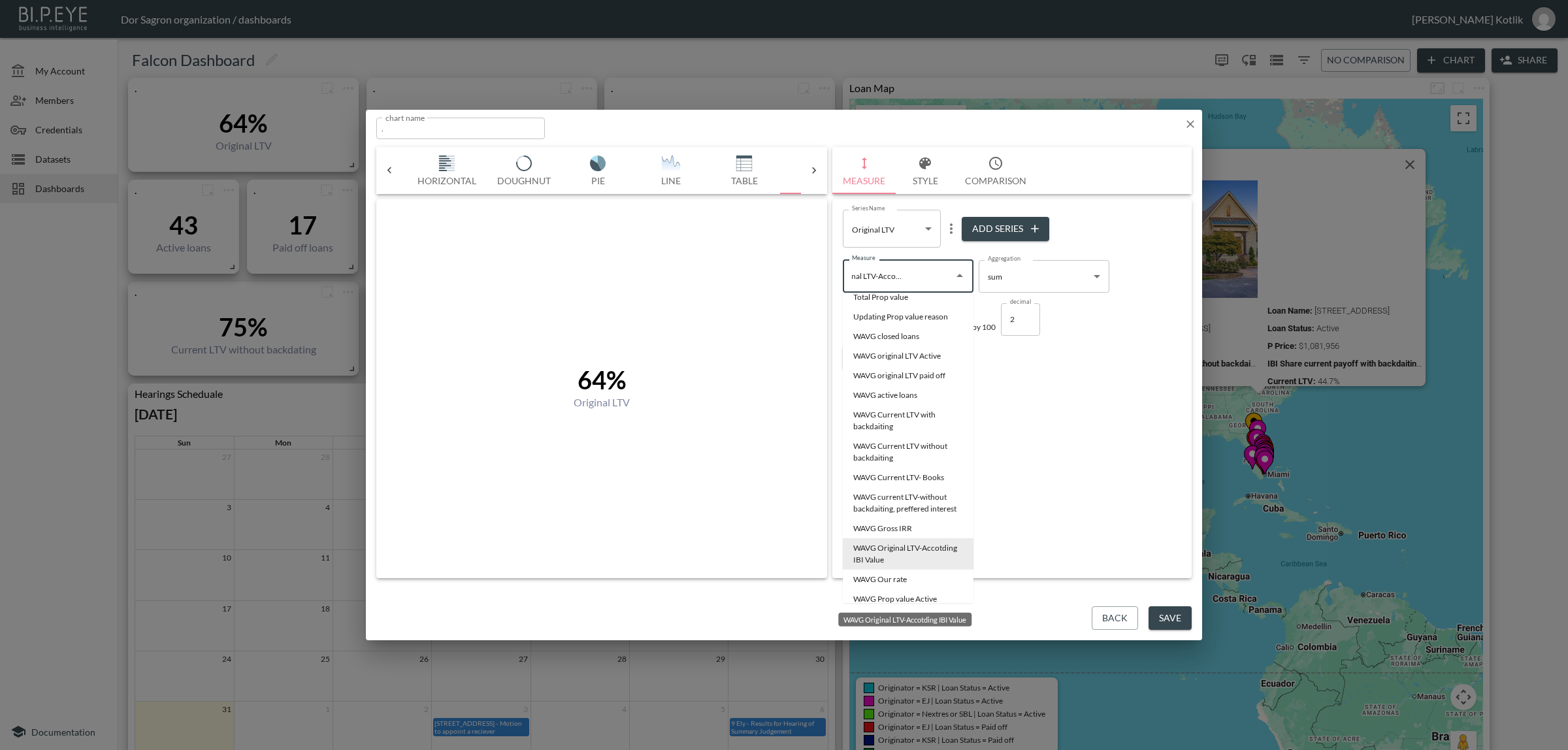
click at [884, 570] on li "WAVG Original LTV-Accotding IBI Value" at bounding box center [908, 554] width 131 height 31
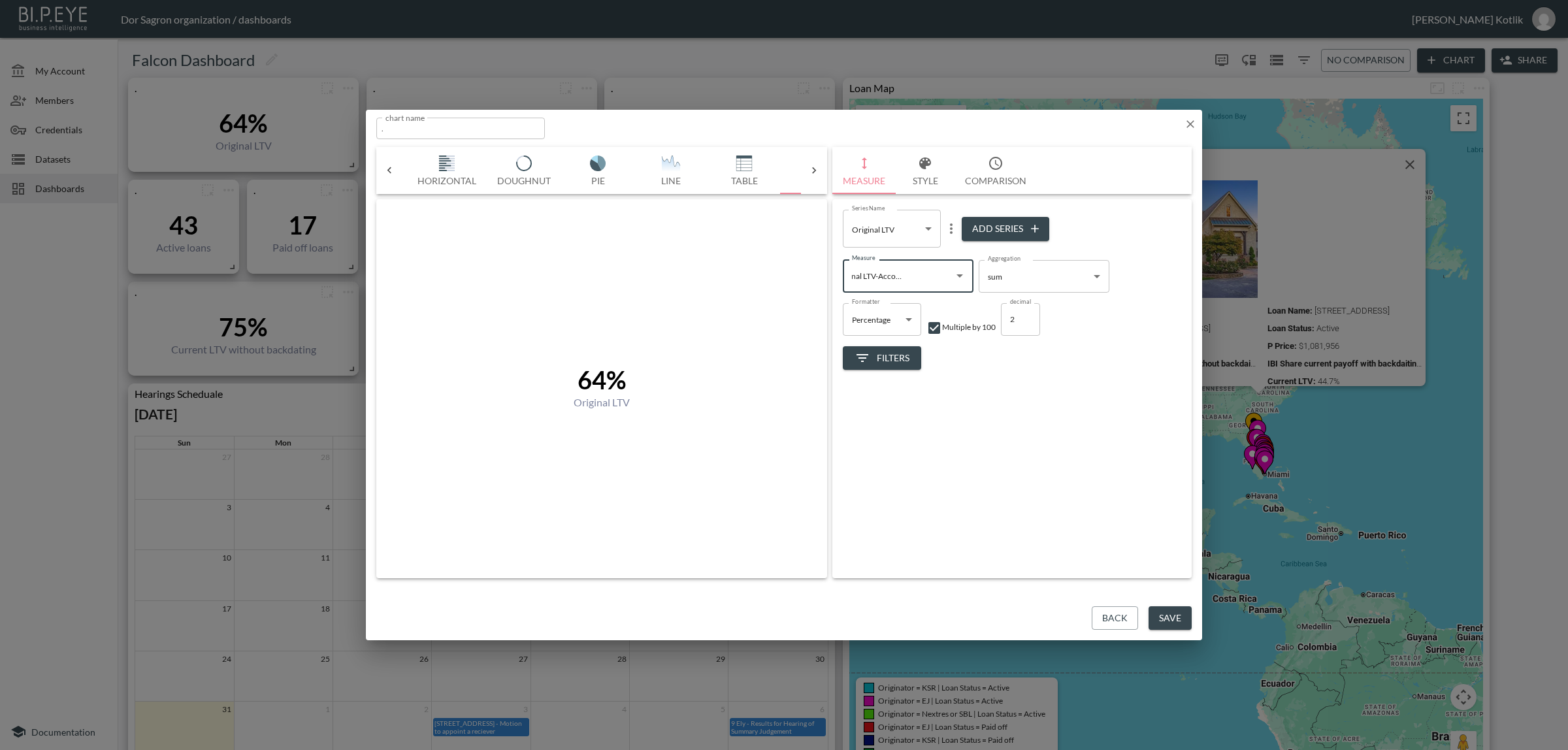
click at [963, 276] on icon "Open" at bounding box center [959, 275] width 15 height 15
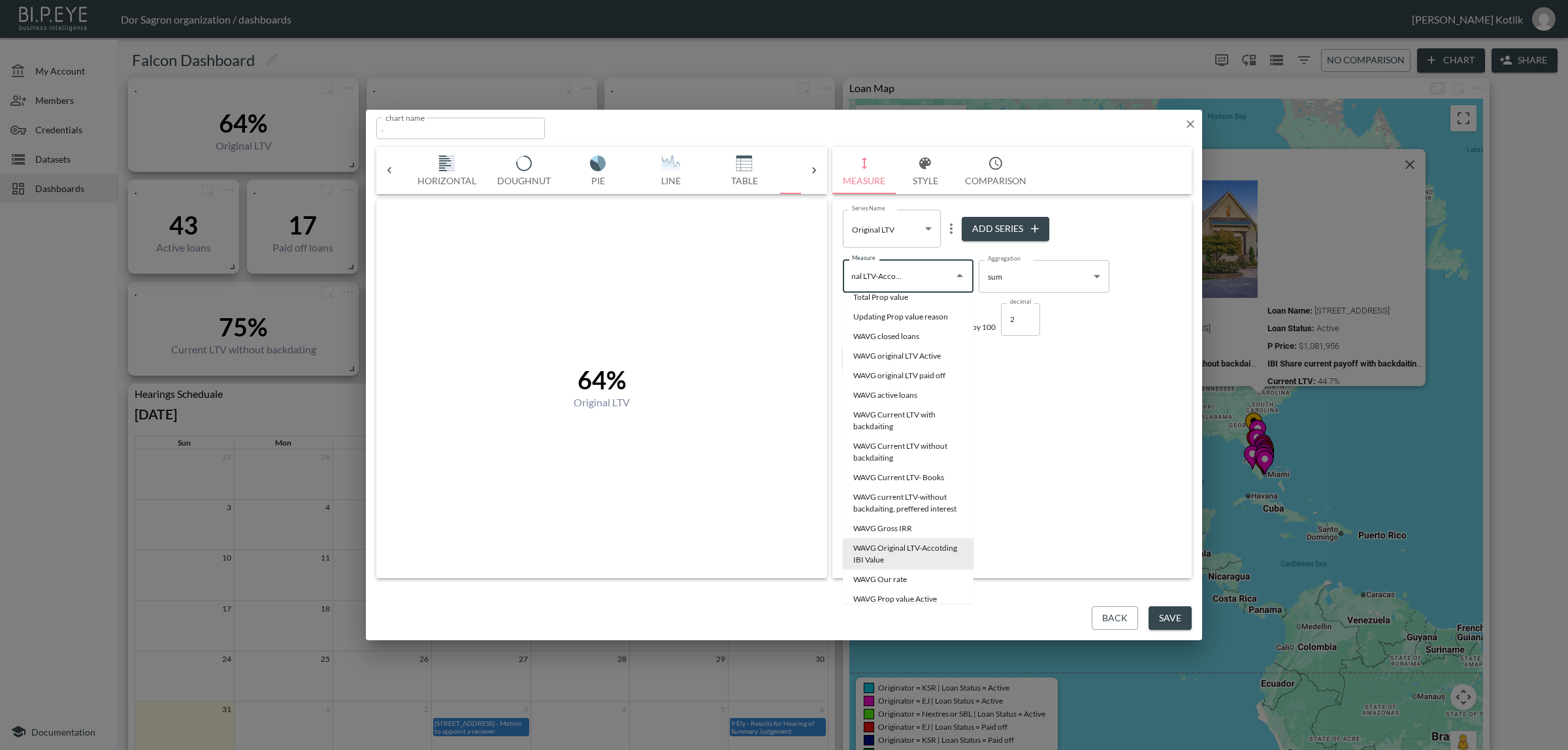
scroll to position [0, 0]
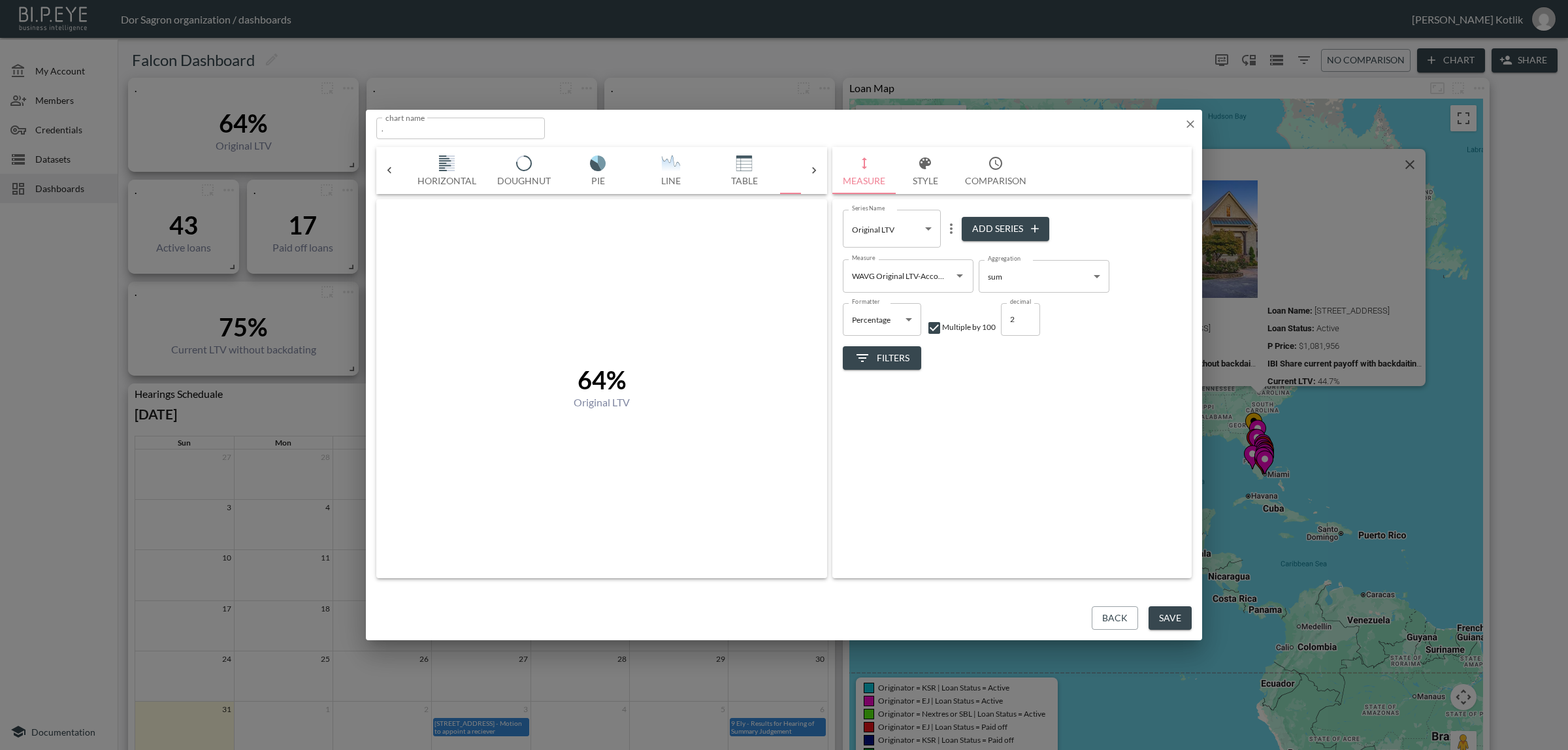
click at [973, 569] on div "Series Name Original LTV 4bf1c213-08e4-48e5-b404-1974728d690c Series Name Add S…" at bounding box center [1012, 389] width 360 height 379
click at [929, 270] on input "WAVG Original LTV-Accotding IBI Value" at bounding box center [898, 275] width 99 height 21
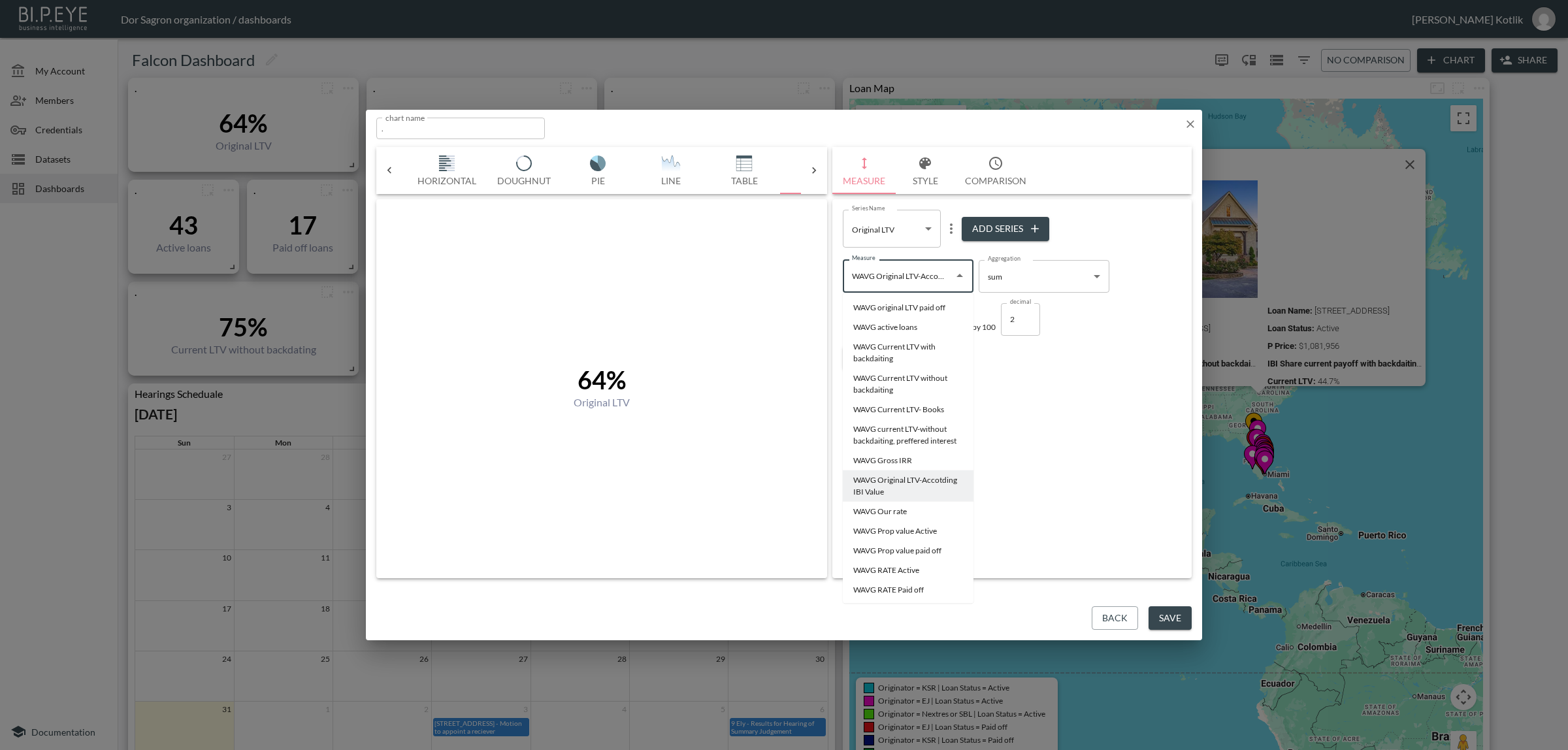
scroll to position [1584, 0]
click at [929, 486] on li "WAVG Original LTV-Accotding IBI Value" at bounding box center [908, 470] width 131 height 31
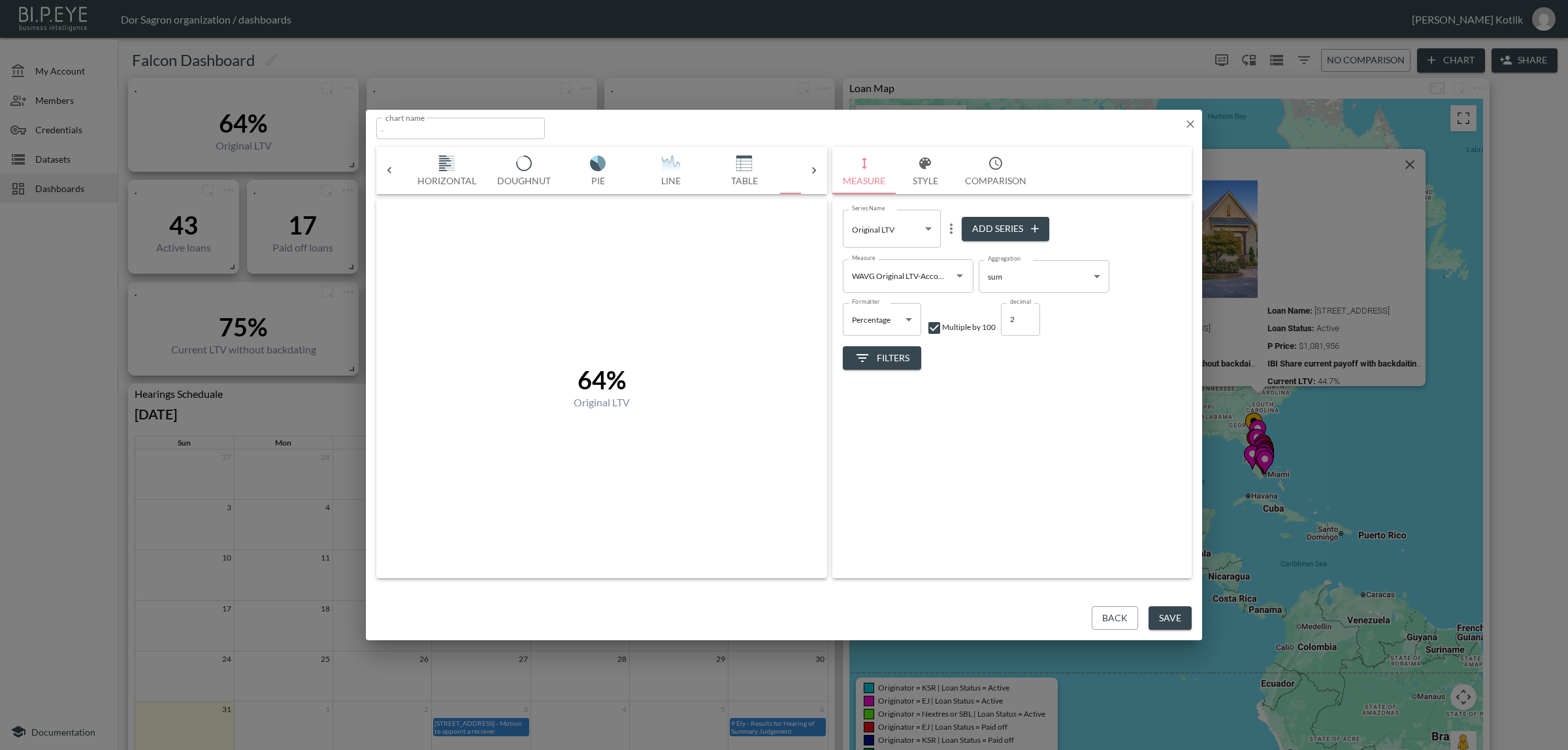
click at [897, 484] on div "Series Name Original LTV 4bf1c213-08e4-48e5-b404-1974728d690c Series Name Add S…" at bounding box center [1012, 389] width 360 height 379
click at [1167, 621] on button "Save" at bounding box center [1170, 618] width 43 height 24
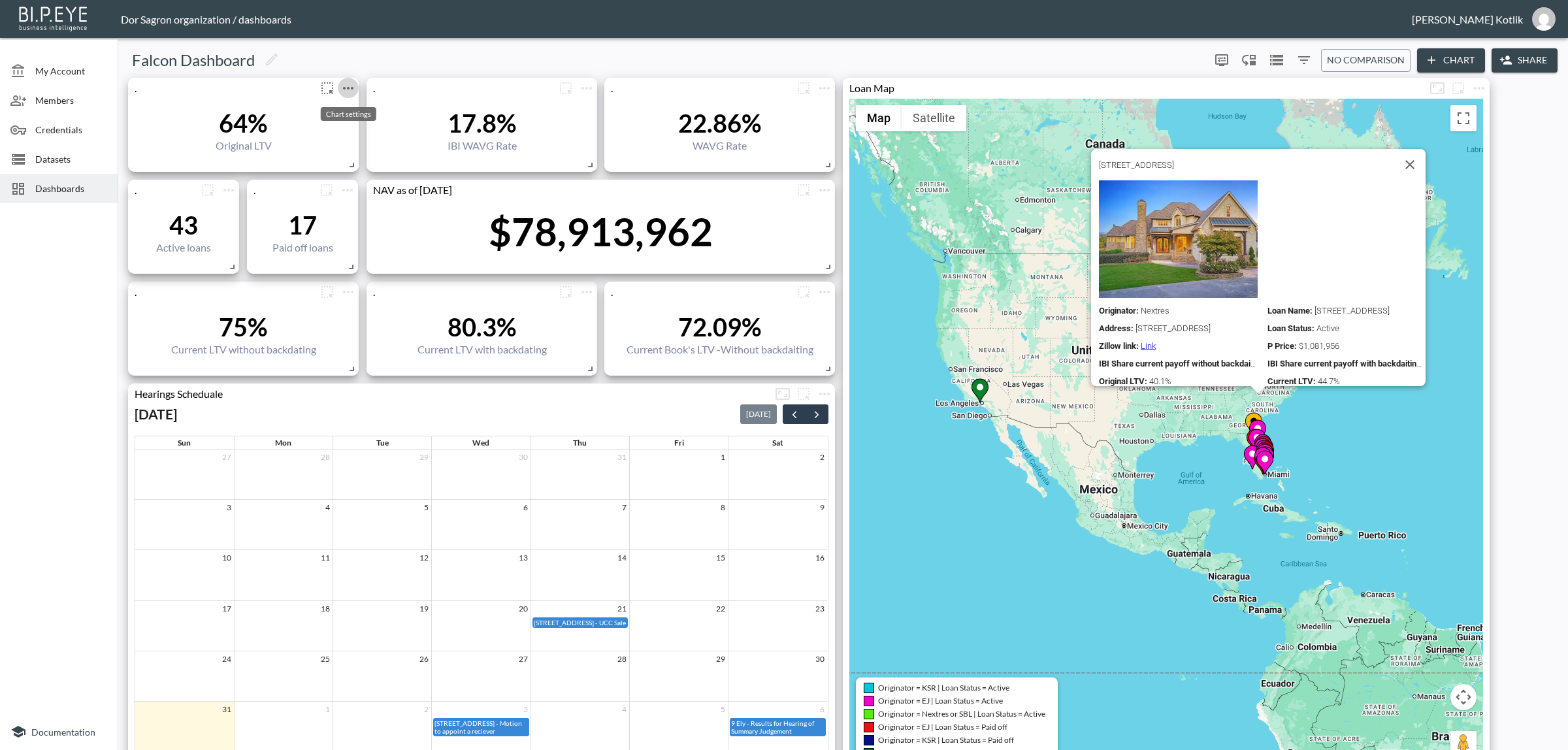
click at [347, 94] on icon "more" at bounding box center [347, 88] width 15 height 15
click at [347, 108] on li "Edit" at bounding box center [347, 112] width 102 height 23
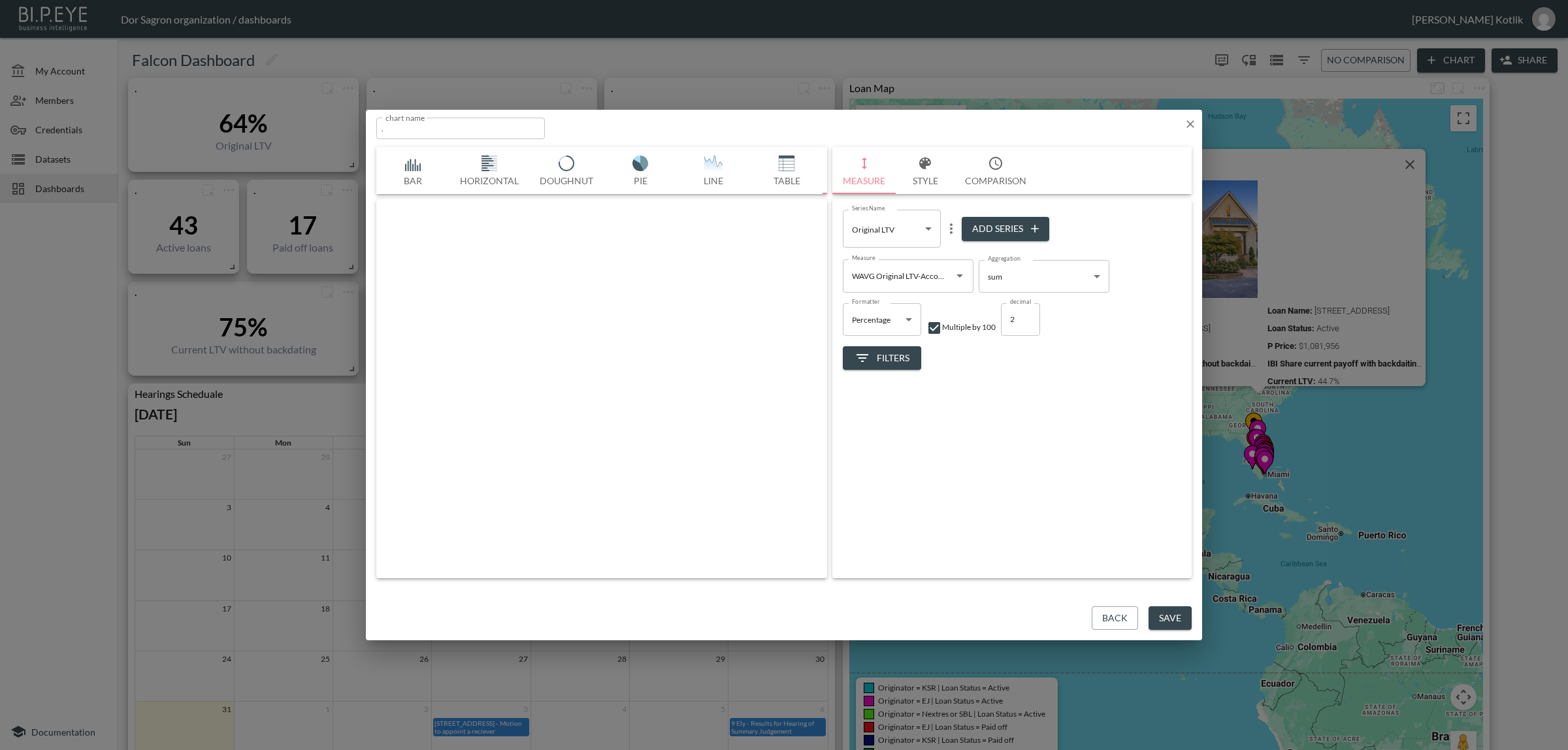
scroll to position [0, 68]
click at [890, 361] on span "Filters" at bounding box center [882, 358] width 55 height 16
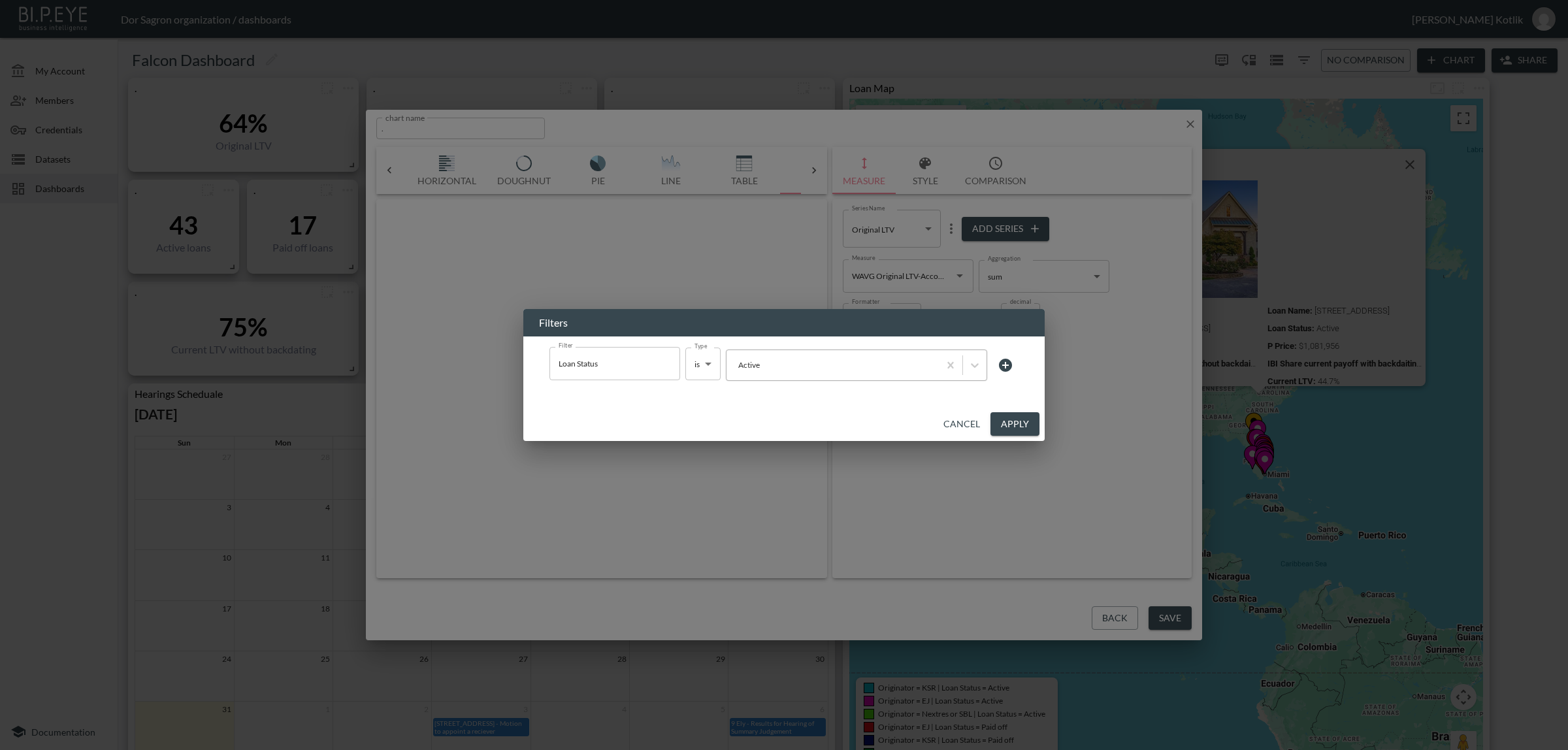
click at [805, 368] on div at bounding box center [833, 365] width 200 height 13
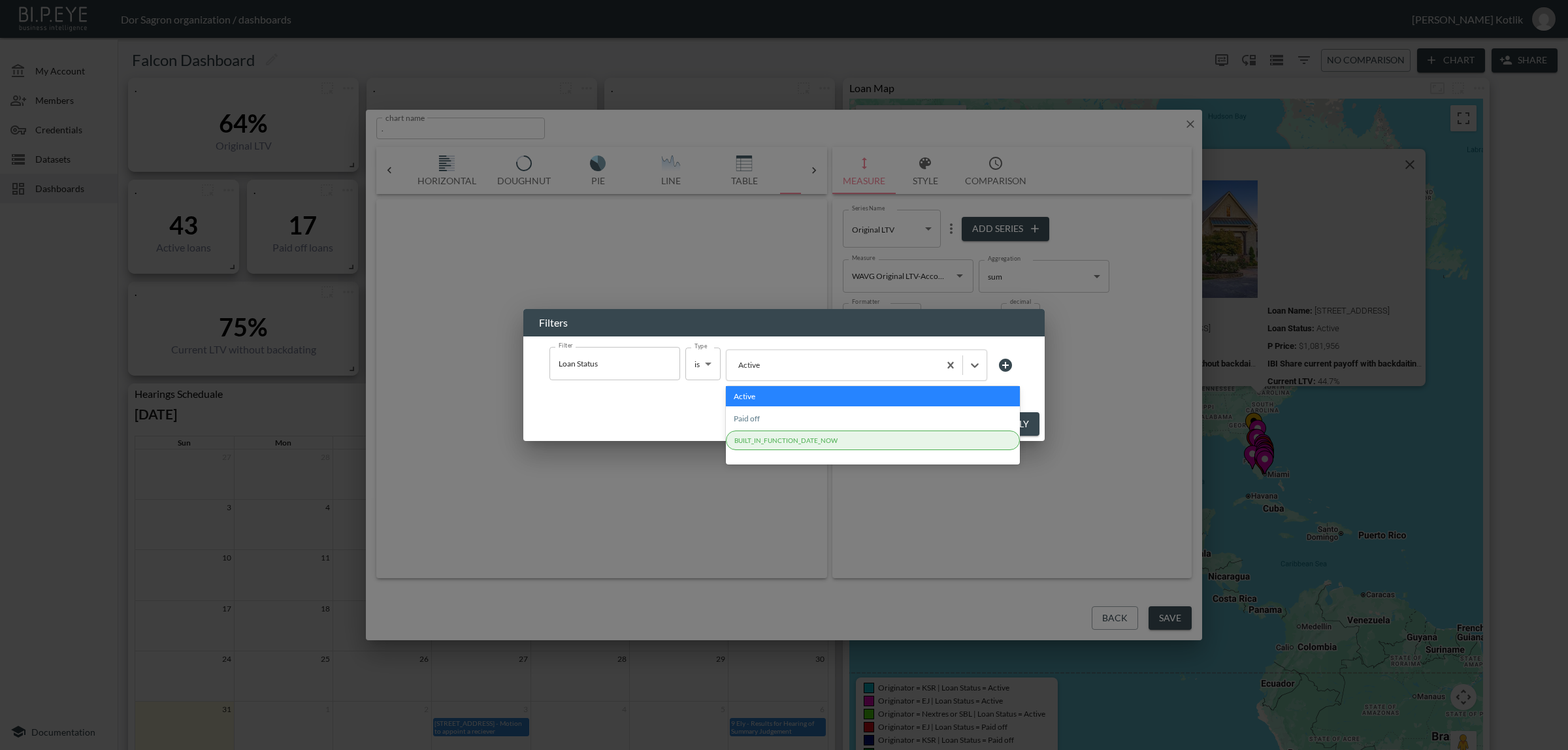
click at [795, 396] on div "Active" at bounding box center [872, 396] width 294 height 20
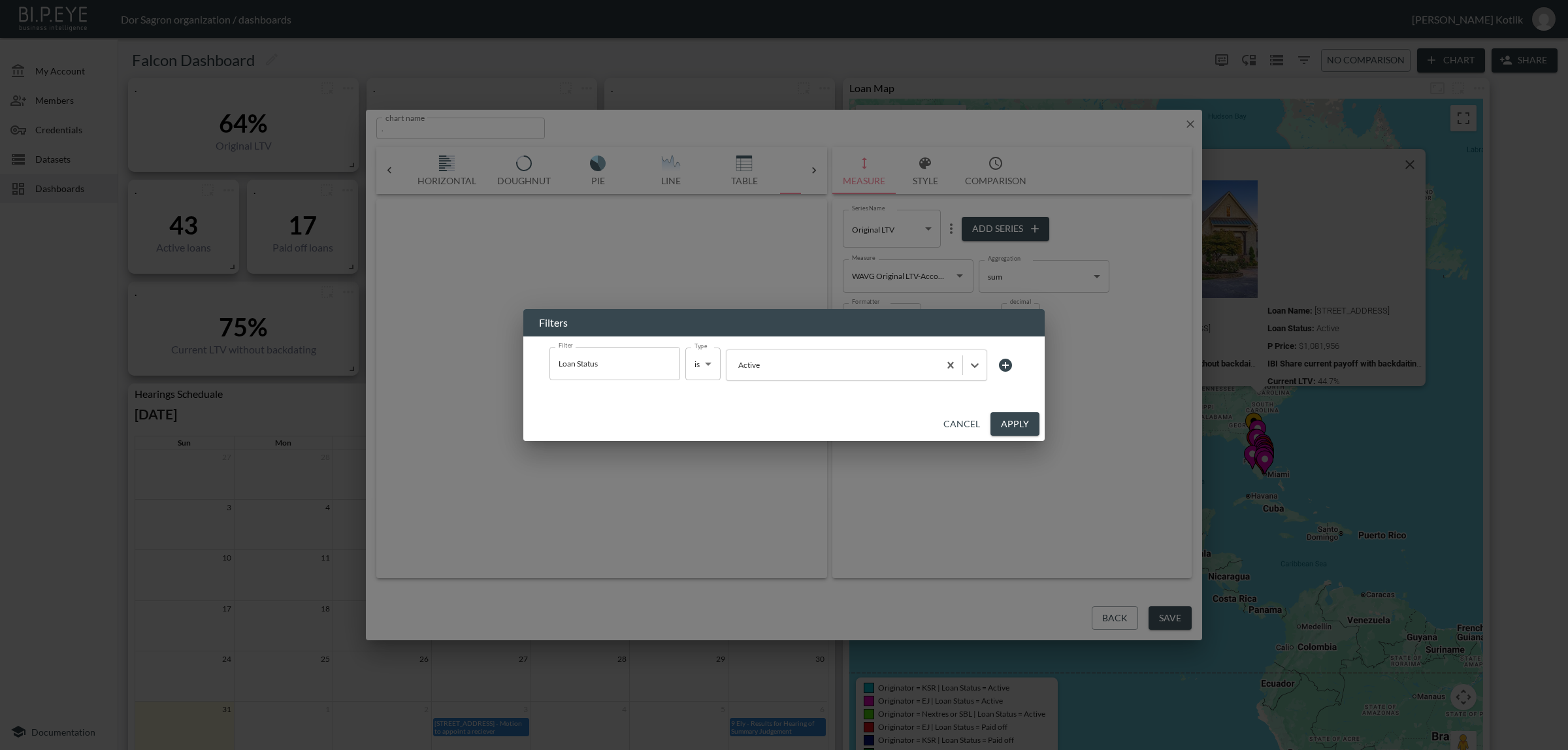
click at [1019, 421] on button "Apply" at bounding box center [1014, 425] width 49 height 24
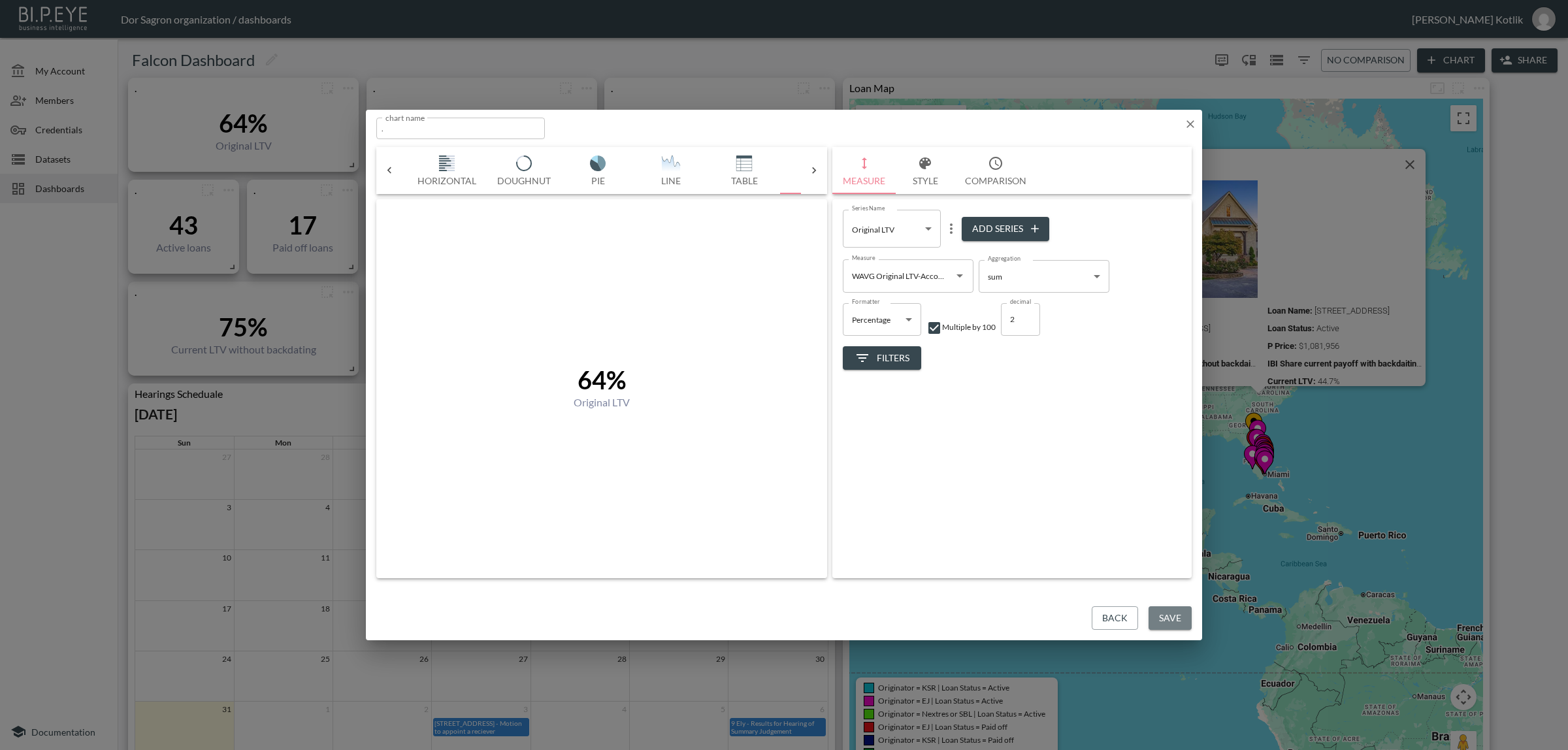
click at [1167, 615] on button "Save" at bounding box center [1170, 618] width 43 height 24
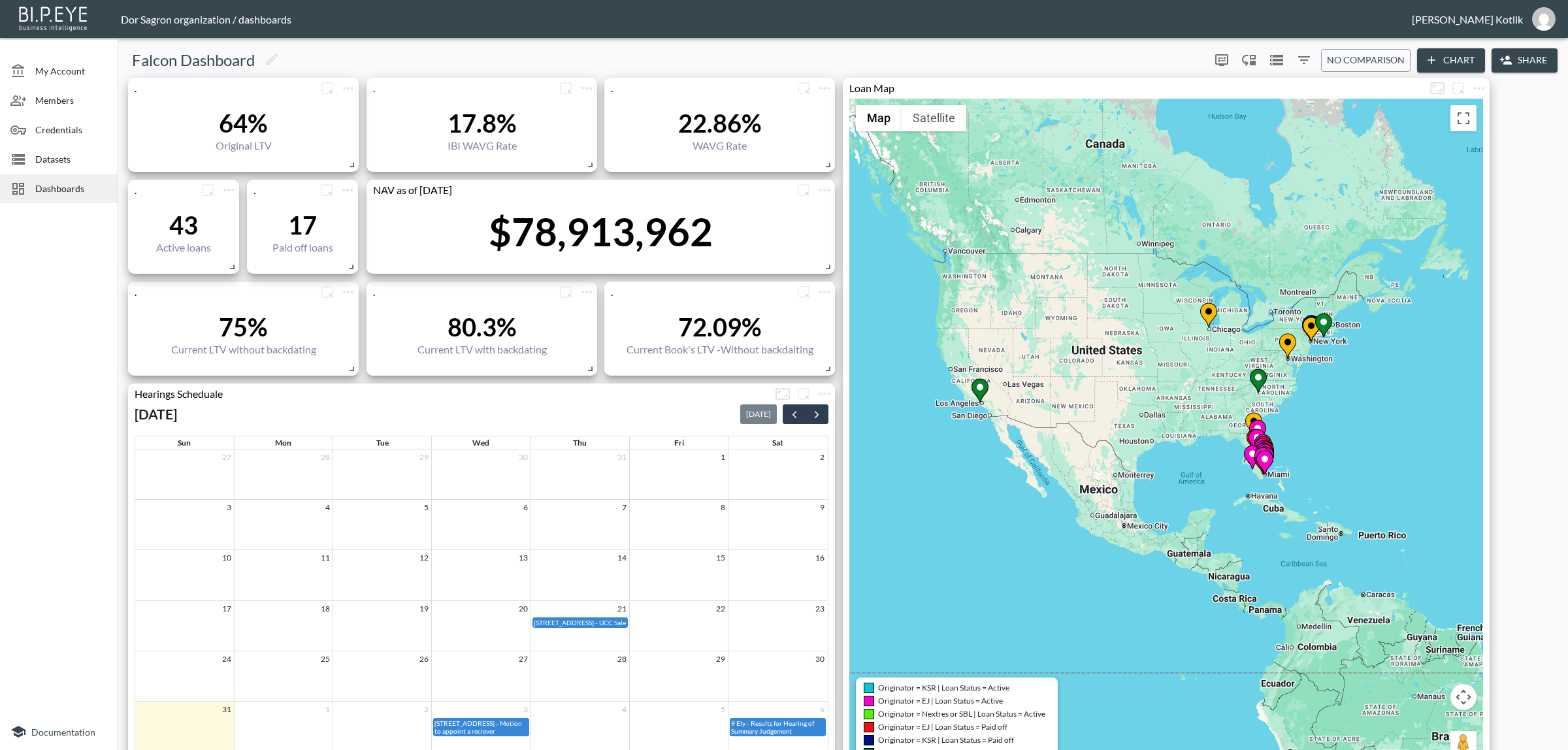
drag, startPoint x: 85, startPoint y: 151, endPoint x: 13, endPoint y: 180, distance: 77.6
click at [85, 152] on span "Datasets" at bounding box center [71, 159] width 72 height 13
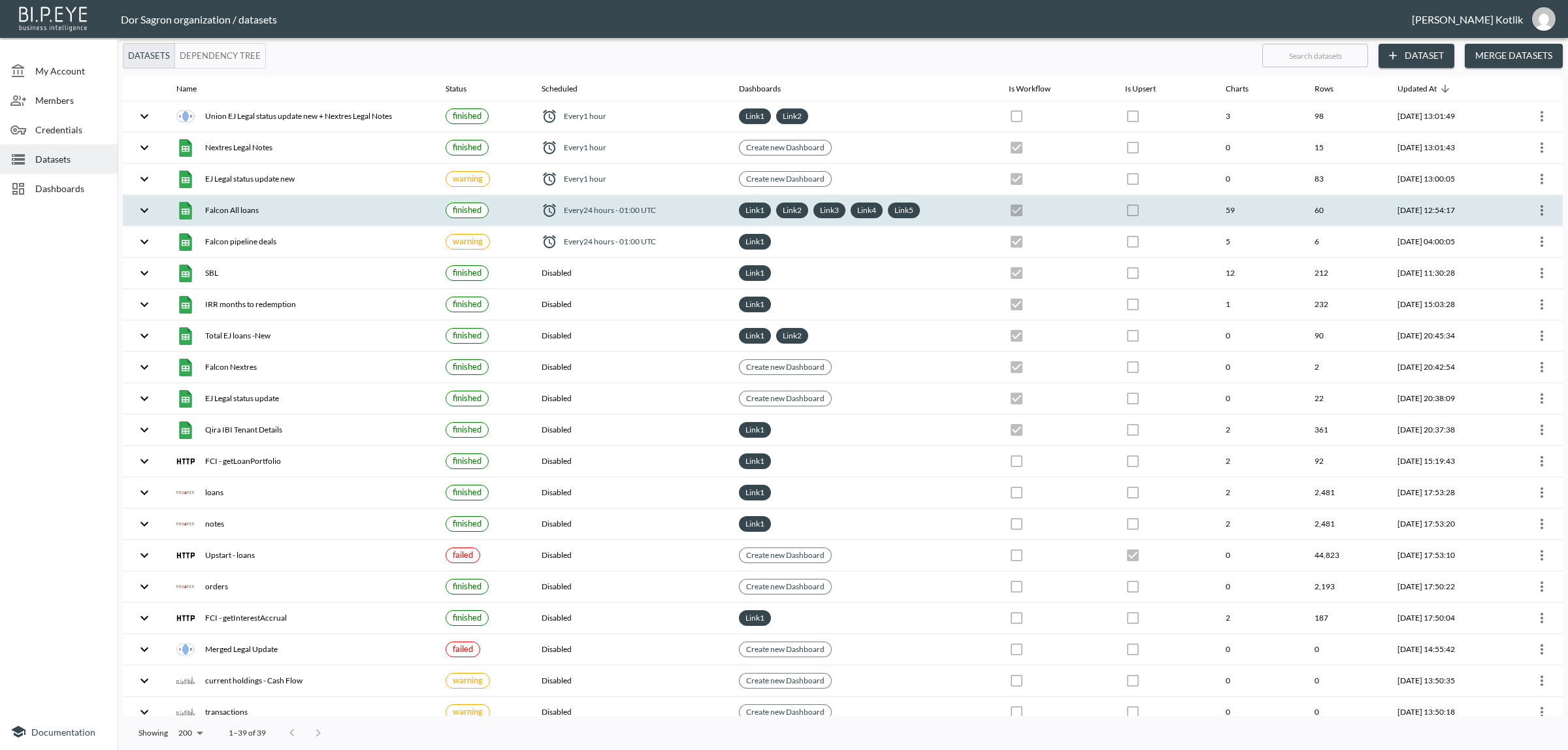
click at [1542, 216] on icon "more" at bounding box center [1541, 210] width 15 height 15
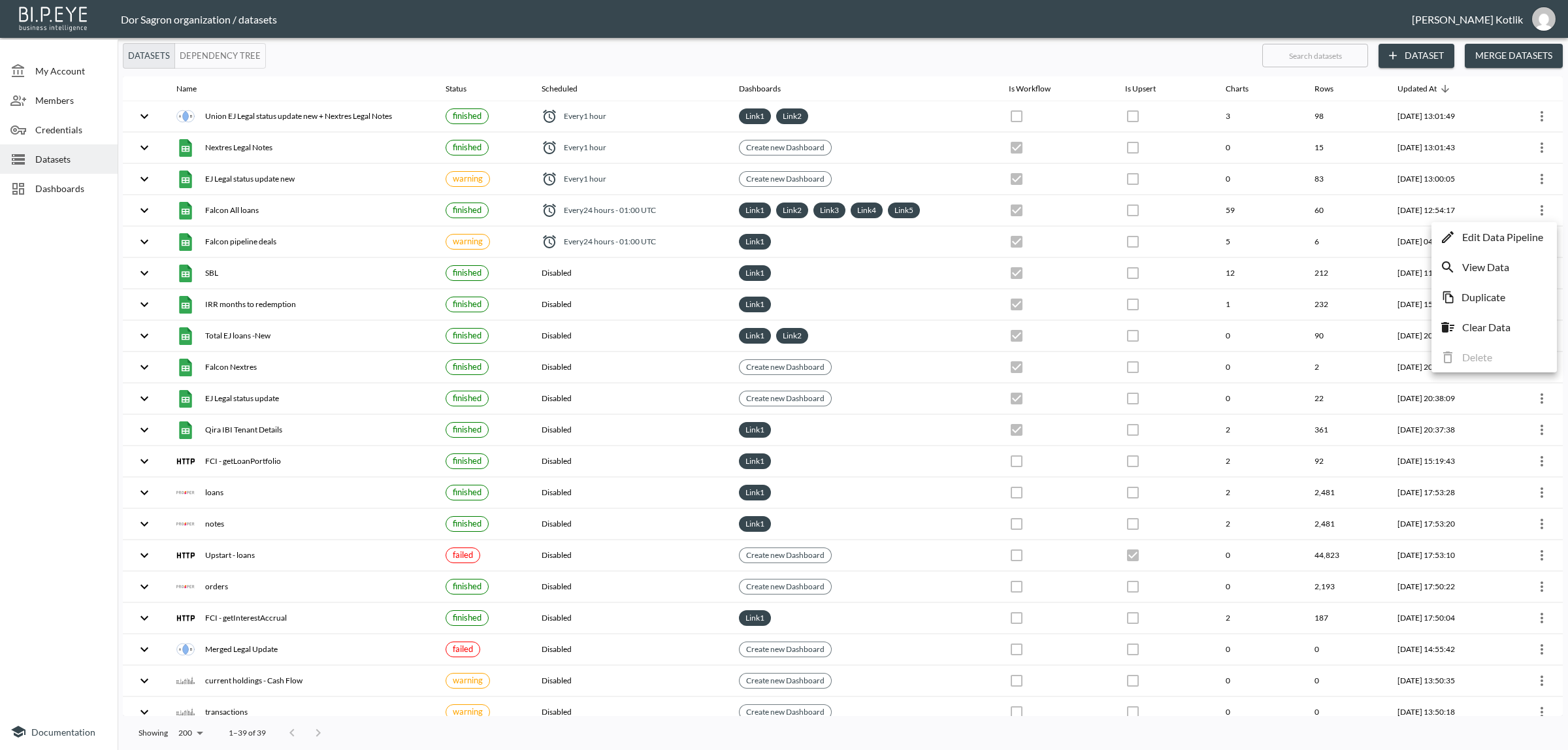
click at [1520, 233] on p "Edit Data Pipeline" at bounding box center [1502, 236] width 81 height 15
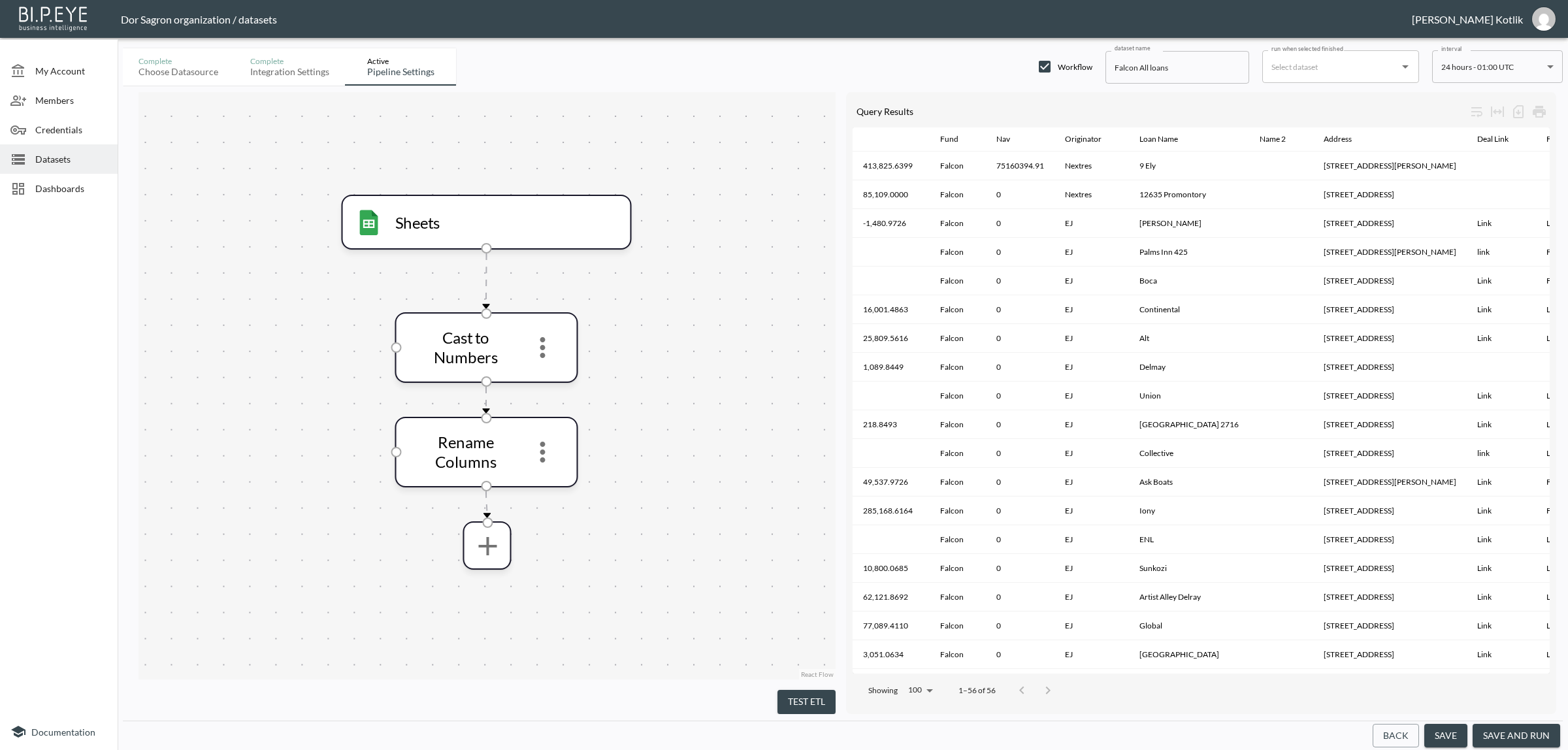
drag, startPoint x: 1484, startPoint y: 740, endPoint x: 1464, endPoint y: 729, distance: 22.8
click at [1484, 740] on button "save and run" at bounding box center [1516, 736] width 88 height 24
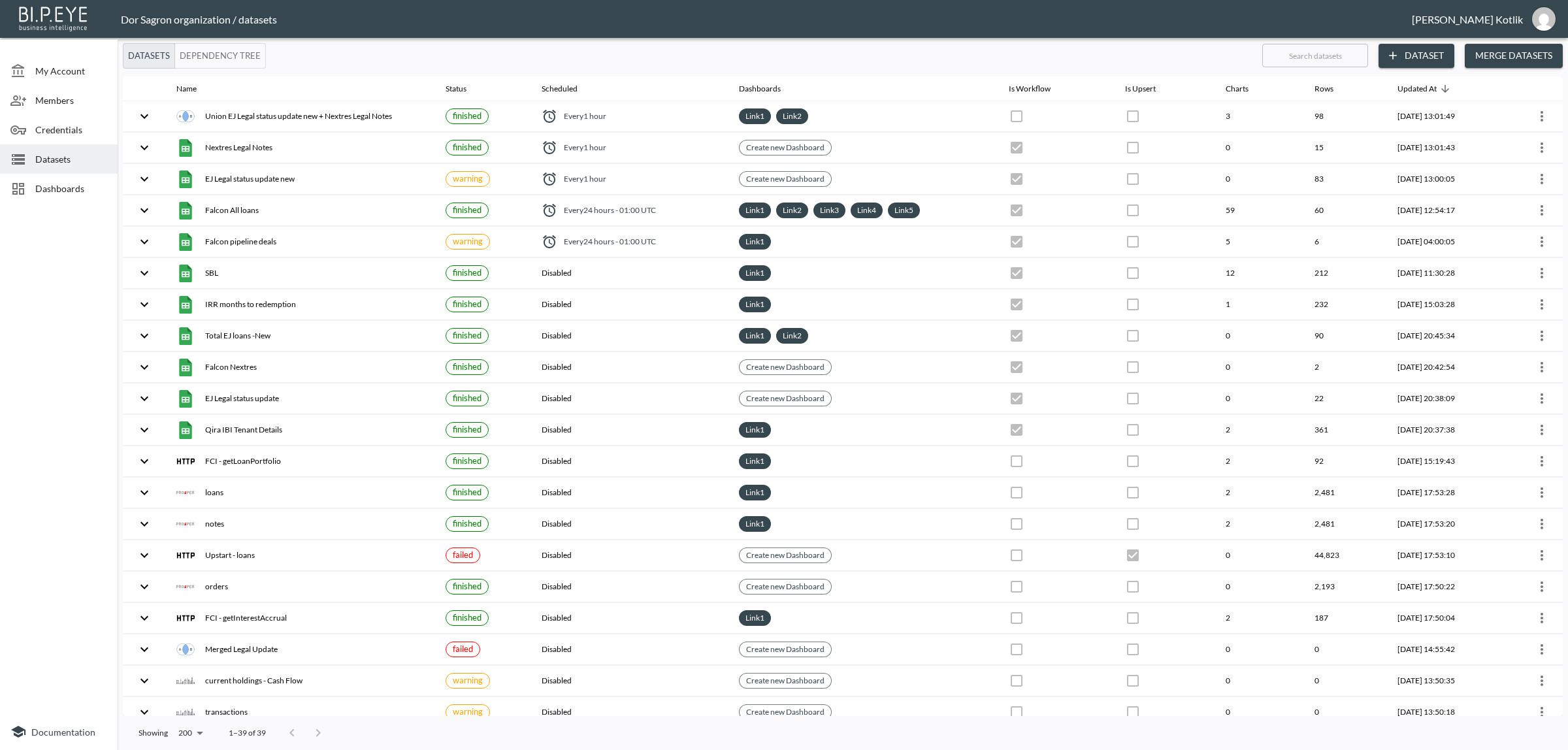
checkbox input "true"
checkbox input "false"
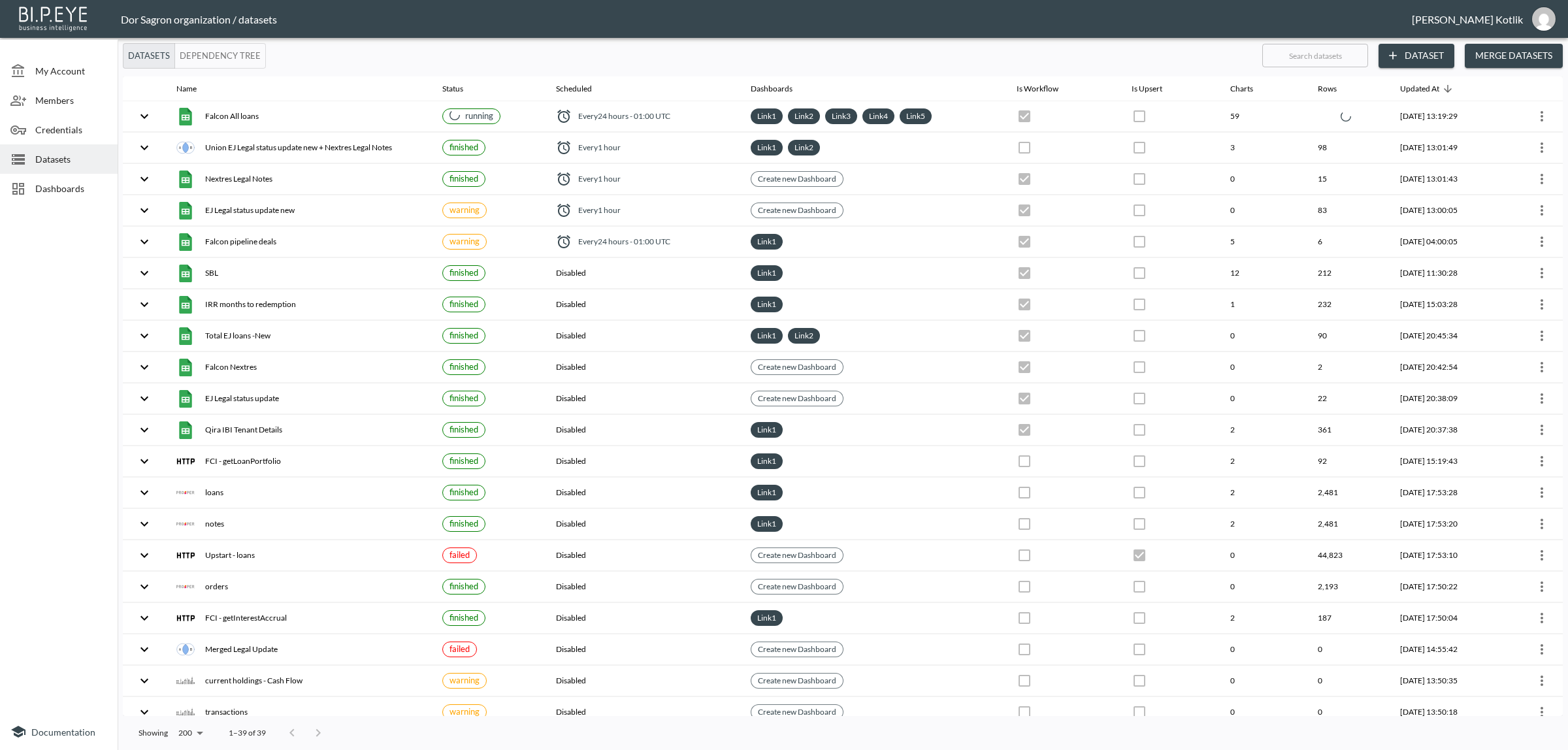
drag, startPoint x: 102, startPoint y: 197, endPoint x: 80, endPoint y: 195, distance: 22.1
click at [102, 197] on div "Dashboards" at bounding box center [59, 189] width 118 height 29
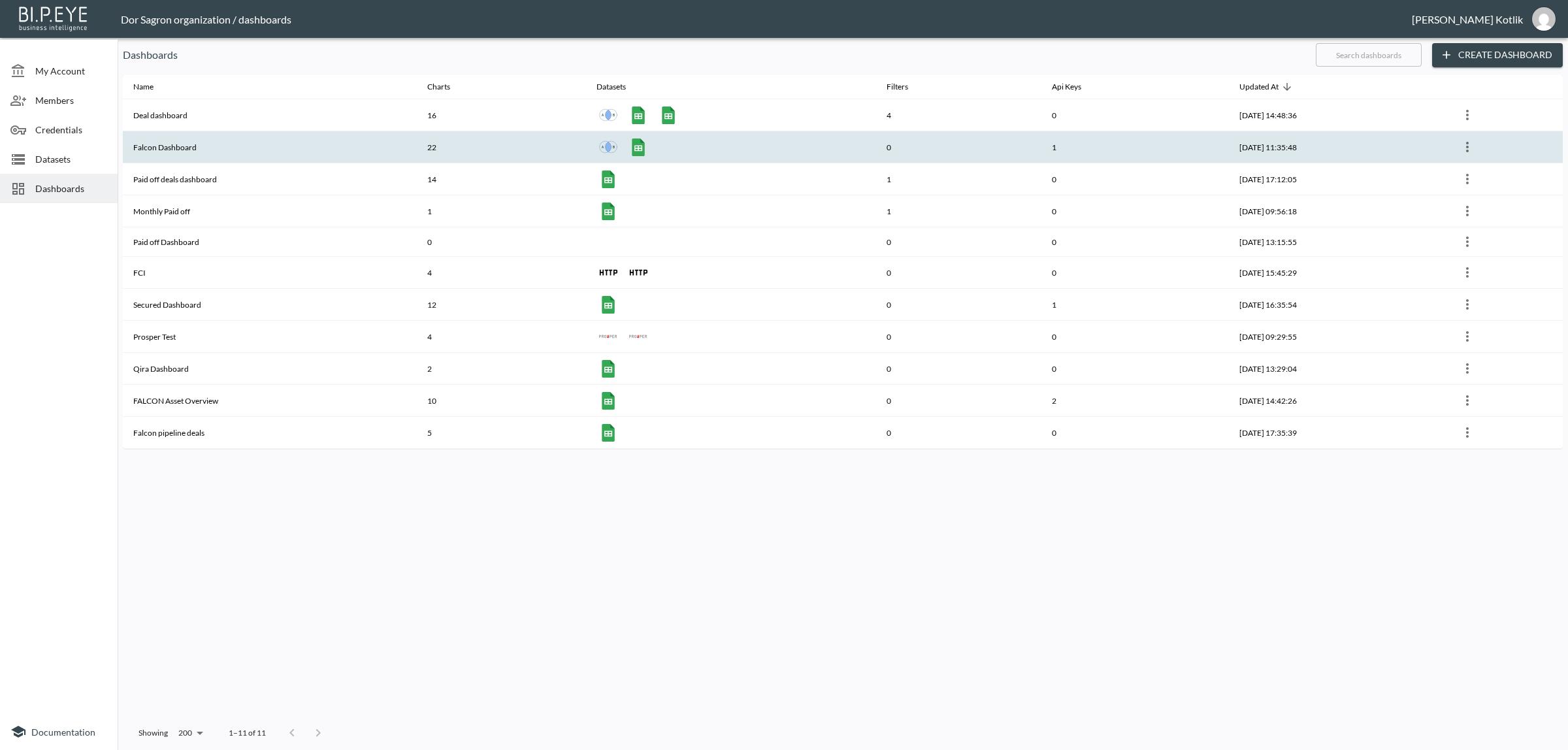
click at [157, 144] on th "Falcon Dashboard" at bounding box center [269, 147] width 294 height 32
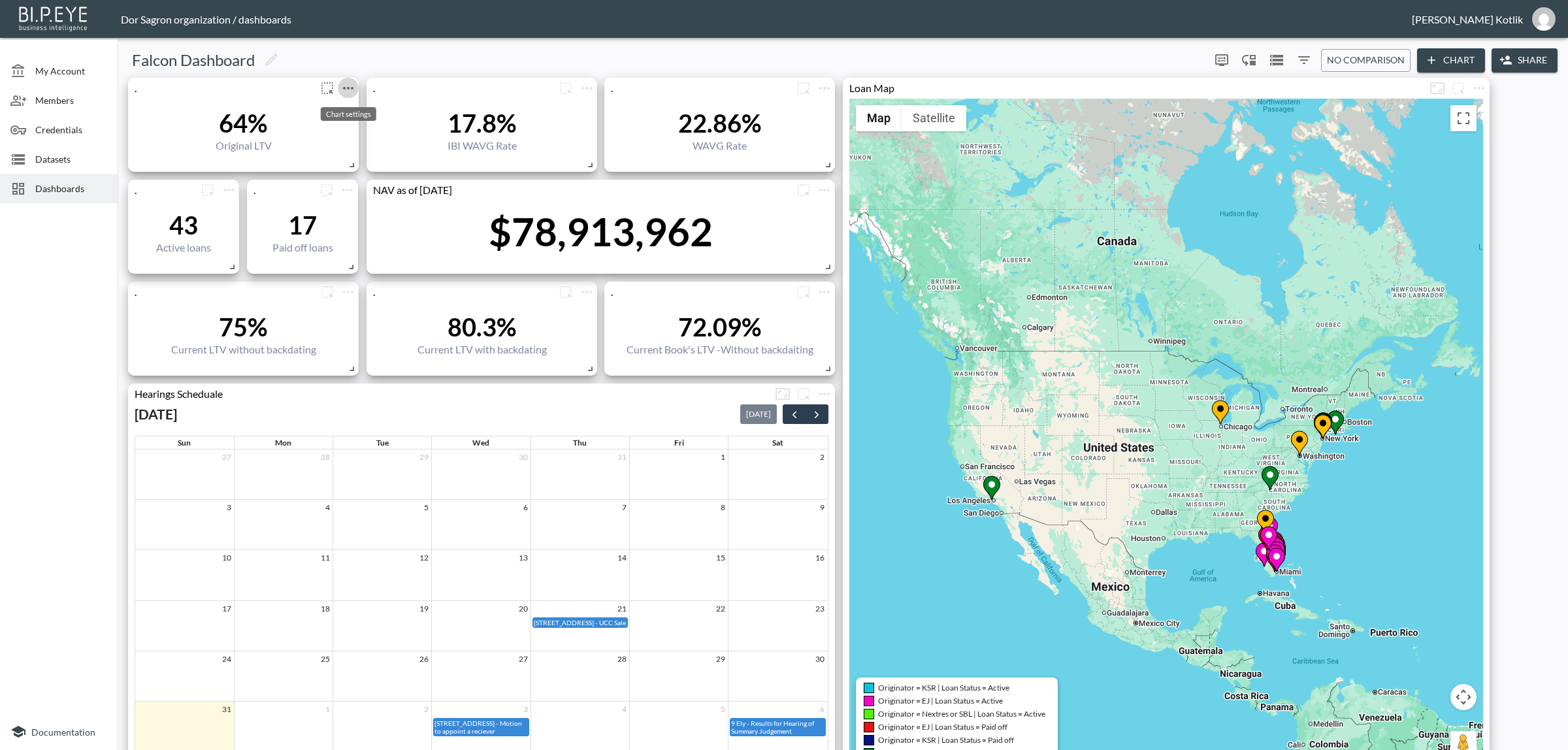
click at [343, 86] on icon "more" at bounding box center [347, 88] width 15 height 15
click at [346, 106] on li "Edit" at bounding box center [347, 112] width 102 height 23
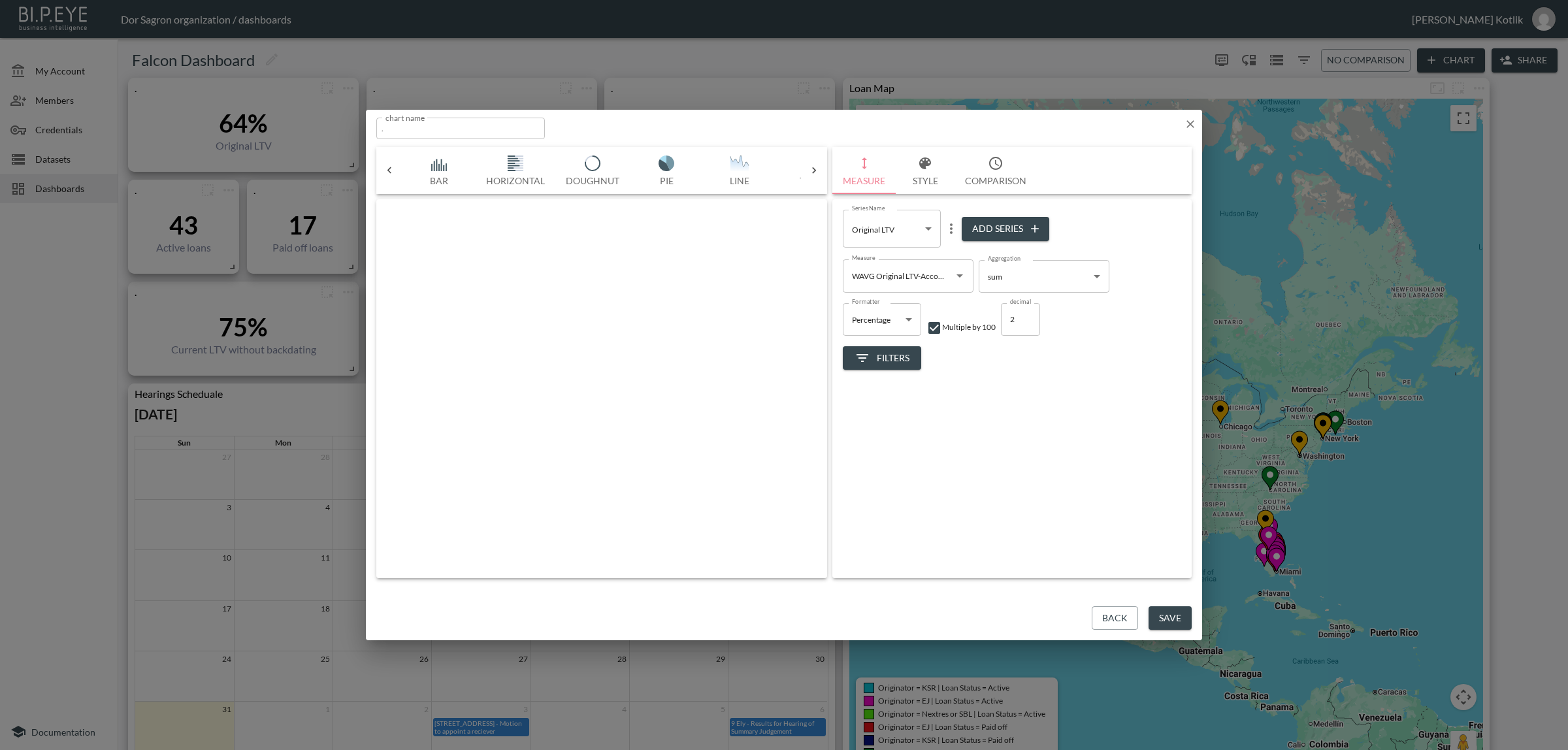
scroll to position [0, 68]
click at [928, 283] on input "WAVG Original LTV-Accotding IBI Value" at bounding box center [898, 275] width 99 height 21
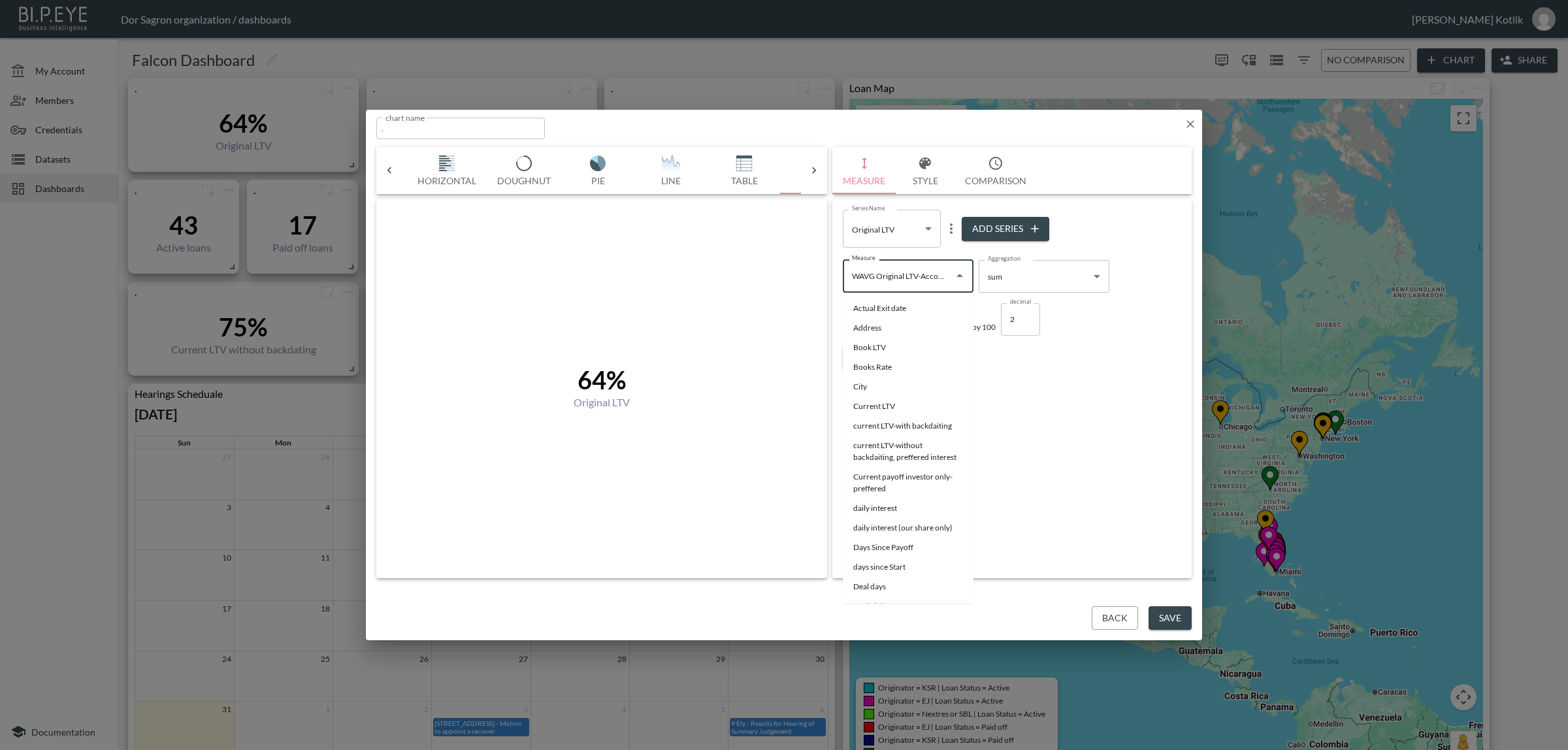
scroll to position [1501, 0]
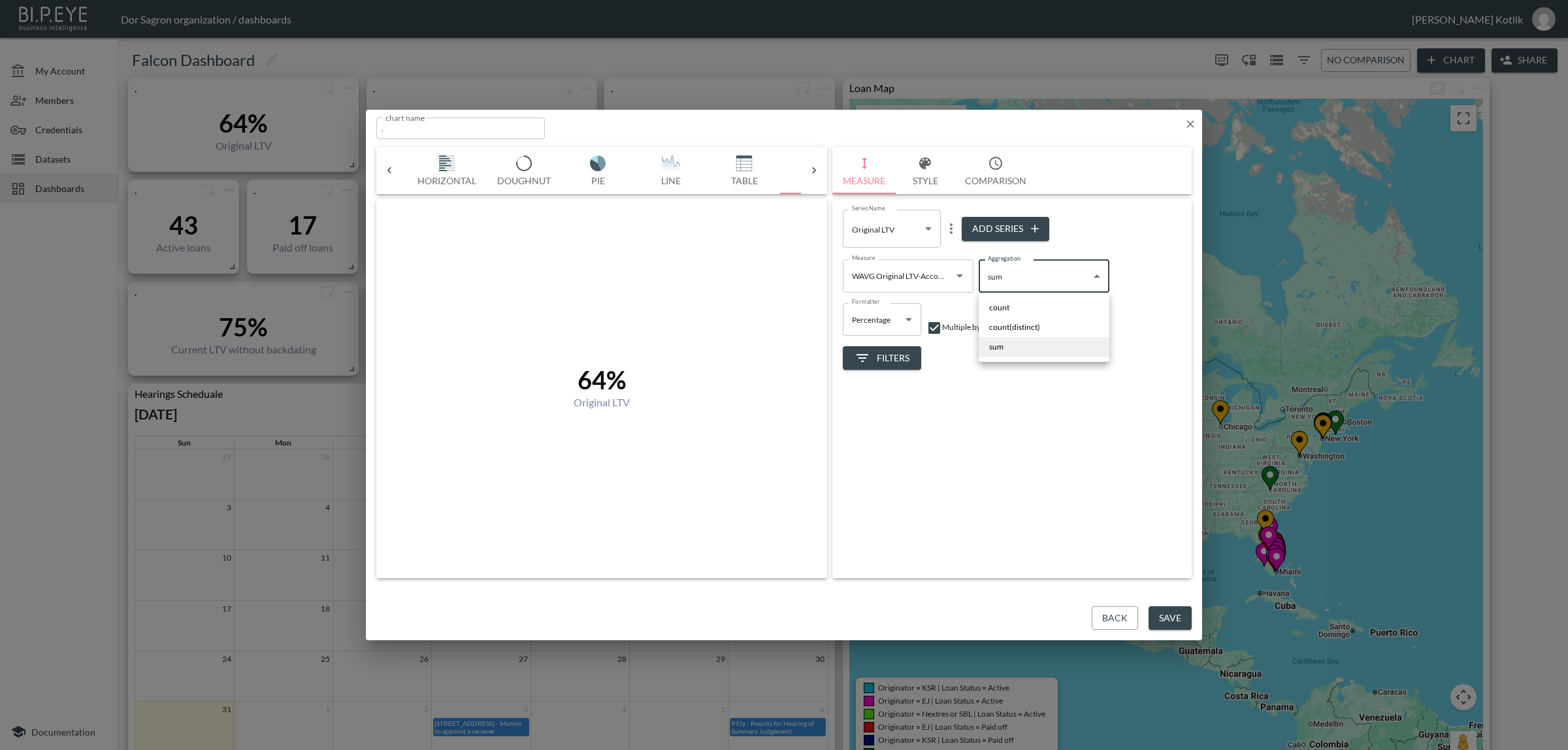
click at [1030, 284] on body "BI.P.EYE, Interactive Analytics Dashboards - app Dor Sagron organization / dash…" at bounding box center [784, 375] width 1568 height 750
click at [1008, 340] on li "sum" at bounding box center [1044, 346] width 131 height 19
click at [1176, 612] on button "Save" at bounding box center [1170, 618] width 43 height 24
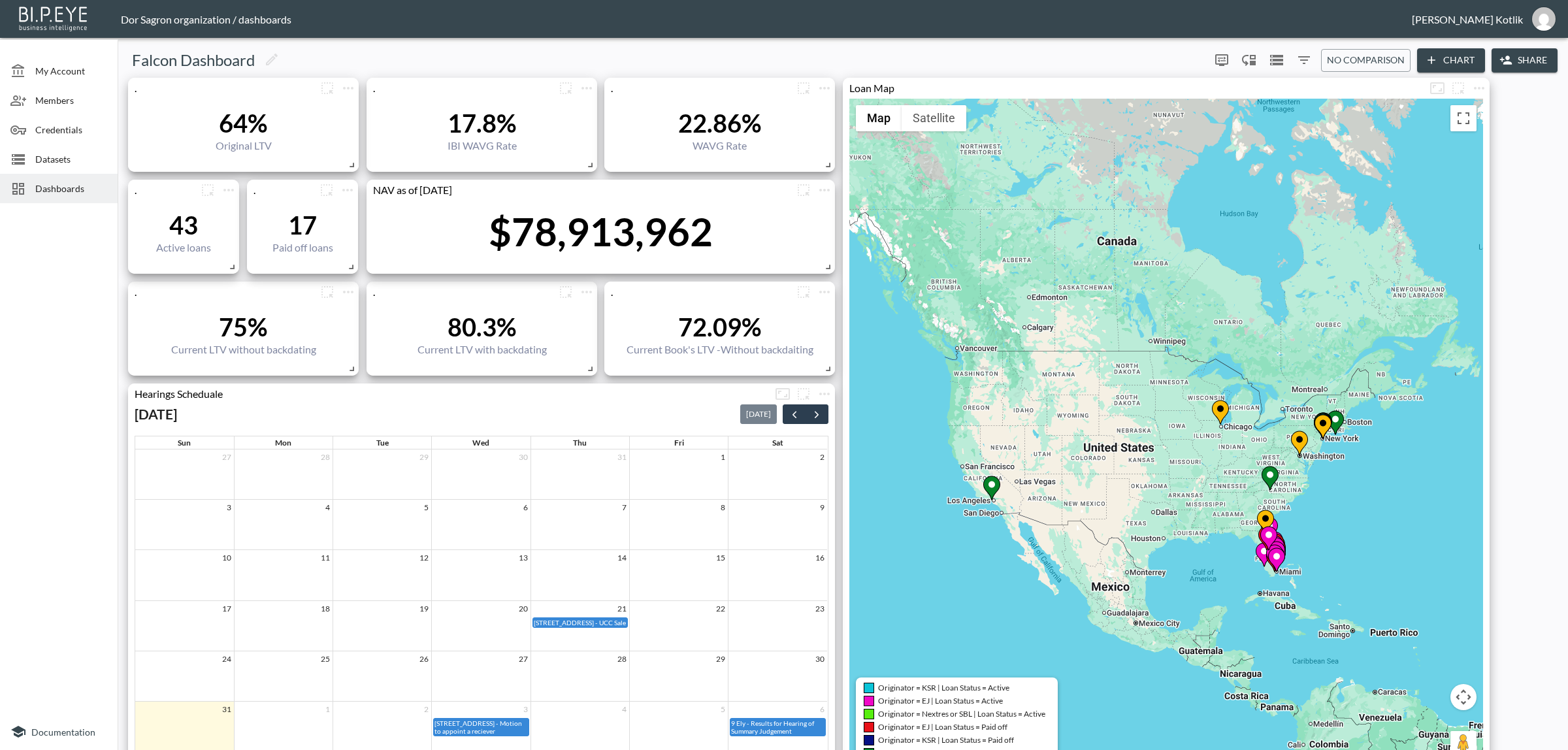
click at [80, 192] on span "Dashboards" at bounding box center [71, 188] width 72 height 13
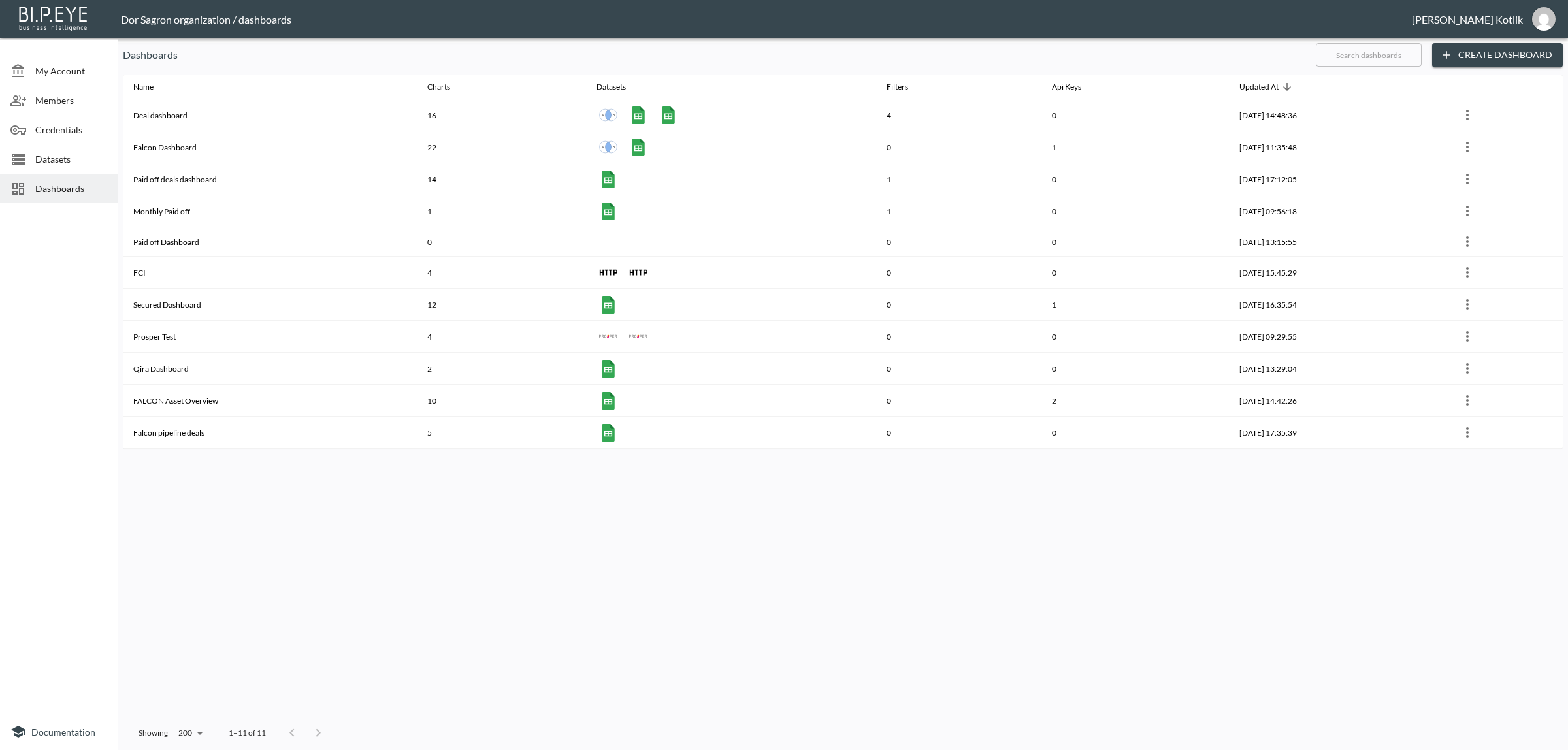
click at [67, 161] on span "Datasets" at bounding box center [71, 159] width 72 height 13
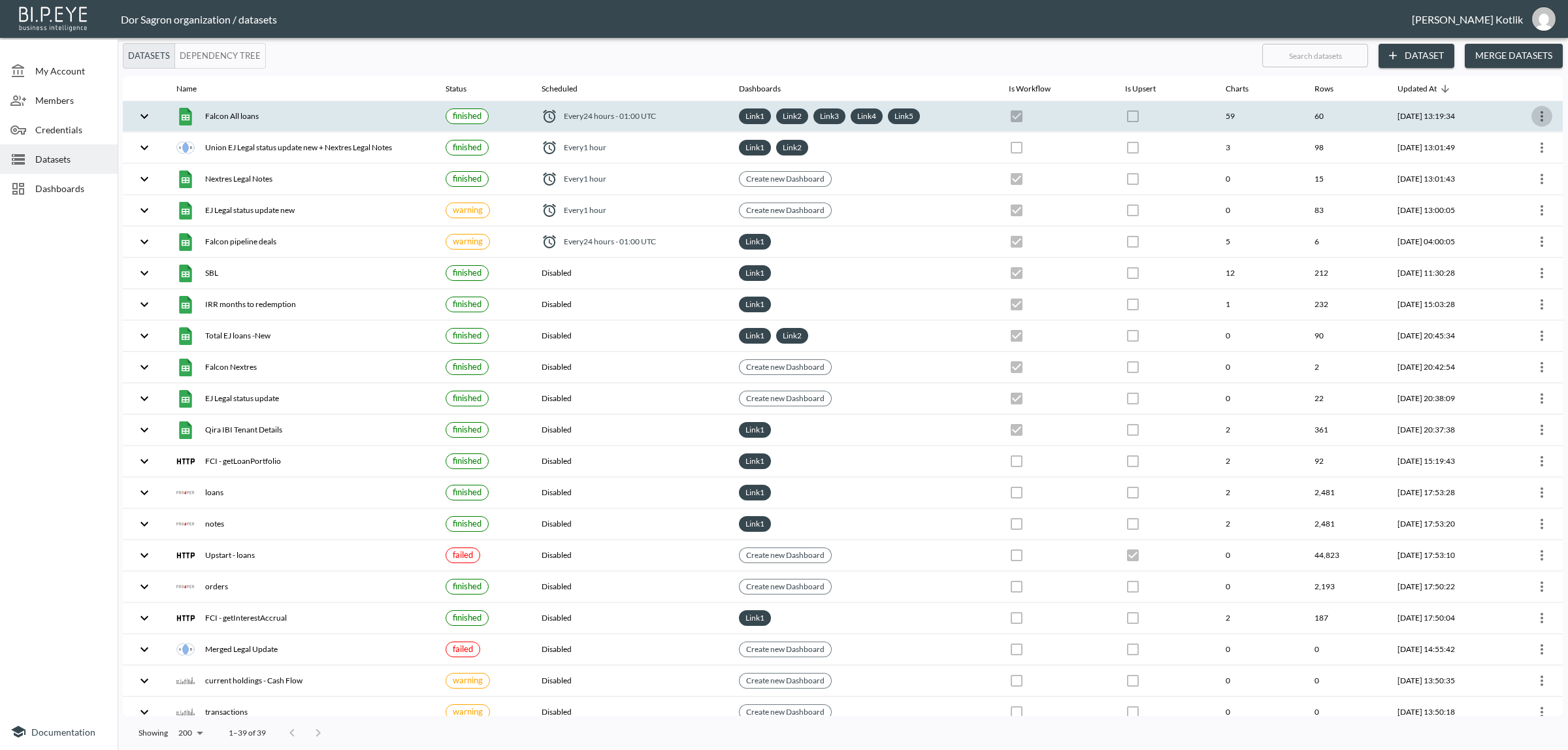
click at [1546, 117] on button "more" at bounding box center [1541, 116] width 21 height 21
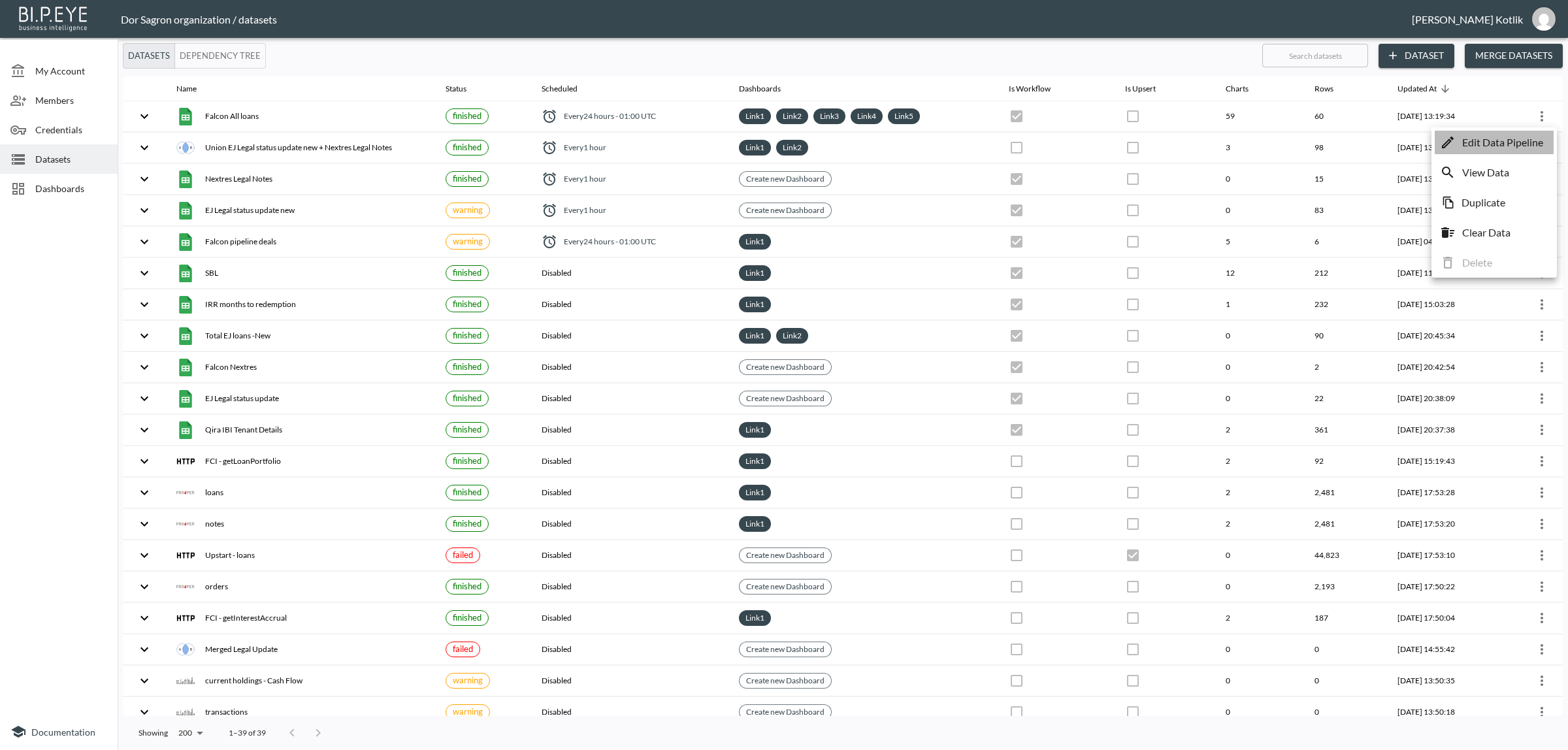
click at [1514, 147] on p "Edit Data Pipeline" at bounding box center [1502, 142] width 81 height 15
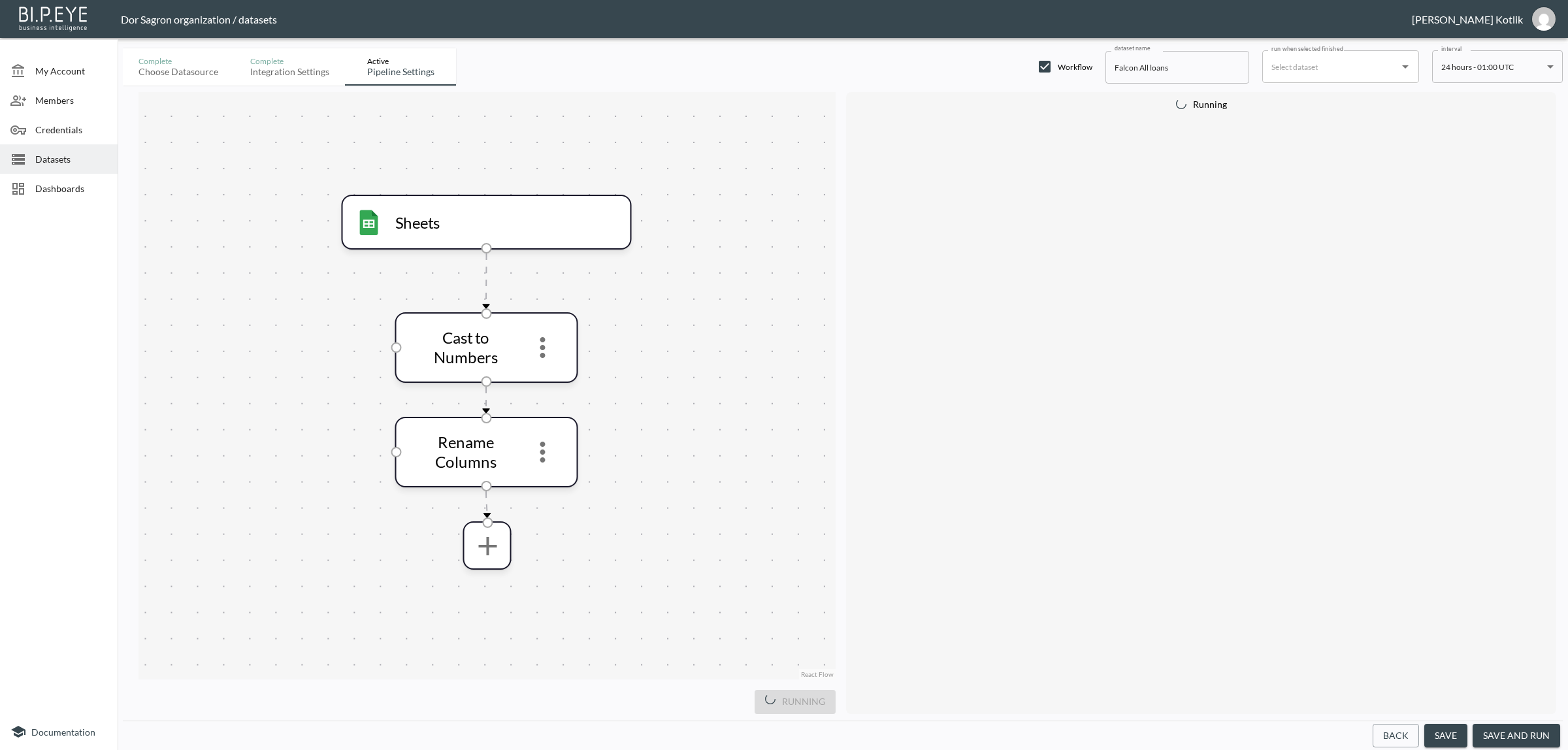
click at [1389, 734] on button "Back" at bounding box center [1395, 736] width 46 height 24
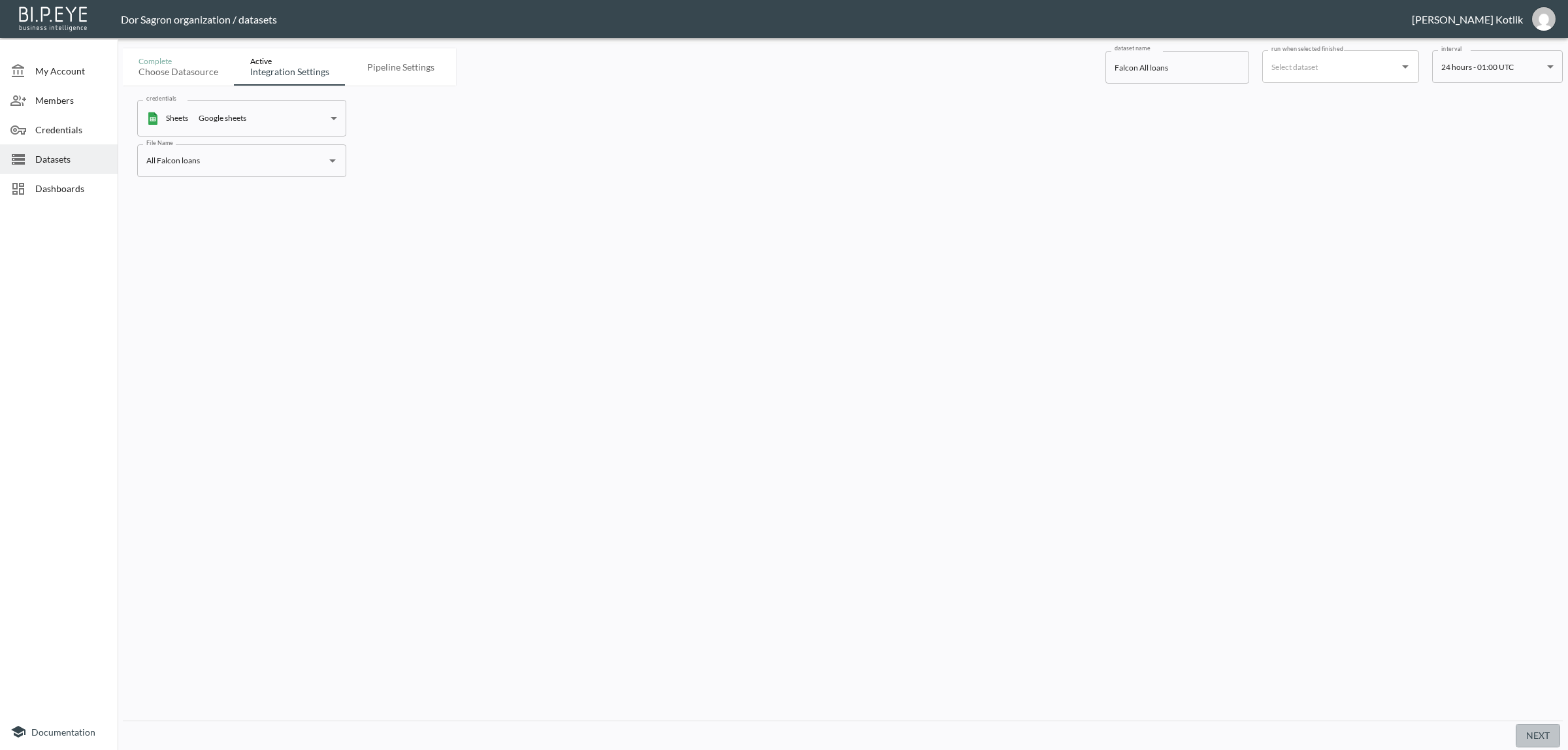
click at [1546, 734] on button "Next" at bounding box center [1537, 736] width 44 height 24
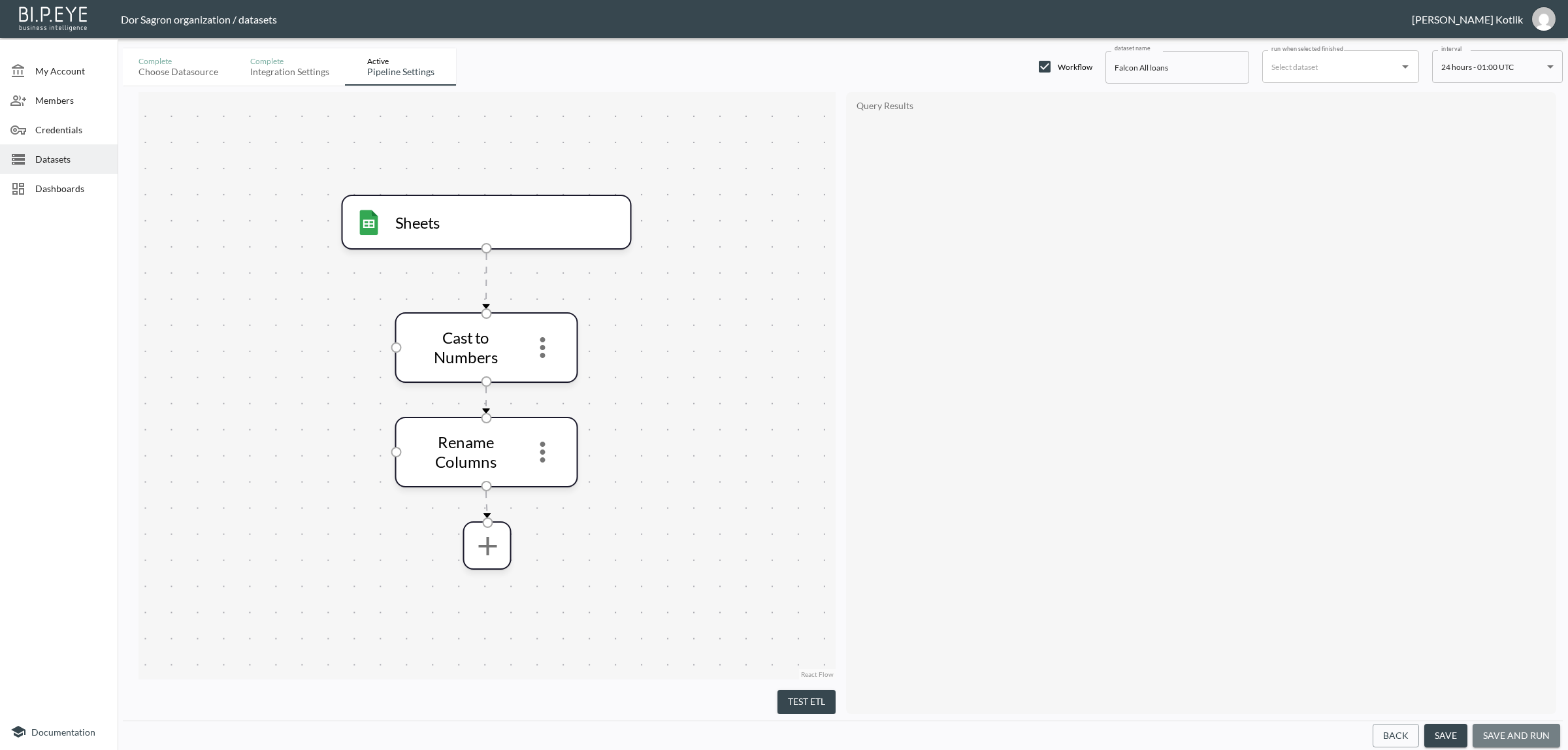
click at [1546, 734] on button "save and run" at bounding box center [1516, 736] width 88 height 24
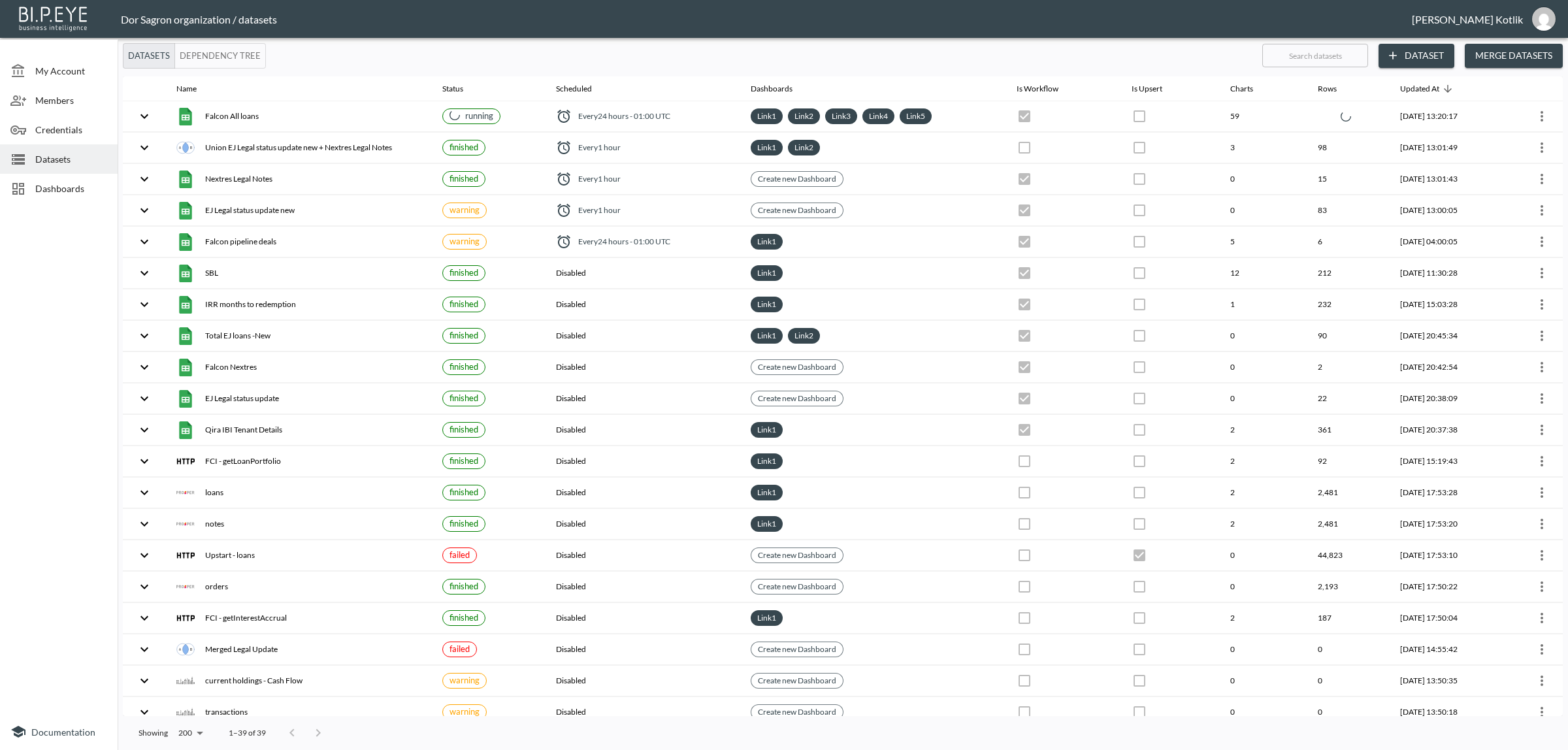
click at [75, 186] on span "Dashboards" at bounding box center [71, 188] width 72 height 13
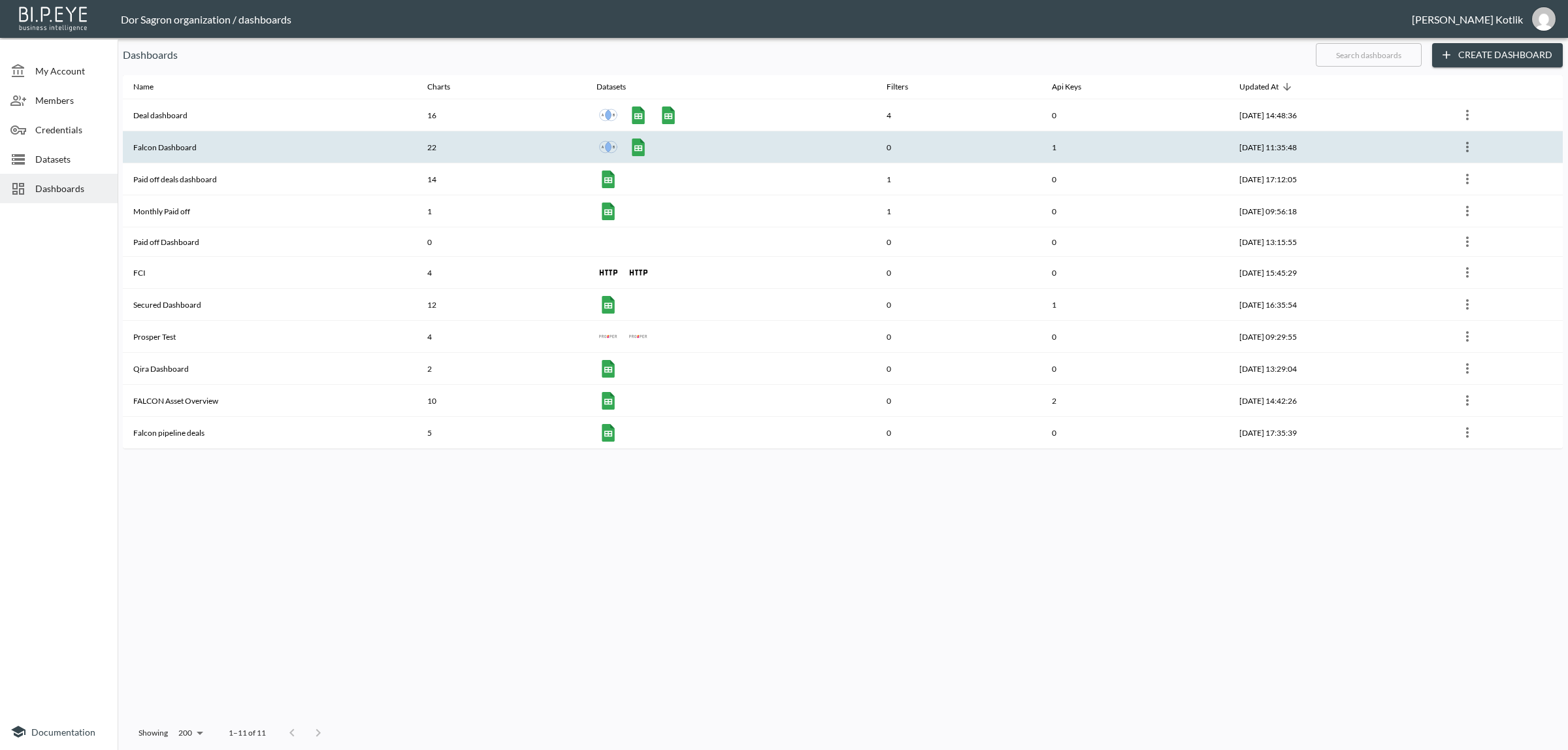
click at [165, 147] on th "Falcon Dashboard" at bounding box center [269, 147] width 294 height 32
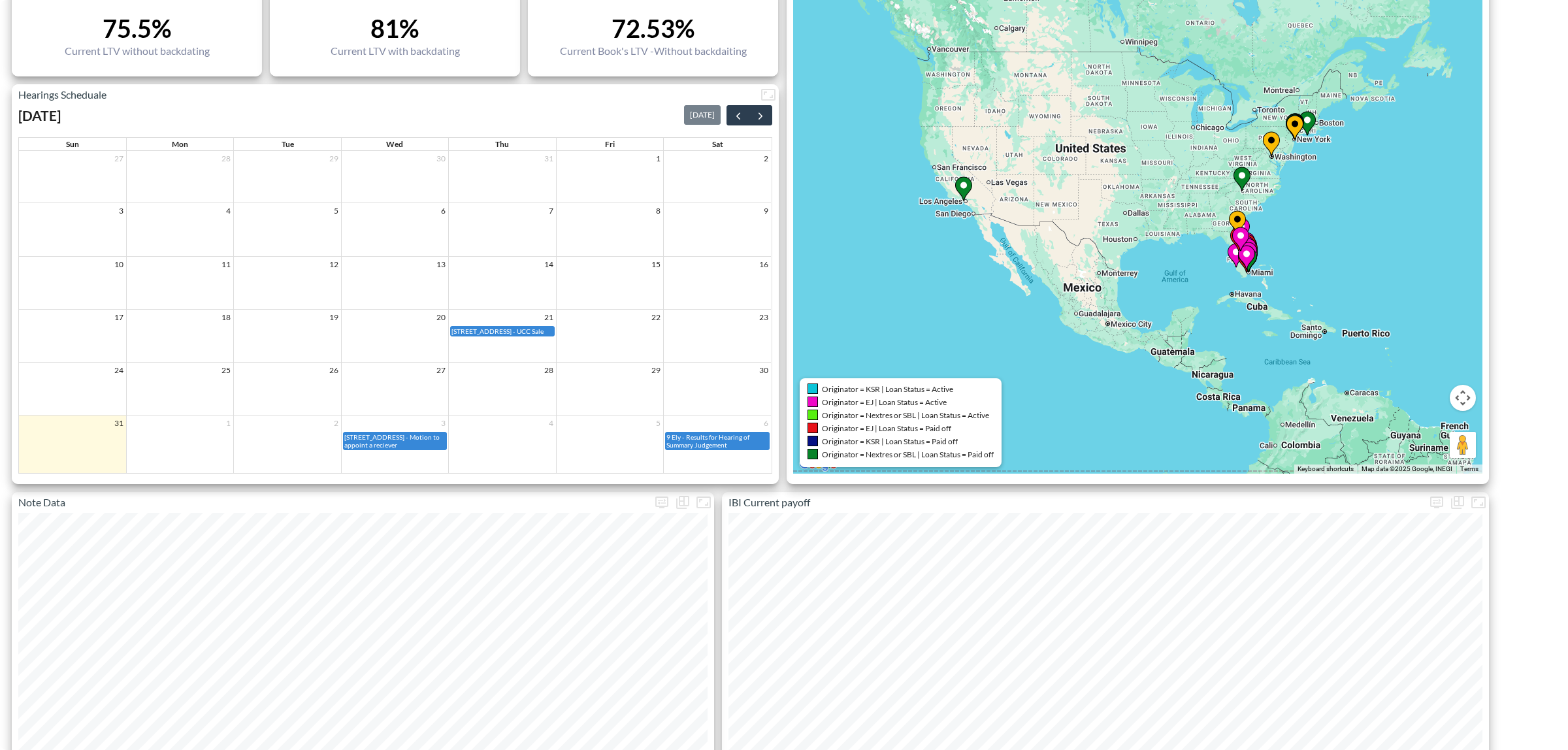
scroll to position [245, 0]
